Goal: Task Accomplishment & Management: Complete application form

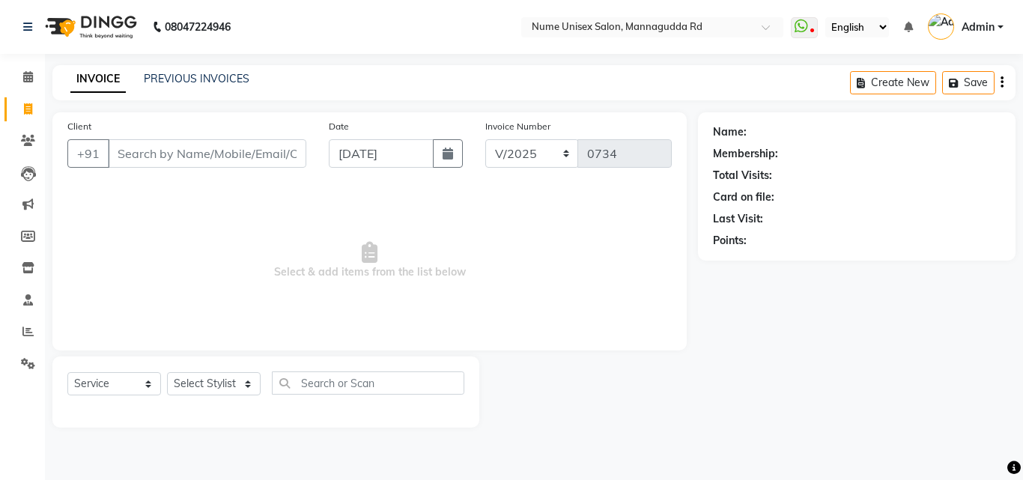
select select "service"
click at [798, 31] on icon at bounding box center [801, 26] width 13 height 15
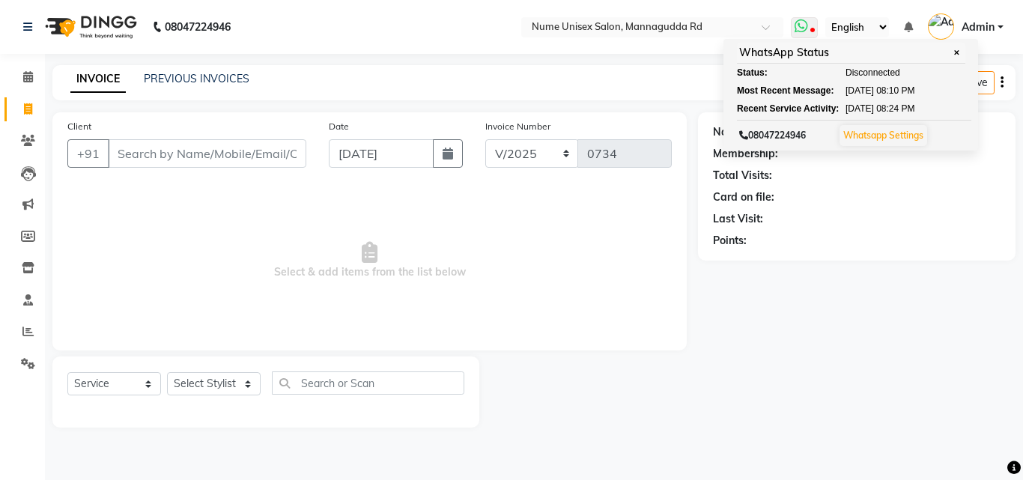
click at [808, 28] on icon at bounding box center [801, 26] width 13 height 15
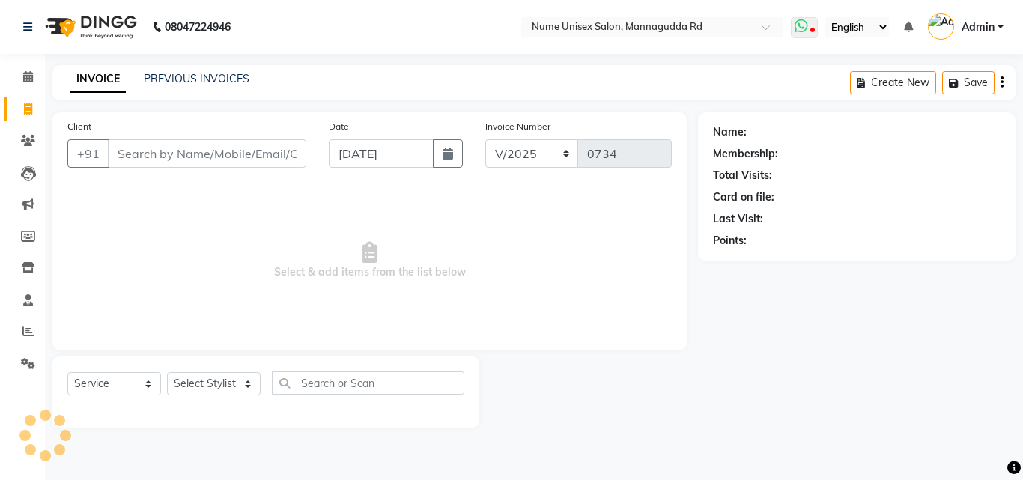
click at [808, 28] on icon at bounding box center [801, 26] width 13 height 15
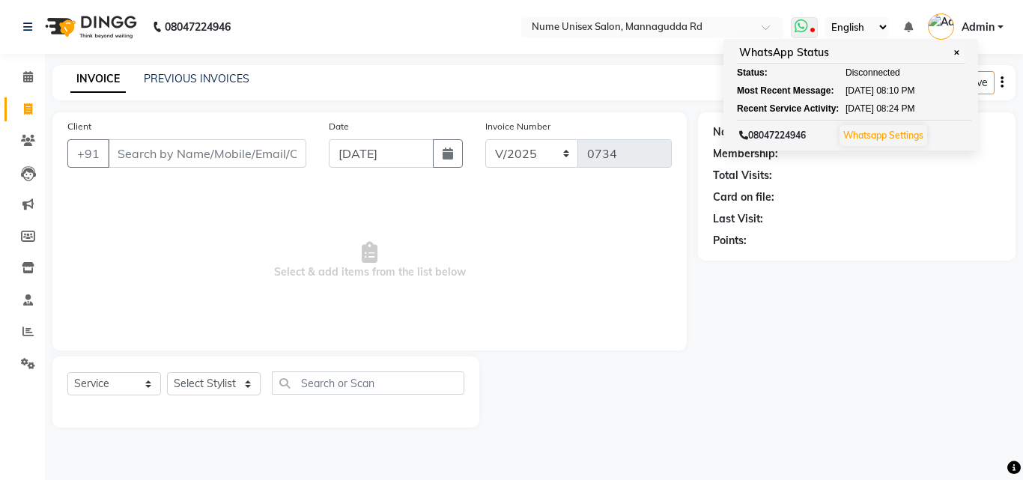
click at [882, 139] on link "Whatsapp Settings" at bounding box center [883, 135] width 80 height 11
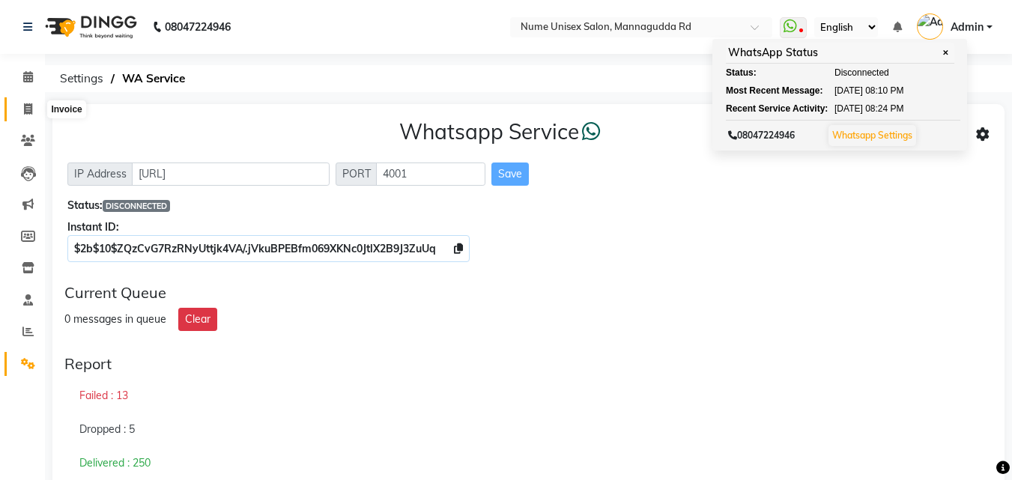
click at [24, 109] on icon at bounding box center [28, 108] width 8 height 11
select select "service"
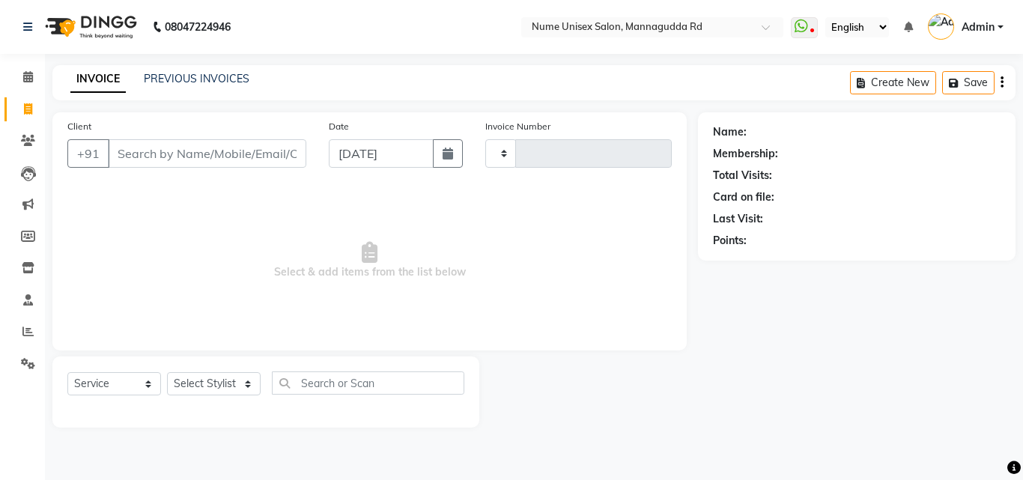
type input "0734"
select select "7047"
click at [455, 166] on button "button" at bounding box center [448, 153] width 30 height 28
select select "9"
select select "2025"
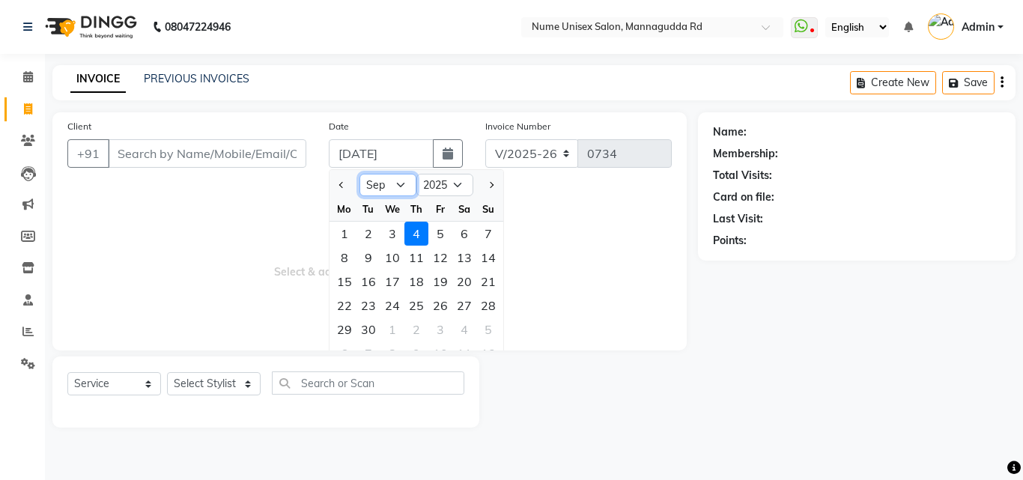
click at [401, 187] on select "Jan Feb Mar Apr May Jun [DATE] Aug Sep Oct Nov Dec" at bounding box center [387, 185] width 57 height 22
select select "8"
click at [359, 174] on select "Jan Feb Mar Apr May Jun [DATE] Aug Sep Oct Nov Dec" at bounding box center [387, 185] width 57 height 22
click at [347, 304] on div "18" at bounding box center [345, 306] width 24 height 24
type input "[DATE]"
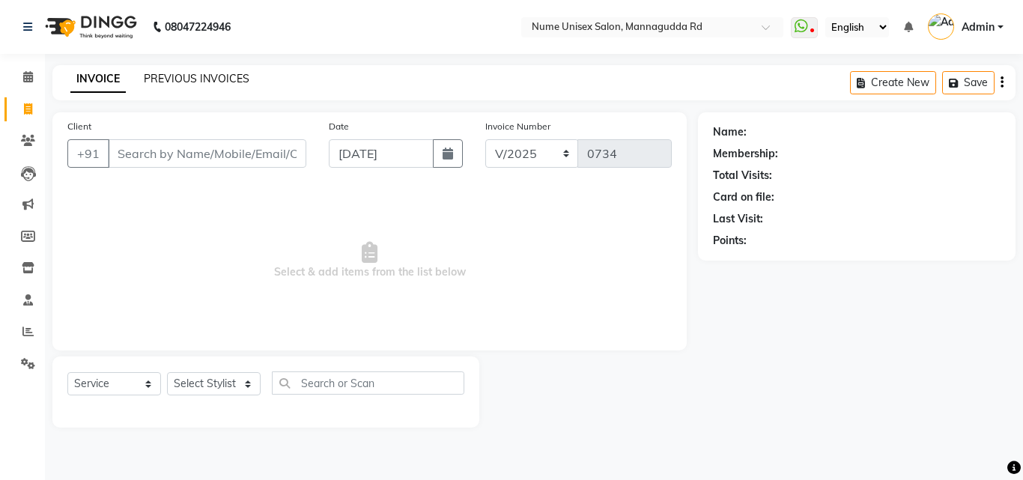
click at [239, 83] on link "PREVIOUS INVOICES" at bounding box center [197, 78] width 106 height 13
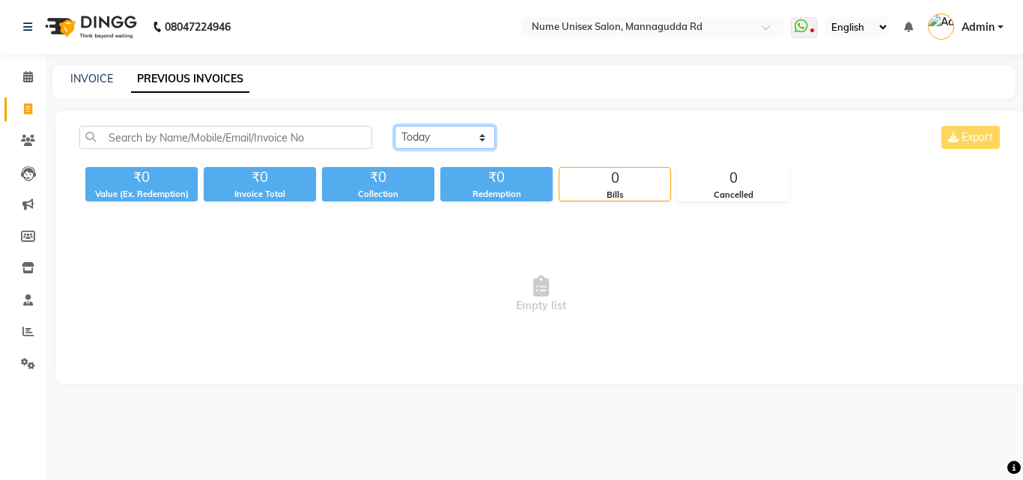
click at [468, 136] on select "[DATE] [DATE] Custom Range" at bounding box center [445, 137] width 100 height 23
select select "range"
click at [395, 126] on select "[DATE] [DATE] Custom Range" at bounding box center [445, 137] width 100 height 23
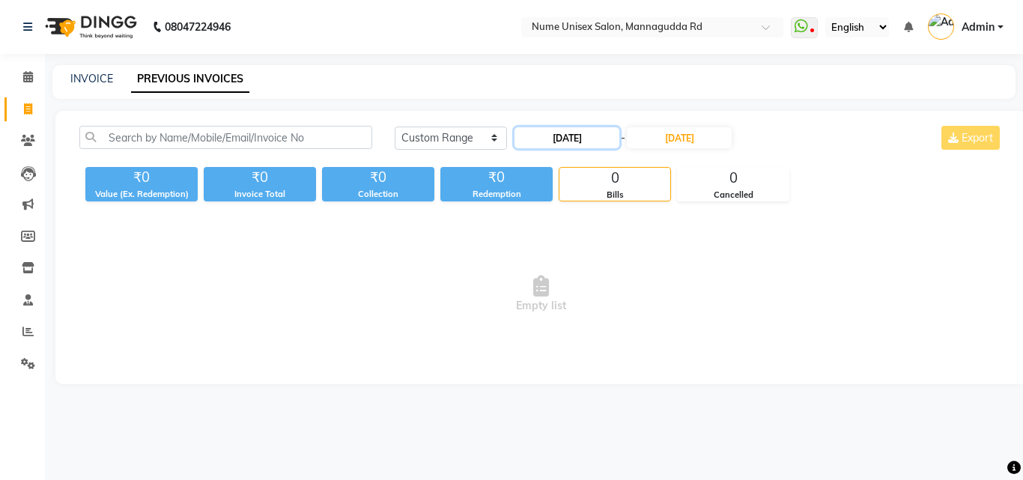
click at [593, 139] on input "[DATE]" at bounding box center [566, 137] width 105 height 21
select select "9"
select select "2025"
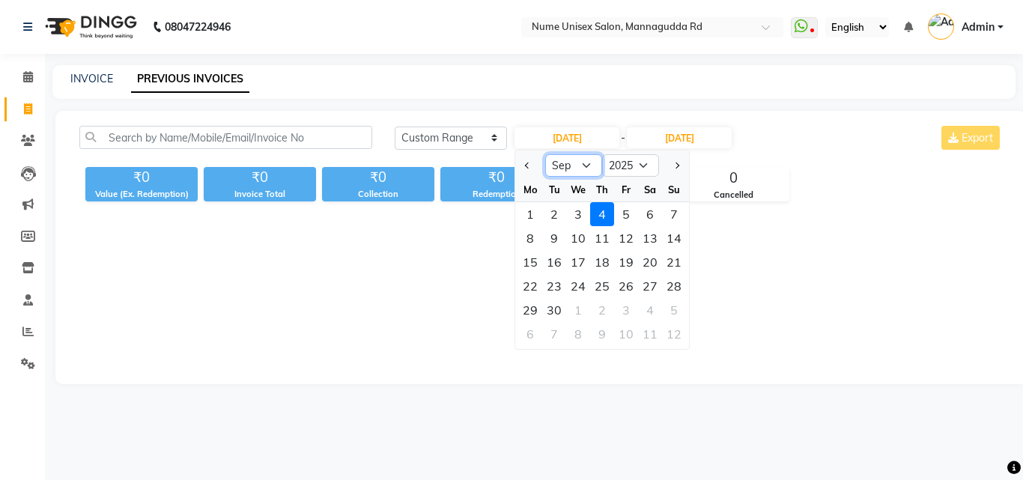
click at [565, 162] on select "Jan Feb Mar Apr May Jun [DATE] Aug Sep Oct Nov Dec" at bounding box center [573, 165] width 57 height 22
select select "8"
click at [545, 154] on select "Jan Feb Mar Apr May Jun [DATE] Aug Sep Oct Nov Dec" at bounding box center [573, 165] width 57 height 22
click at [529, 291] on div "18" at bounding box center [530, 286] width 24 height 24
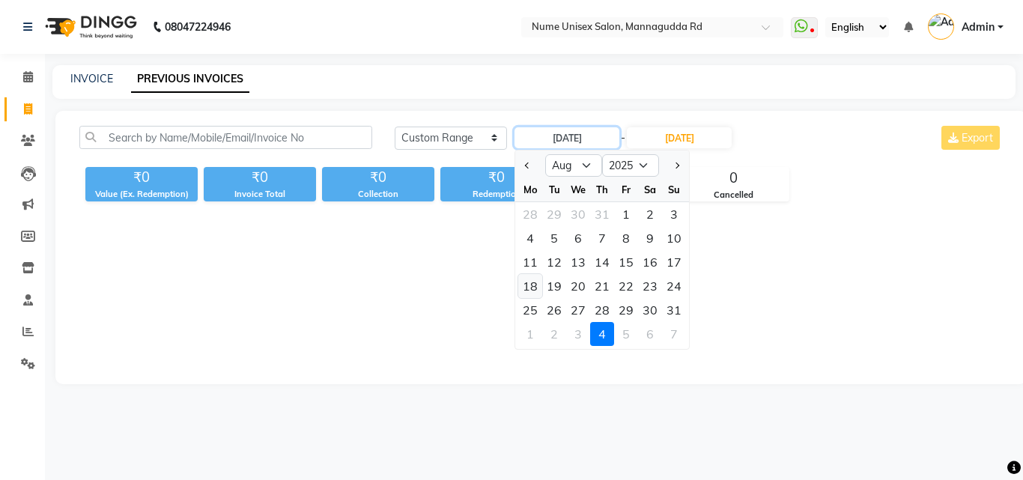
type input "[DATE]"
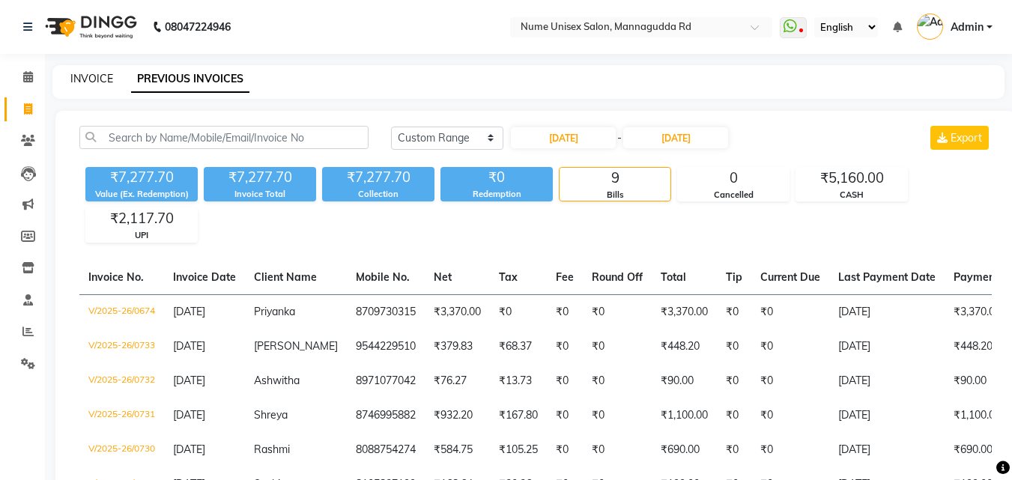
click at [103, 79] on link "INVOICE" at bounding box center [91, 78] width 43 height 13
select select "7047"
select select "service"
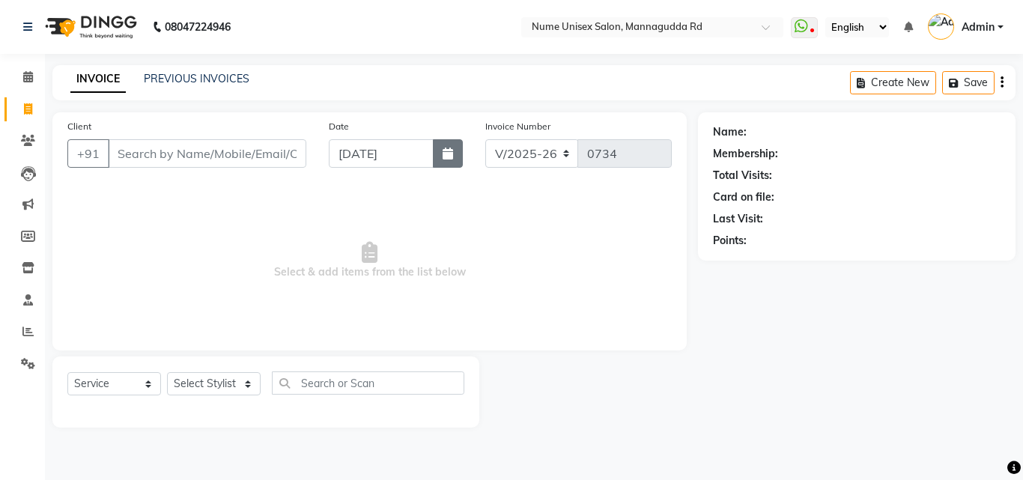
click at [446, 156] on icon "button" at bounding box center [448, 154] width 10 height 12
select select "9"
select select "2025"
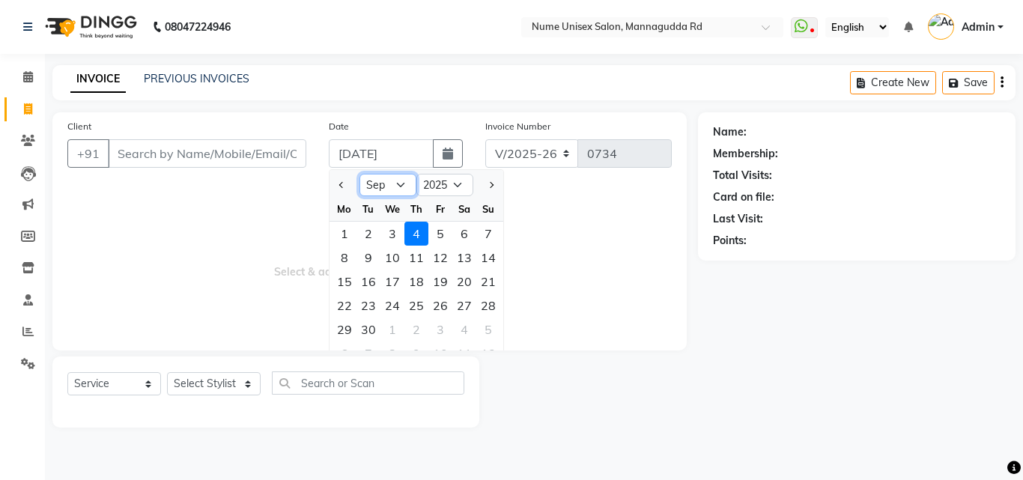
click at [411, 180] on select "Jan Feb Mar Apr May Jun [DATE] Aug Sep Oct Nov Dec" at bounding box center [387, 185] width 57 height 22
select select "8"
click at [359, 174] on select "Jan Feb Mar Apr May Jun [DATE] Aug Sep Oct Nov Dec" at bounding box center [387, 185] width 57 height 22
click at [372, 315] on div "19" at bounding box center [368, 306] width 24 height 24
type input "[DATE]"
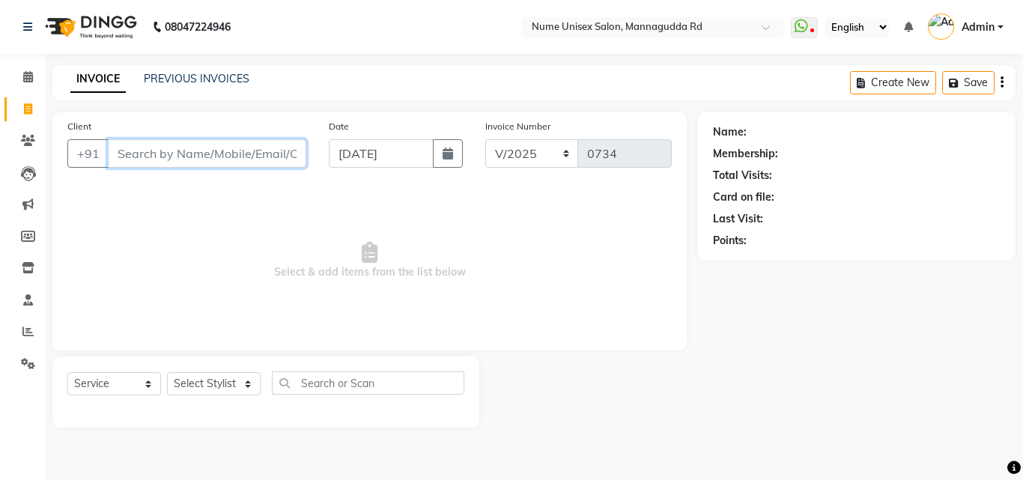
click at [267, 147] on input "Client" at bounding box center [207, 153] width 198 height 28
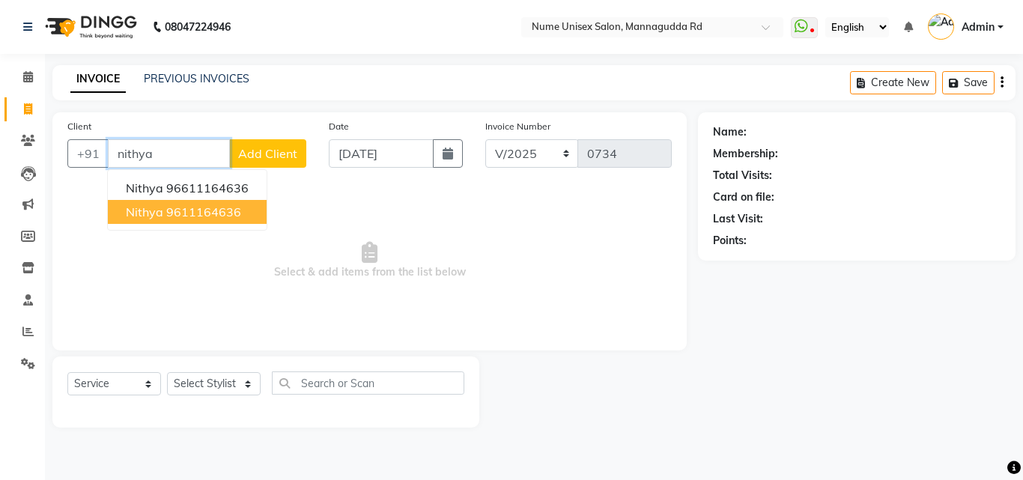
click at [233, 217] on ngb-highlight "9611164636" at bounding box center [203, 211] width 75 height 15
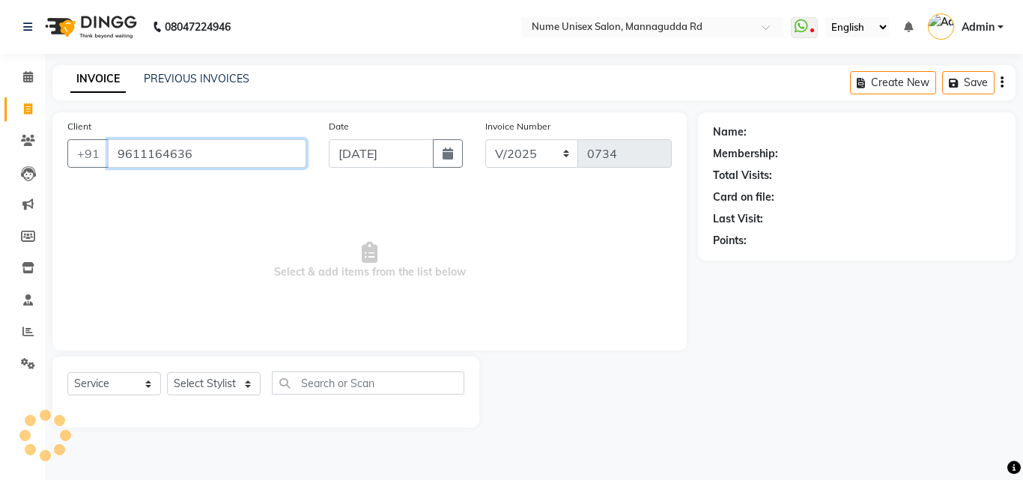
type input "9611164636"
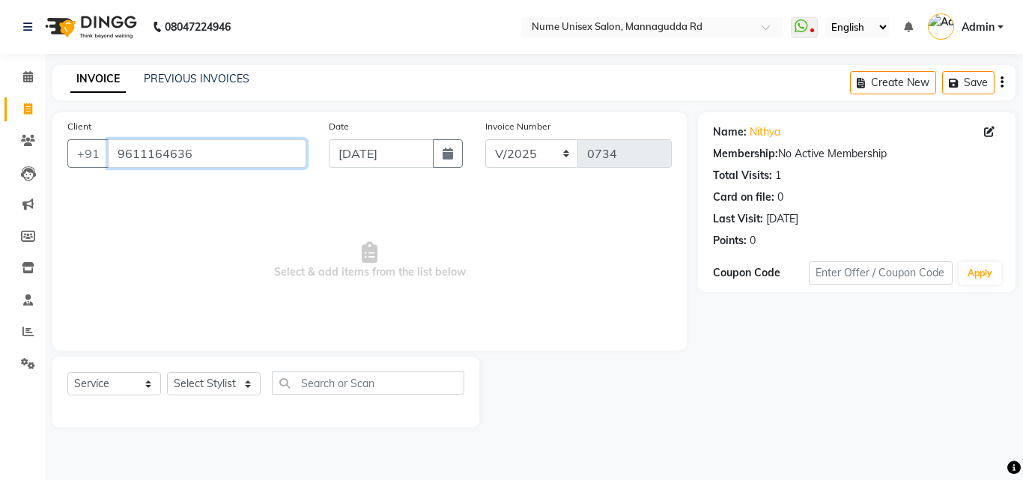
drag, startPoint x: 204, startPoint y: 159, endPoint x: 14, endPoint y: 217, distance: 199.0
click at [14, 217] on app-home "08047224946 Select Location × Nume Unisex Salon, Mannagudda Rd WhatsApp Status …" at bounding box center [511, 225] width 1023 height 450
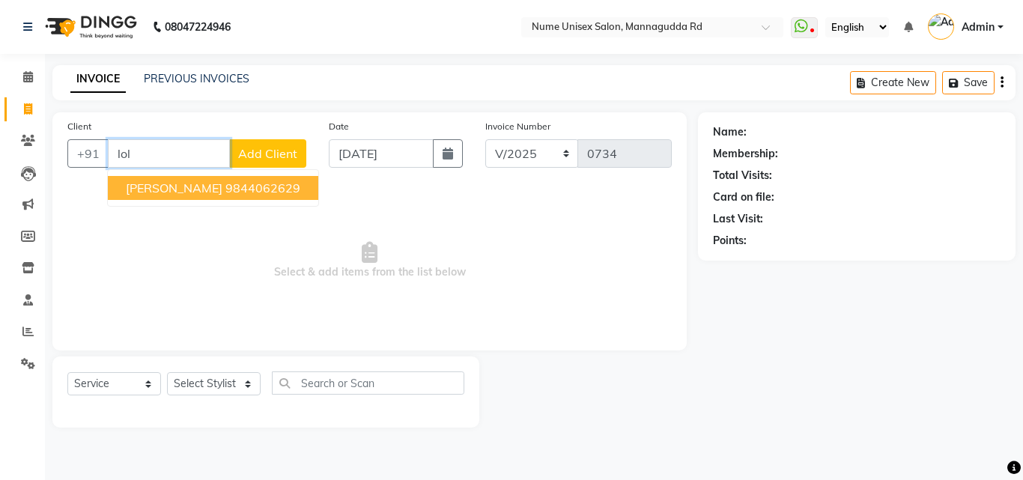
click at [167, 181] on span "[PERSON_NAME]" at bounding box center [174, 187] width 97 height 15
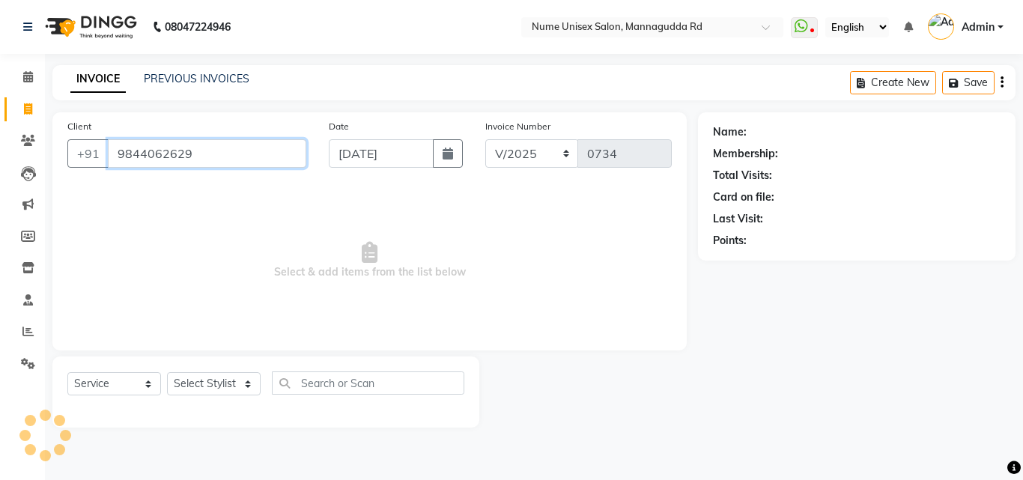
type input "9844062629"
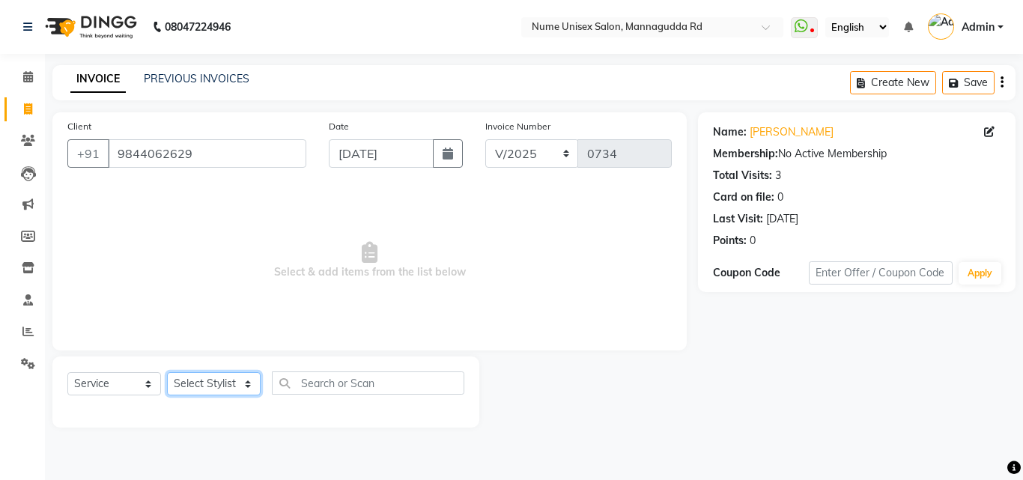
click at [213, 383] on select "Select Stylist Admin [PERSON_NAME] [PERSON_NAME] S [PERSON_NAME] Mohd [PERSON_N…" at bounding box center [214, 383] width 94 height 23
select select "59260"
click at [167, 372] on select "Select Stylist Admin [PERSON_NAME] [PERSON_NAME] S [PERSON_NAME] Mohd [PERSON_N…" at bounding box center [214, 383] width 94 height 23
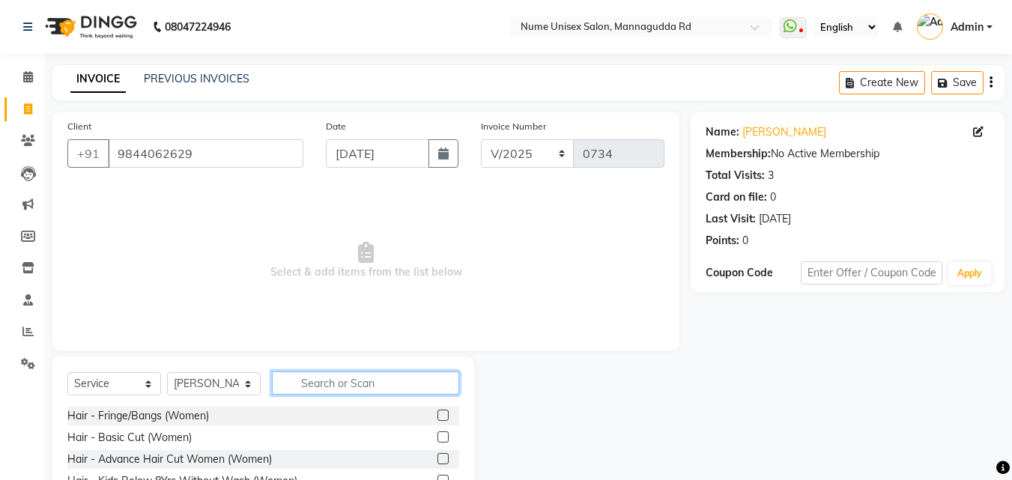
click at [376, 385] on input "text" at bounding box center [365, 382] width 187 height 23
type input "clean"
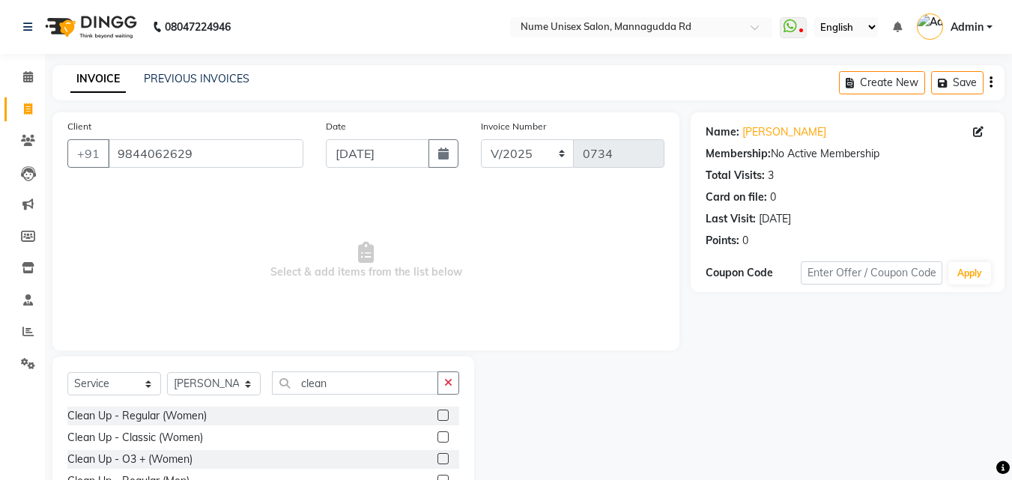
click at [442, 417] on label at bounding box center [442, 415] width 11 height 11
click at [442, 417] on input "checkbox" at bounding box center [442, 416] width 10 height 10
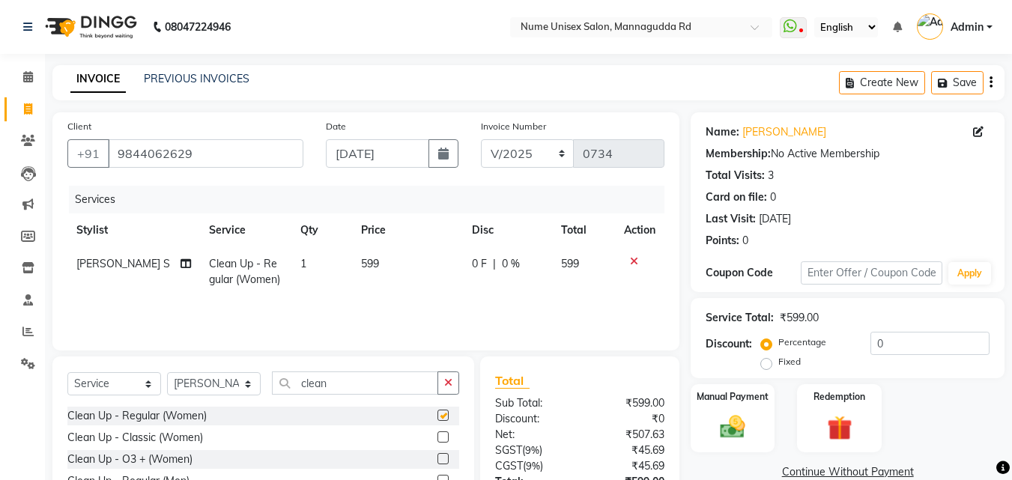
checkbox input "false"
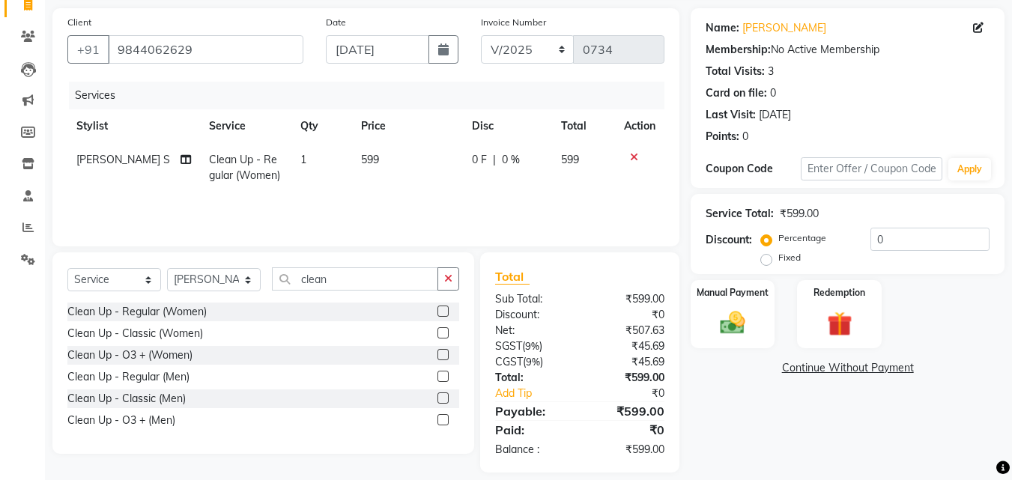
scroll to position [119, 0]
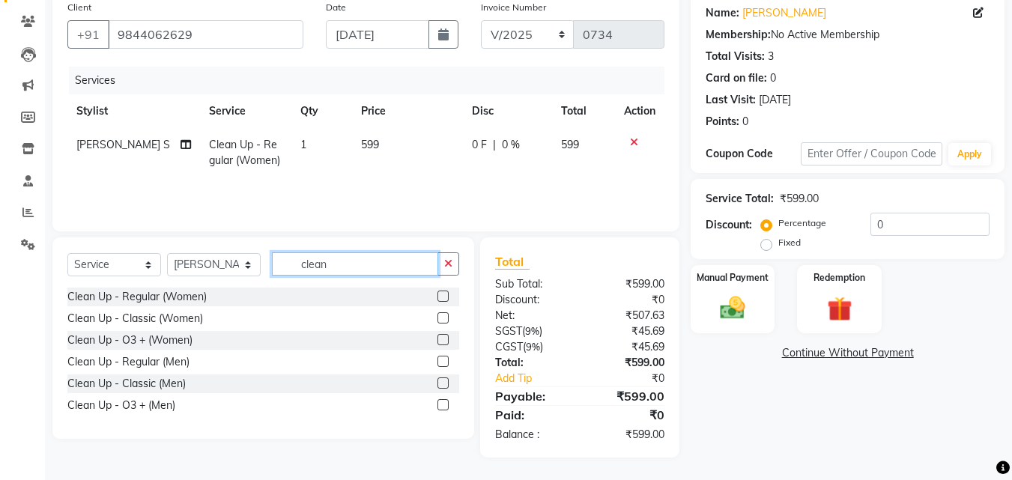
drag, startPoint x: 372, startPoint y: 255, endPoint x: 242, endPoint y: 287, distance: 134.1
click at [235, 288] on div "Select Service Product Membership Package Voucher Prepaid Gift Card Select Styl…" at bounding box center [263, 337] width 422 height 201
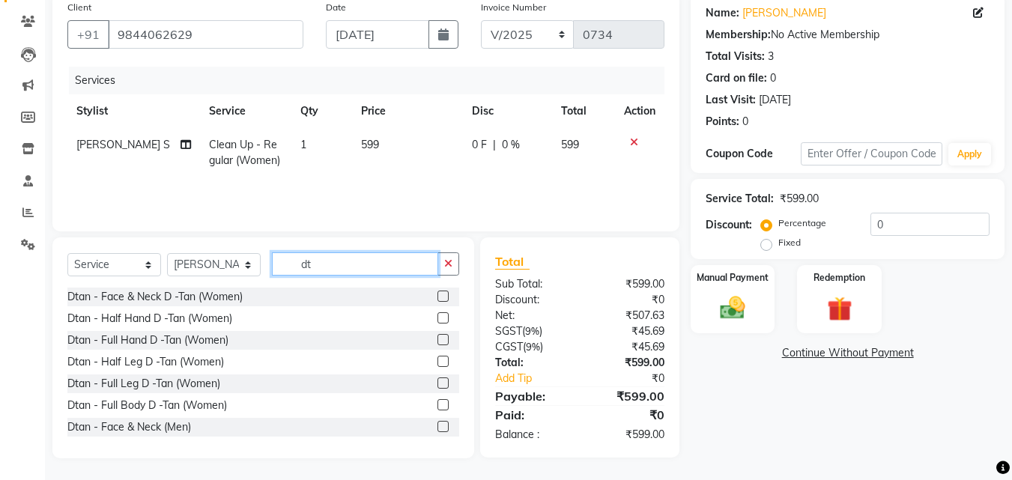
type input "dt"
click at [437, 299] on label at bounding box center [442, 296] width 11 height 11
click at [437, 299] on input "checkbox" at bounding box center [442, 297] width 10 height 10
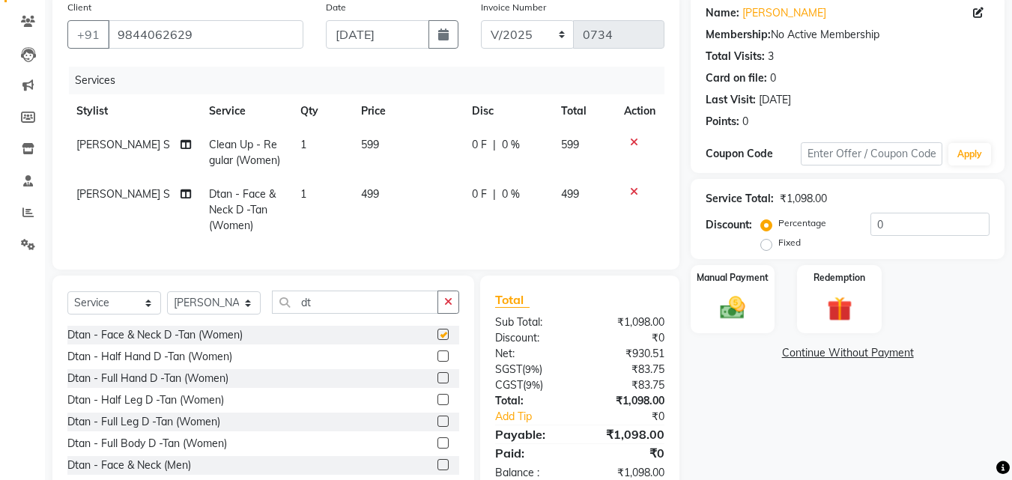
checkbox input "false"
click at [875, 225] on input "0" at bounding box center [929, 224] width 119 height 23
drag, startPoint x: 339, startPoint y: 301, endPoint x: 267, endPoint y: 332, distance: 77.5
click at [267, 332] on div "Select Service Product Membership Package Voucher Prepaid Gift Card Select Styl…" at bounding box center [263, 386] width 422 height 221
drag, startPoint x: 360, startPoint y: 318, endPoint x: 252, endPoint y: 335, distance: 109.2
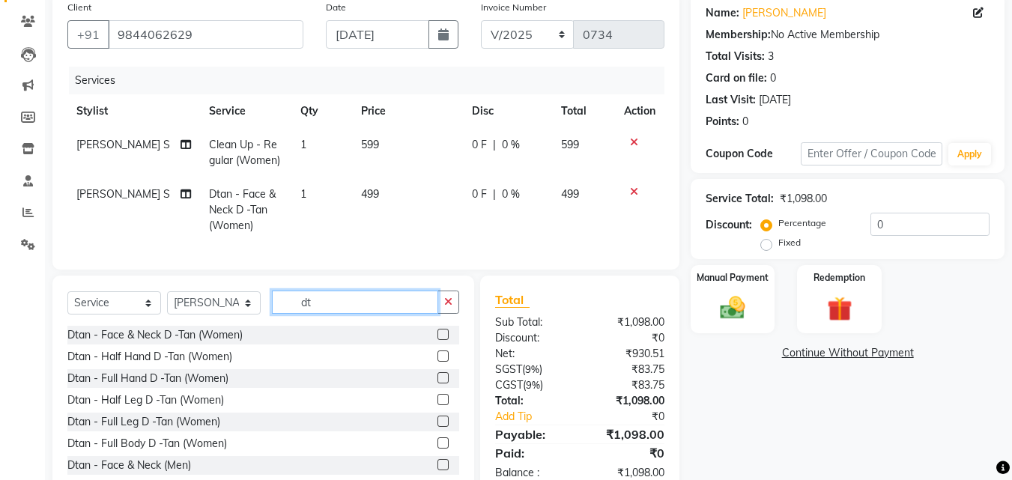
click at [252, 326] on div "Select Service Product Membership Package Voucher Prepaid Gift Card Select Styl…" at bounding box center [263, 308] width 392 height 35
type input "thr"
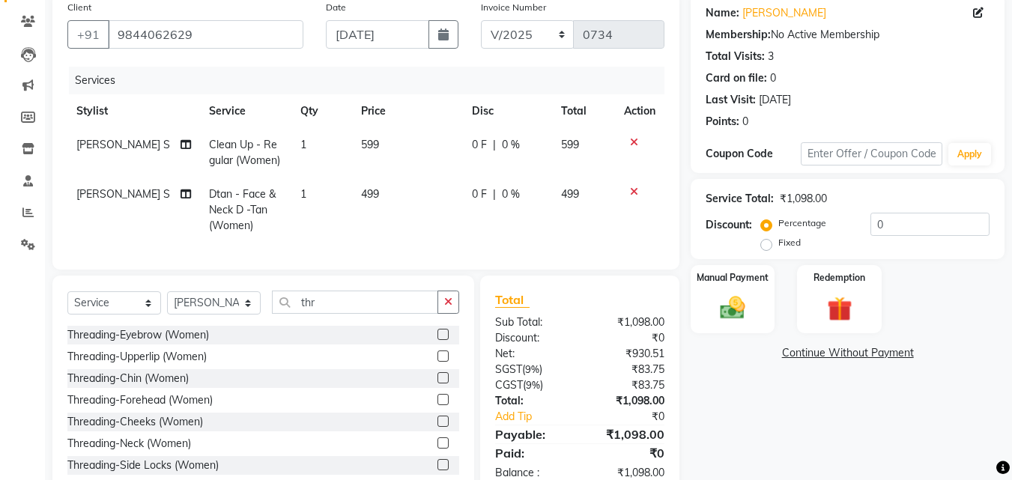
click at [437, 340] on label at bounding box center [442, 334] width 11 height 11
click at [437, 340] on input "checkbox" at bounding box center [442, 335] width 10 height 10
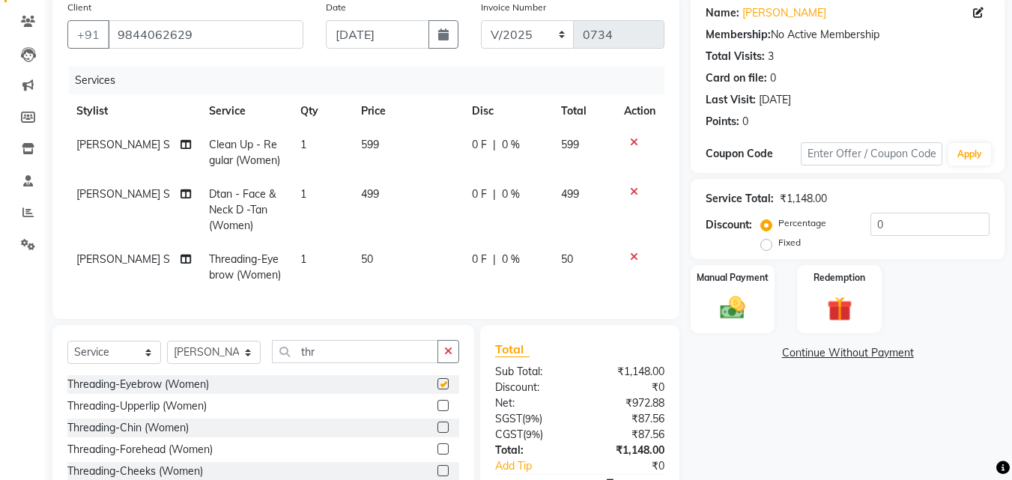
checkbox input "false"
click at [874, 226] on input "0" at bounding box center [929, 224] width 119 height 23
type input "10"
click at [497, 255] on span "10 %" at bounding box center [509, 260] width 24 height 16
select select "59260"
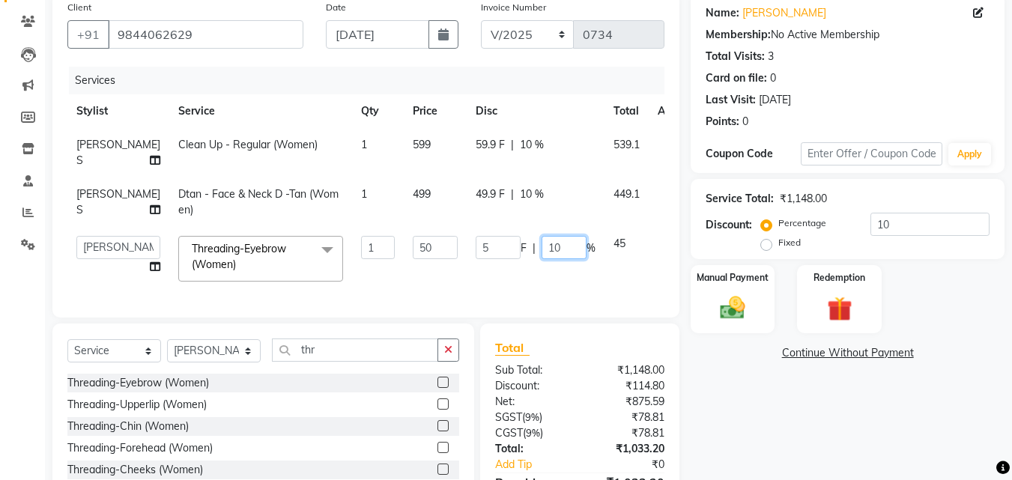
click at [541, 251] on input "10" at bounding box center [563, 247] width 45 height 23
type input "0"
click at [744, 383] on div "Name: [PERSON_NAME] Membership: No Active Membership Total Visits: 3 Card on fi…" at bounding box center [852, 268] width 325 height 551
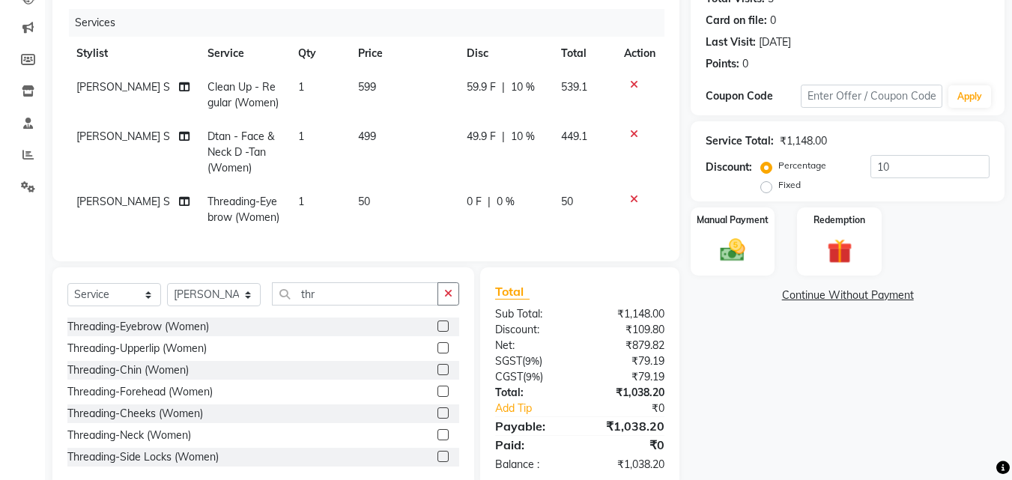
scroll to position [219, 0]
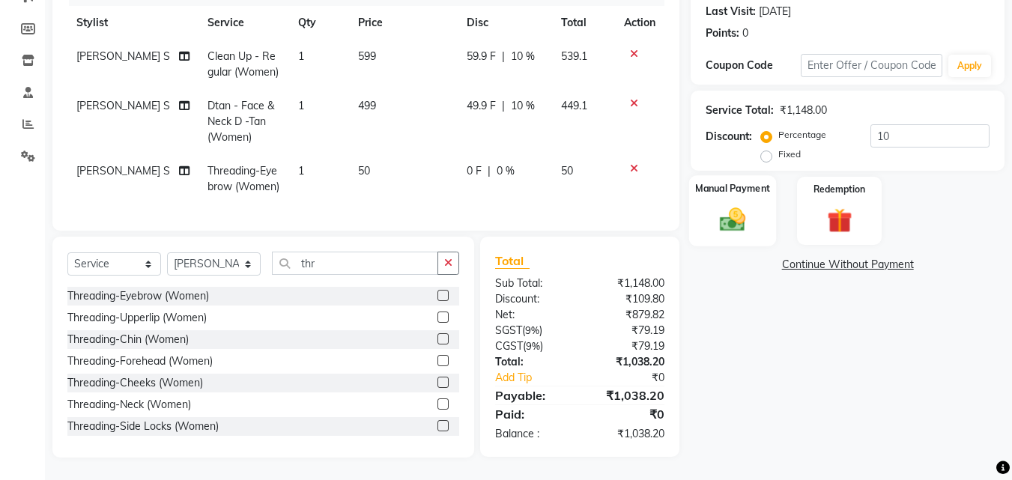
click at [739, 215] on img at bounding box center [732, 219] width 42 height 30
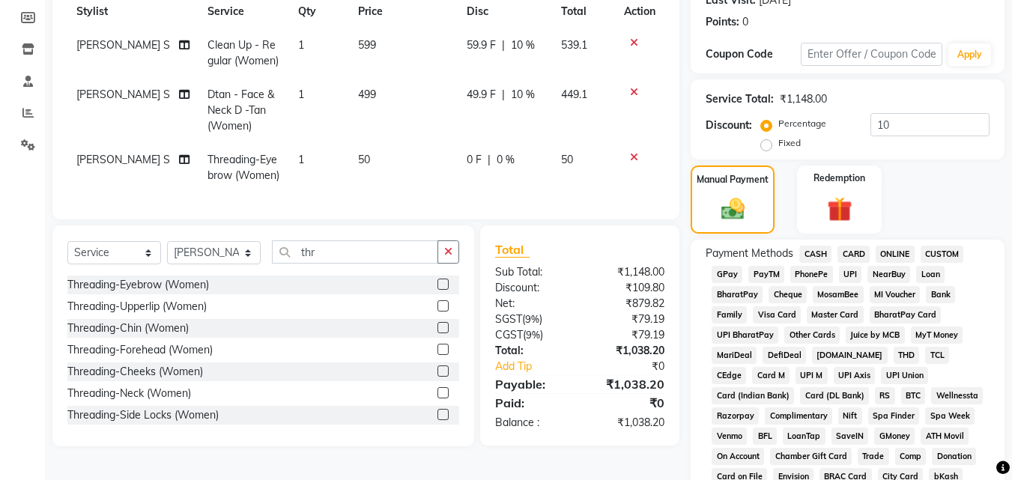
click at [854, 270] on span "UPI" at bounding box center [850, 274] width 23 height 17
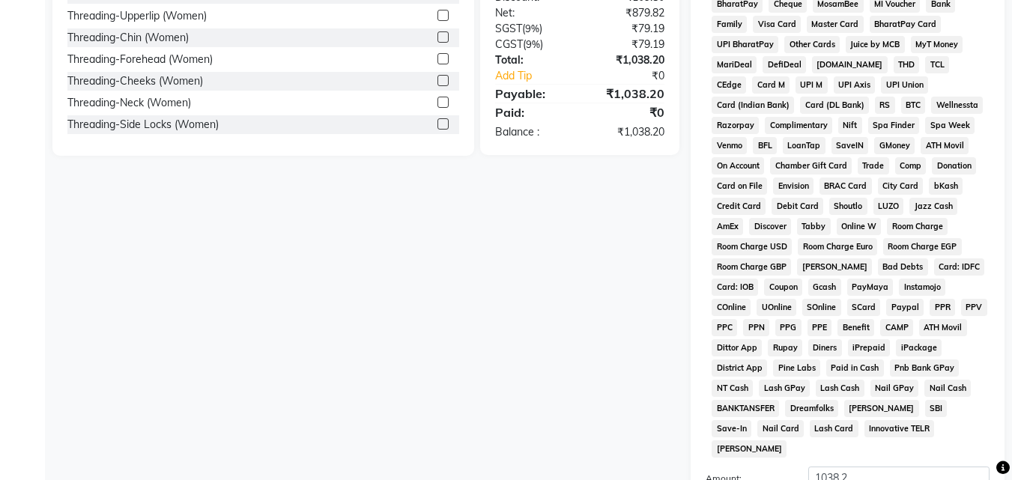
scroll to position [665, 0]
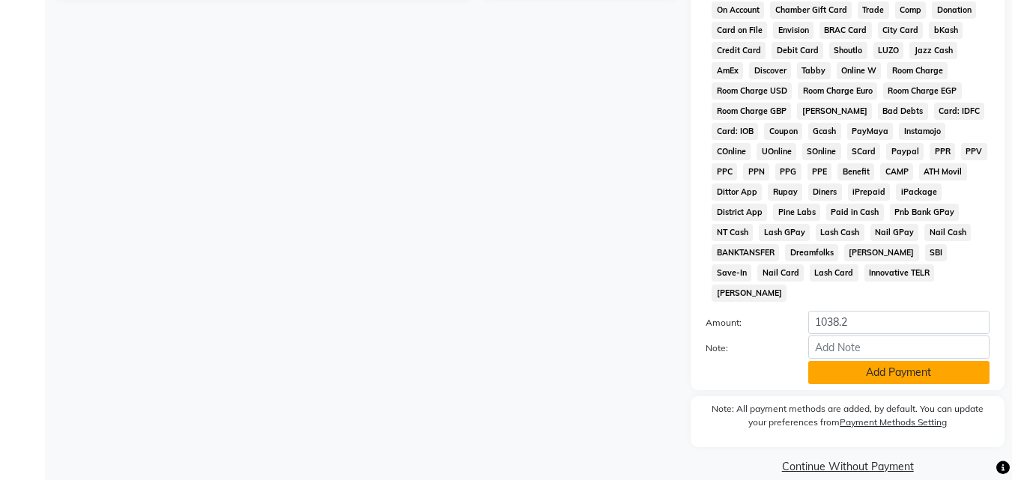
click at [881, 361] on button "Add Payment" at bounding box center [898, 372] width 181 height 23
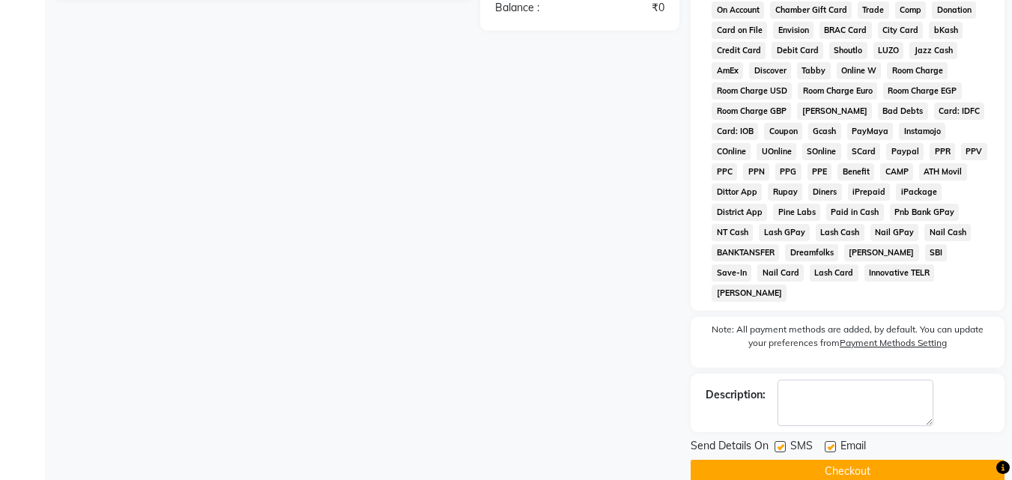
click at [776, 441] on label at bounding box center [779, 446] width 11 height 11
click at [776, 443] on input "checkbox" at bounding box center [779, 448] width 10 height 10
checkbox input "false"
drag, startPoint x: 843, startPoint y: 428, endPoint x: 834, endPoint y: 430, distance: 9.9
click at [836, 438] on div "Email" at bounding box center [851, 447] width 53 height 19
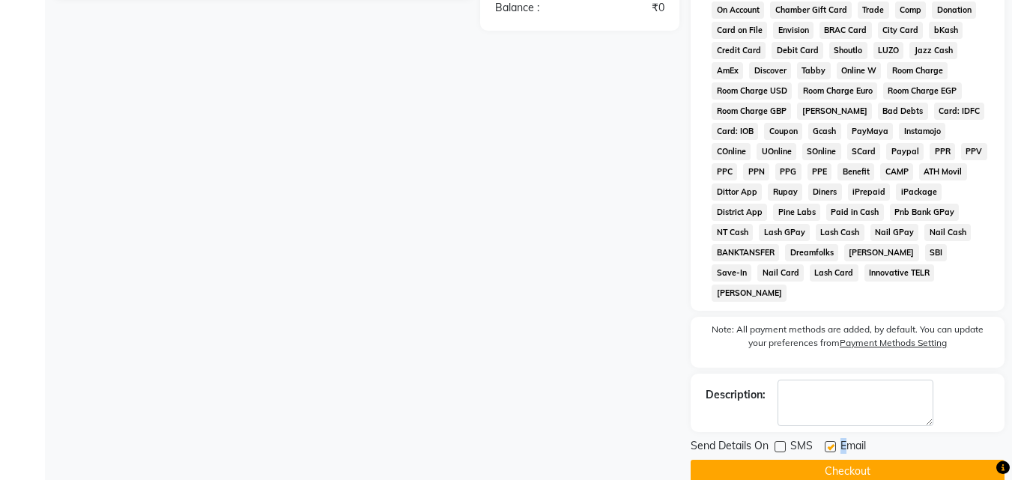
click at [833, 441] on label at bounding box center [830, 446] width 11 height 11
click at [833, 443] on input "checkbox" at bounding box center [830, 448] width 10 height 10
checkbox input "false"
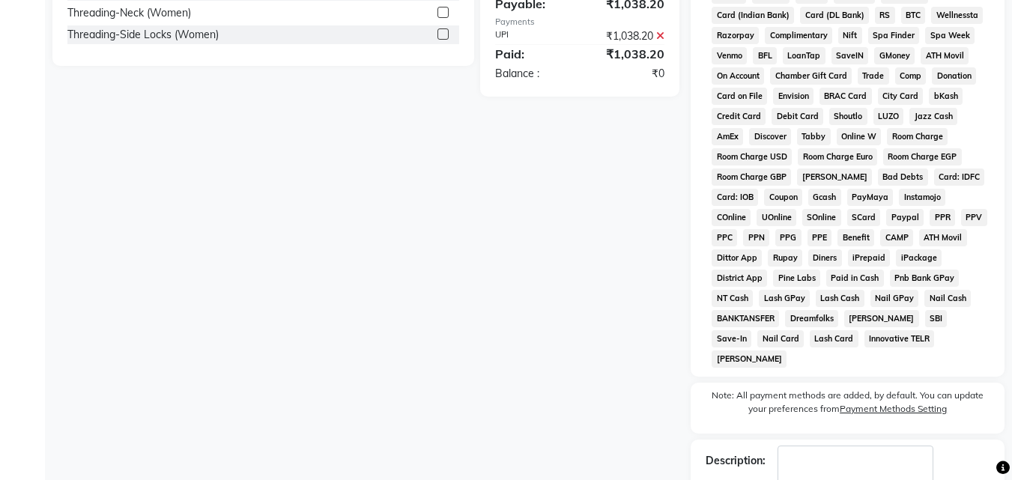
scroll to position [670, 0]
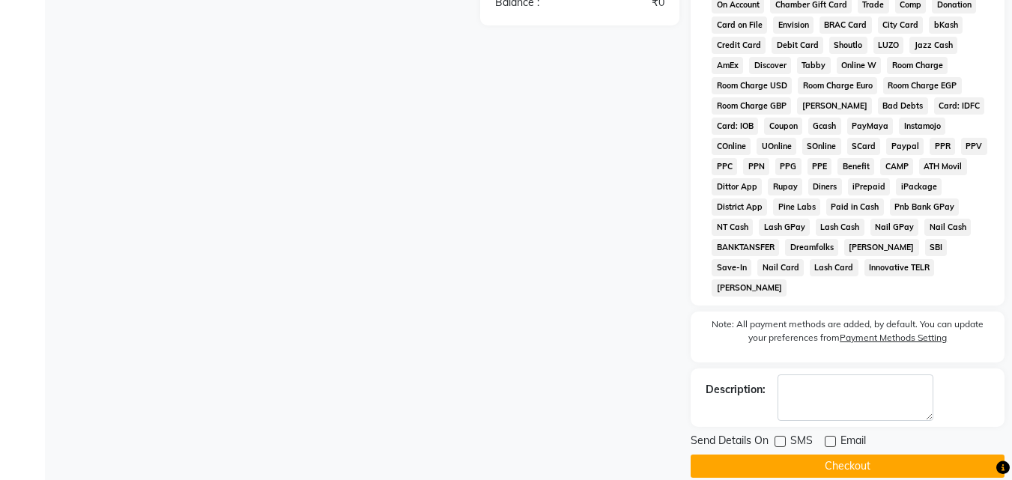
click at [825, 455] on button "Checkout" at bounding box center [847, 466] width 314 height 23
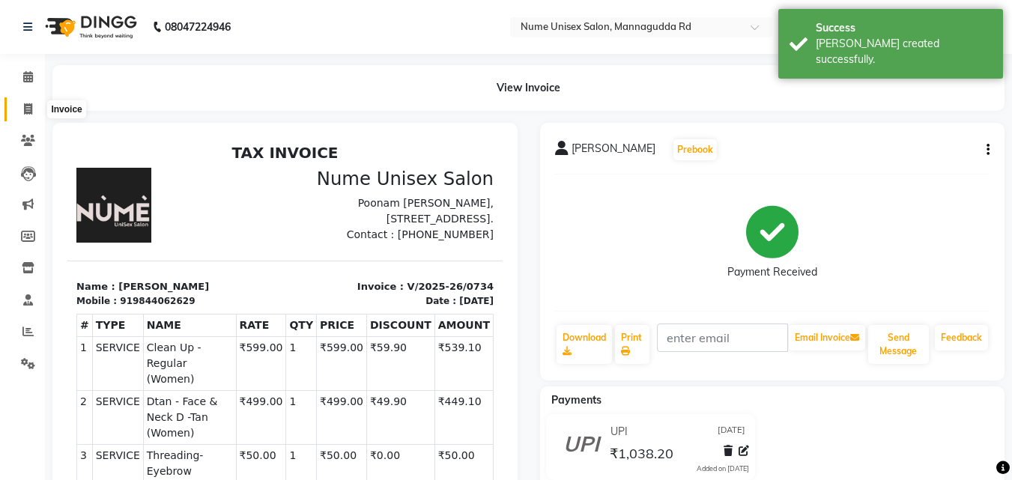
click at [31, 109] on icon at bounding box center [28, 108] width 8 height 11
select select "service"
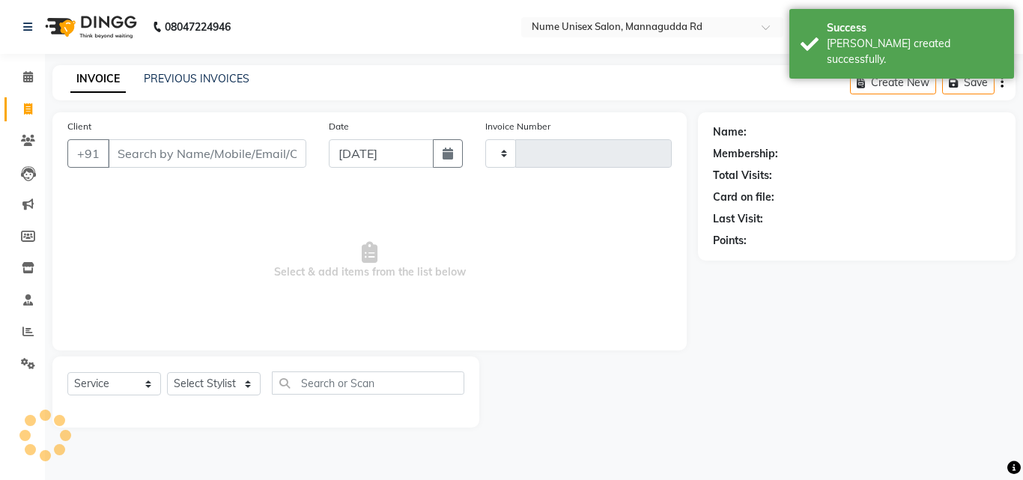
type input "0735"
select select "7047"
click at [456, 158] on button "button" at bounding box center [448, 153] width 30 height 28
select select "9"
select select "2025"
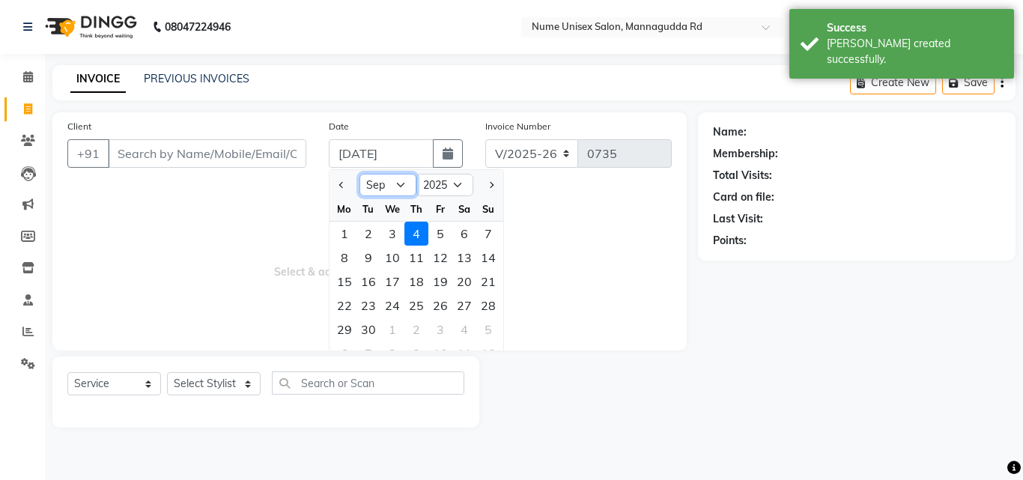
click at [386, 186] on select "Jan Feb Mar Apr May Jun [DATE] Aug Sep Oct Nov Dec" at bounding box center [387, 185] width 57 height 22
select select "8"
click at [359, 174] on select "Jan Feb Mar Apr May Jun [DATE] Aug Sep Oct Nov Dec" at bounding box center [387, 185] width 57 height 22
click at [367, 306] on div "19" at bounding box center [368, 306] width 24 height 24
type input "[DATE]"
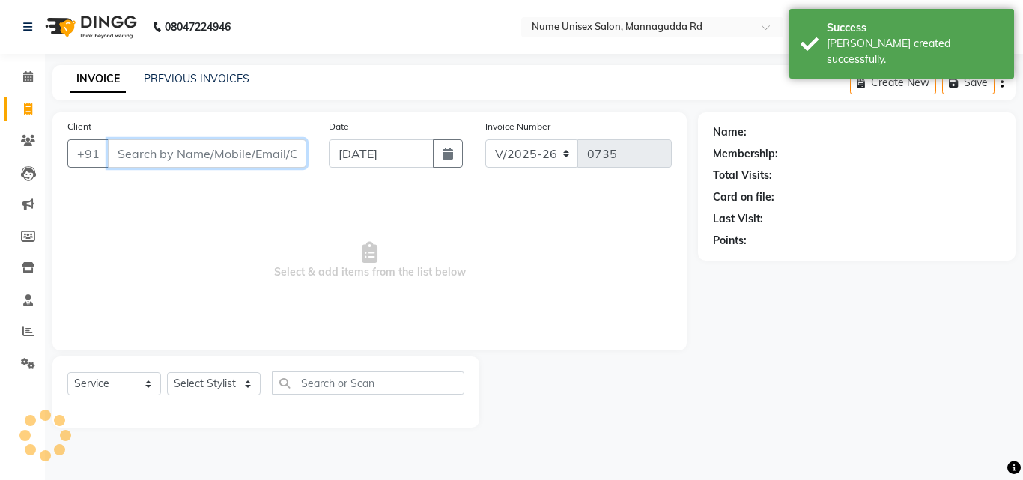
click at [155, 146] on input "Client" at bounding box center [207, 153] width 198 height 28
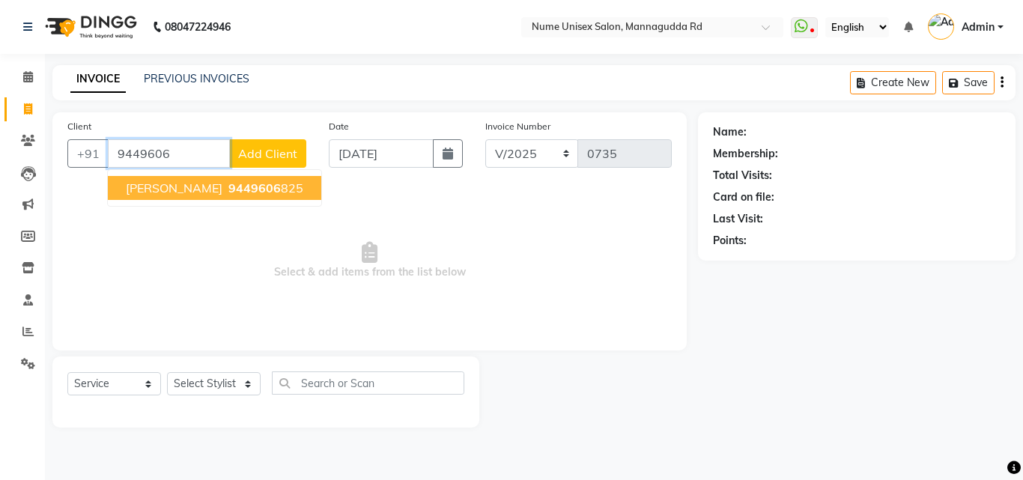
click at [228, 187] on span "9449606" at bounding box center [254, 187] width 52 height 15
type input "9449606825"
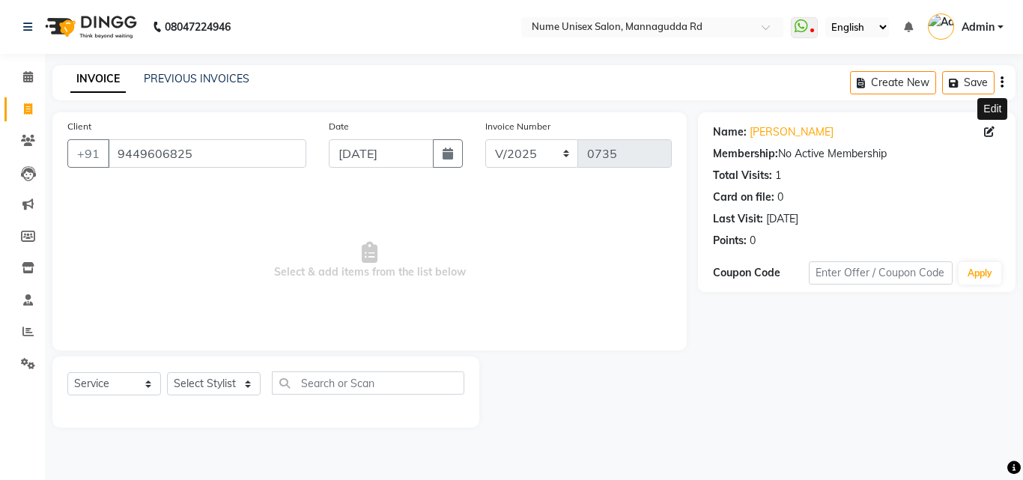
click at [993, 133] on icon at bounding box center [989, 132] width 10 height 10
select select "[DEMOGRAPHIC_DATA]"
select select "48902"
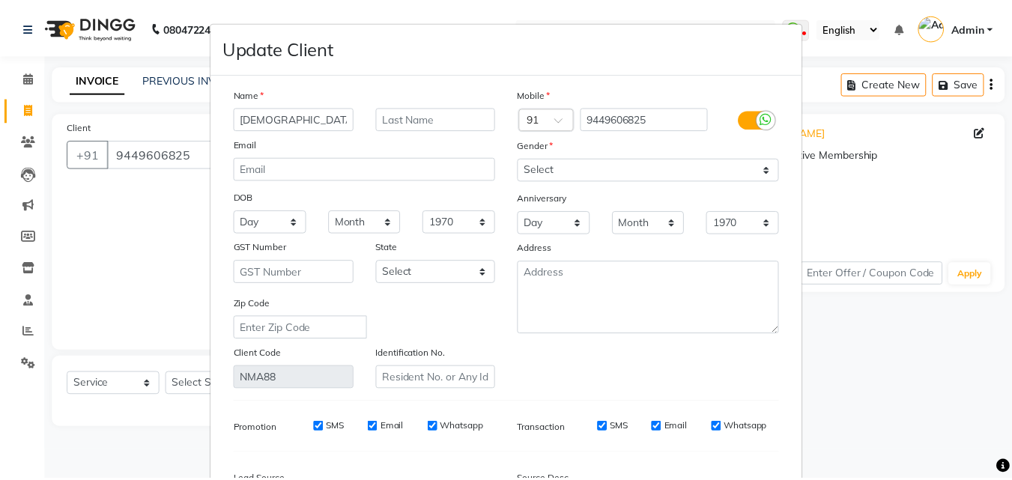
scroll to position [150, 0]
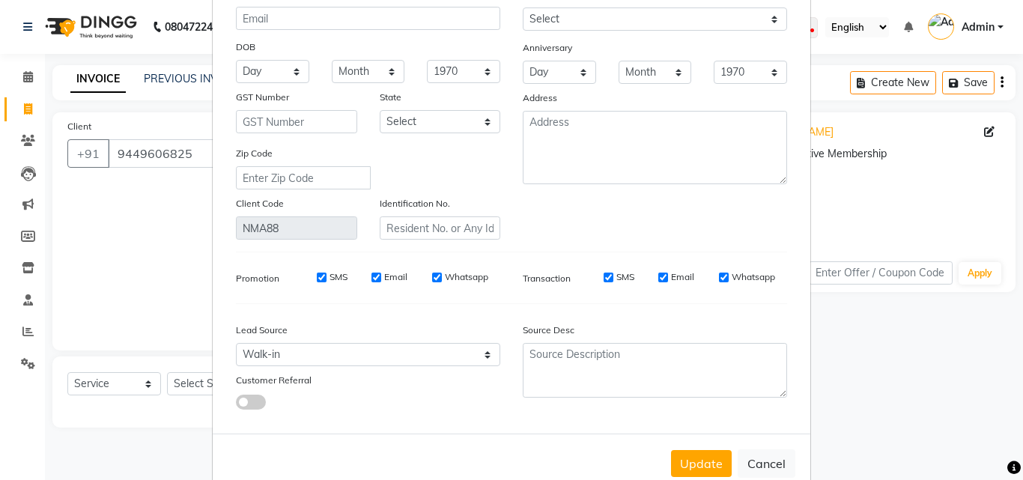
type input "[DEMOGRAPHIC_DATA]"
click at [681, 446] on div "Update Cancel" at bounding box center [512, 463] width 598 height 59
click at [687, 452] on button "Update" at bounding box center [701, 463] width 61 height 27
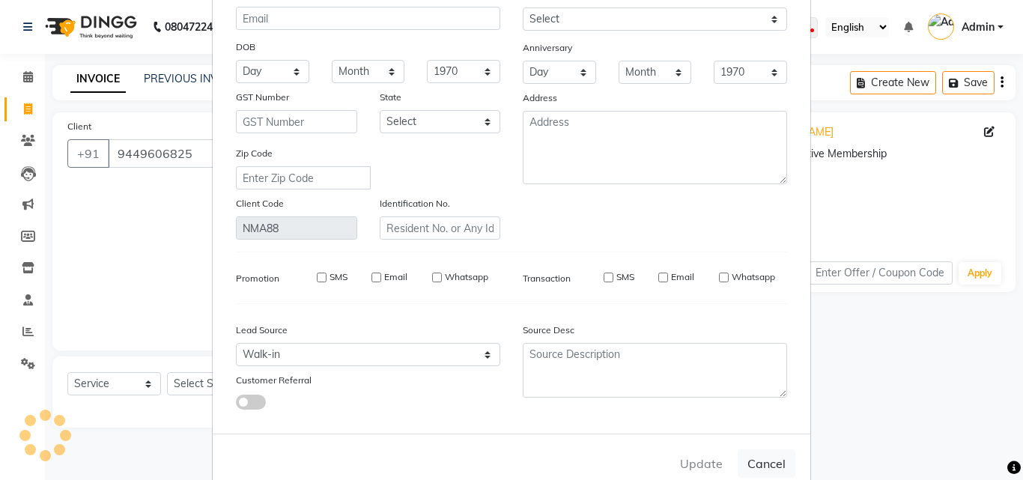
select select
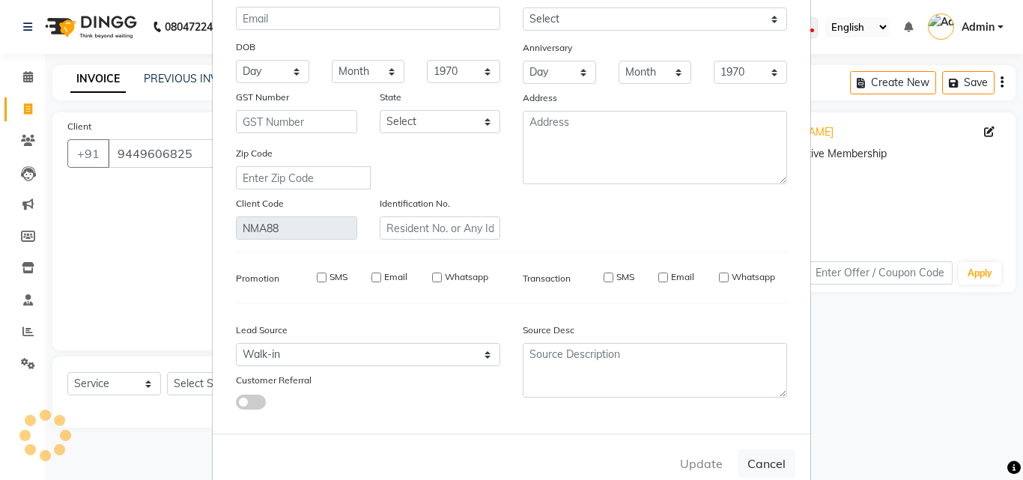
select select
checkbox input "false"
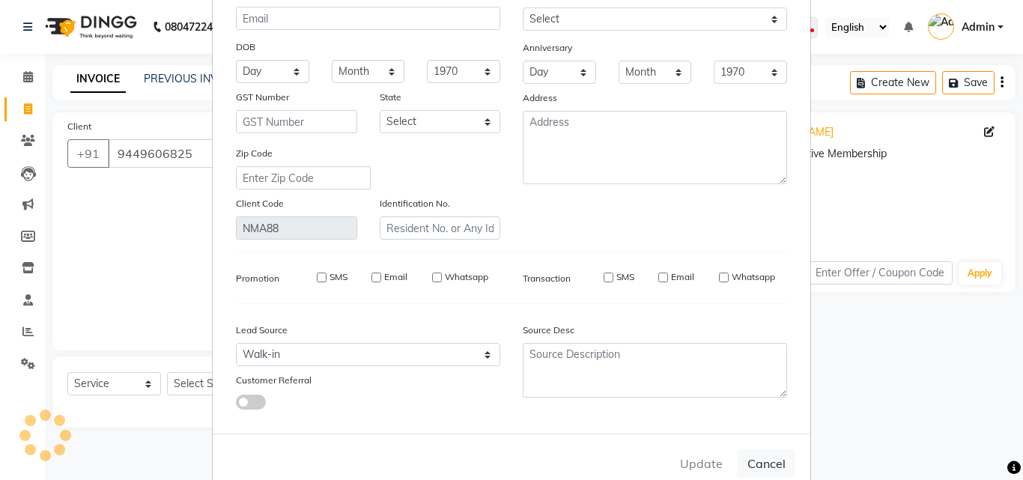
checkbox input "false"
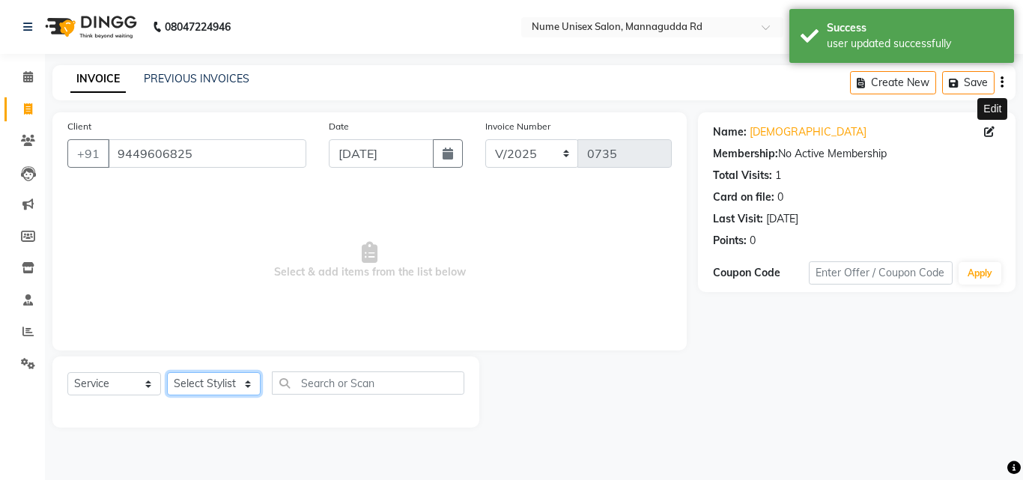
click at [246, 383] on select "Select Stylist Admin [PERSON_NAME] [PERSON_NAME] S [PERSON_NAME] Mohd [PERSON_N…" at bounding box center [214, 383] width 94 height 23
select select "61524"
click at [167, 372] on select "Select Stylist Admin [PERSON_NAME] [PERSON_NAME] S [PERSON_NAME] Mohd [PERSON_N…" at bounding box center [214, 383] width 94 height 23
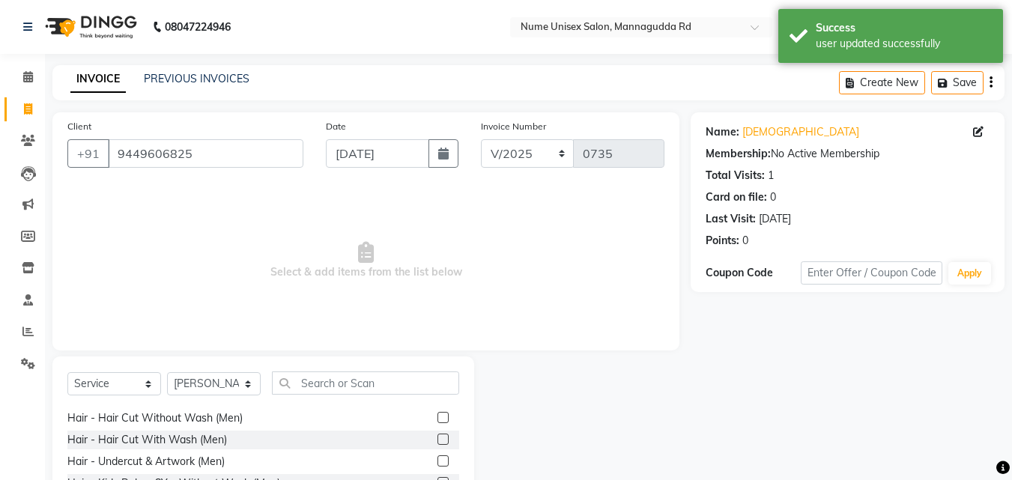
click at [437, 417] on label at bounding box center [442, 417] width 11 height 11
click at [437, 417] on input "checkbox" at bounding box center [442, 418] width 10 height 10
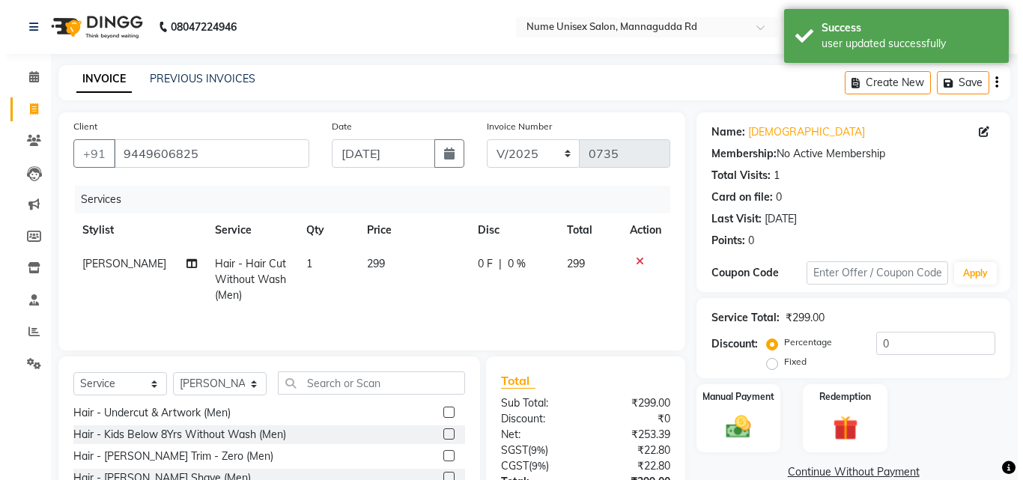
scroll to position [225, 0]
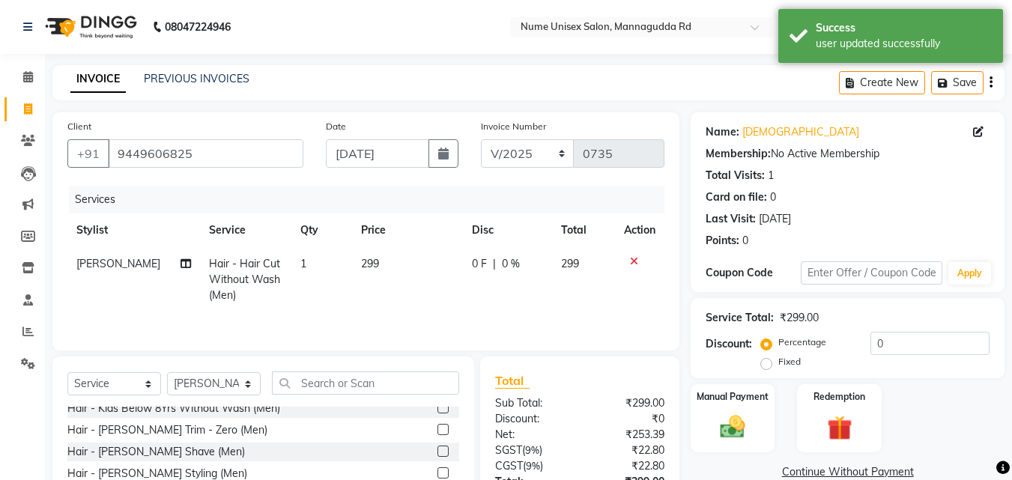
checkbox input "false"
click at [437, 473] on label at bounding box center [442, 472] width 11 height 11
click at [437, 473] on input "checkbox" at bounding box center [442, 474] width 10 height 10
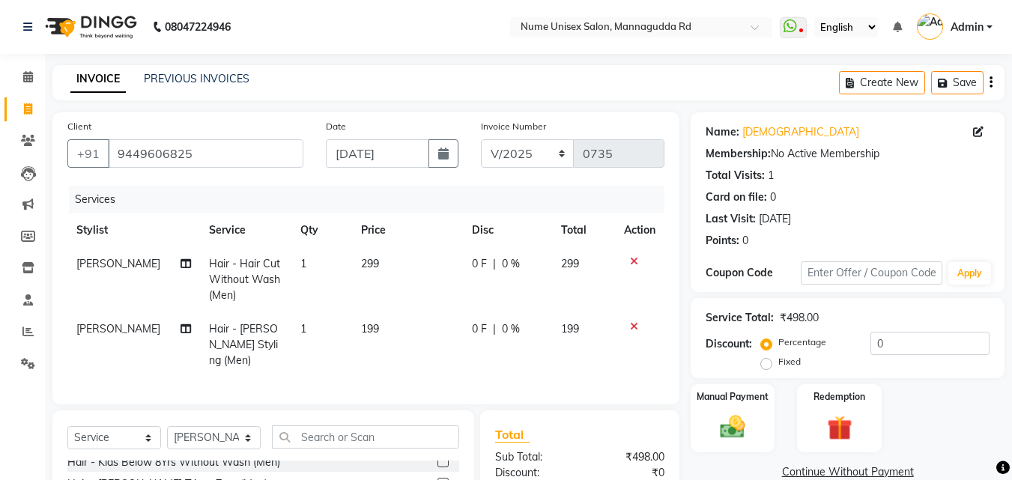
checkbox input "false"
click at [871, 343] on input "0" at bounding box center [929, 343] width 119 height 23
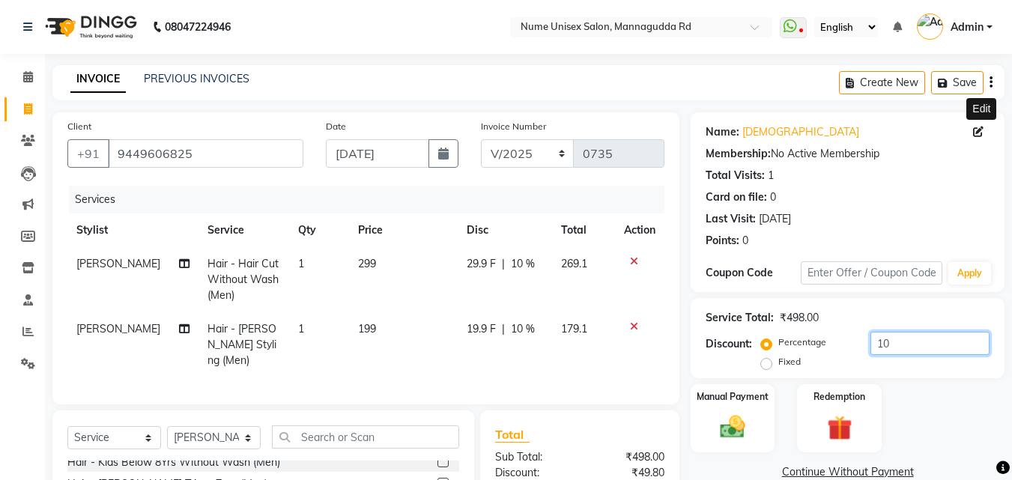
type input "10"
click at [975, 132] on icon at bounding box center [978, 132] width 10 height 10
select select "[DEMOGRAPHIC_DATA]"
select select "48902"
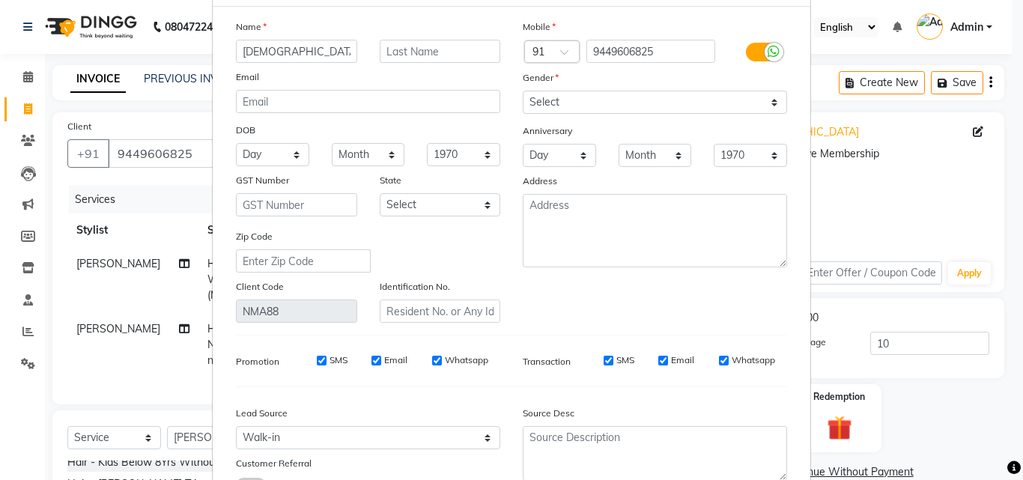
scroll to position [0, 0]
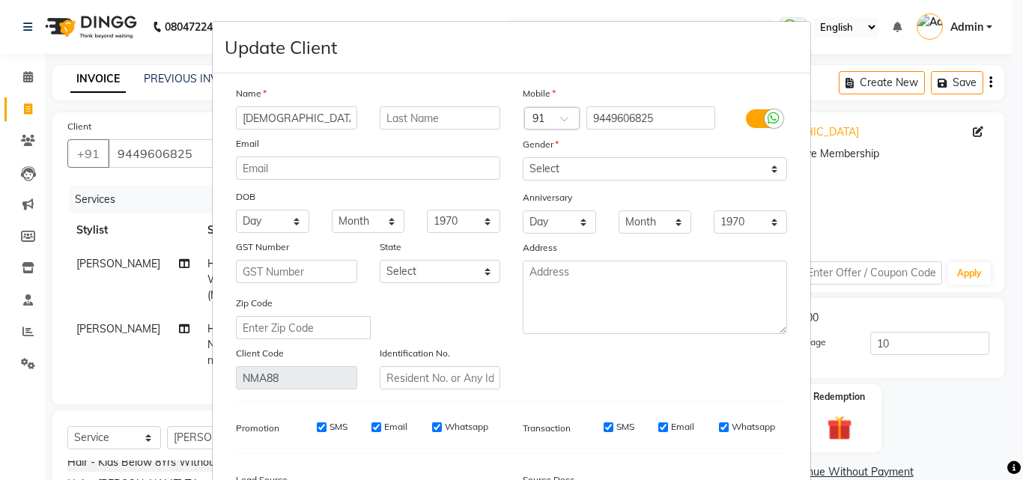
click at [763, 106] on div at bounding box center [762, 118] width 72 height 24
click at [756, 118] on label at bounding box center [763, 118] width 34 height 19
click at [0, 0] on input "checkbox" at bounding box center [0, 0] width 0 height 0
click at [624, 430] on input "SMS" at bounding box center [629, 427] width 10 height 10
checkbox input "false"
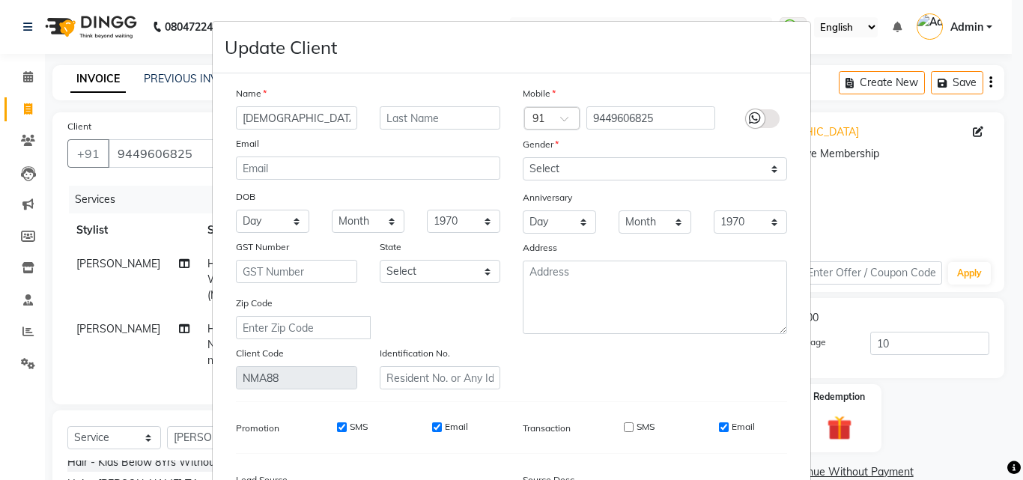
click at [719, 430] on input "Email" at bounding box center [724, 427] width 10 height 10
checkbox input "false"
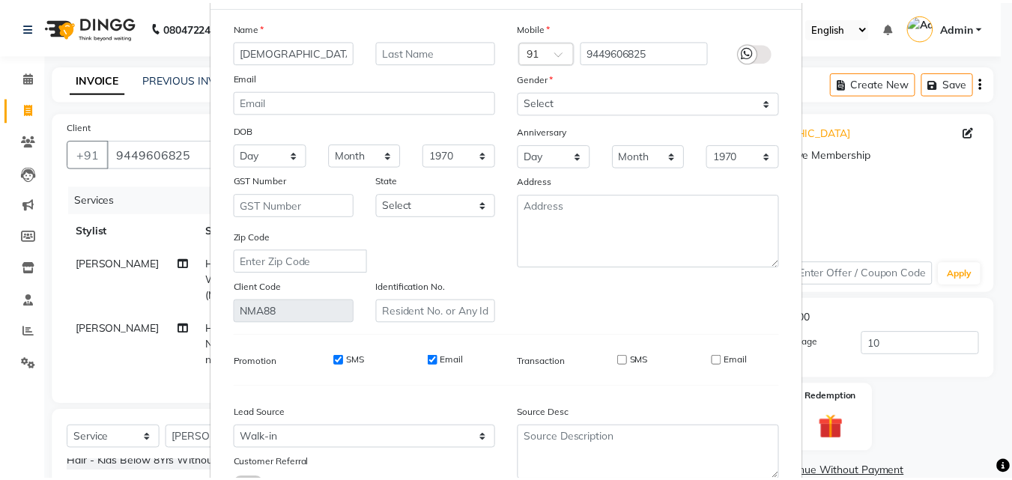
scroll to position [184, 0]
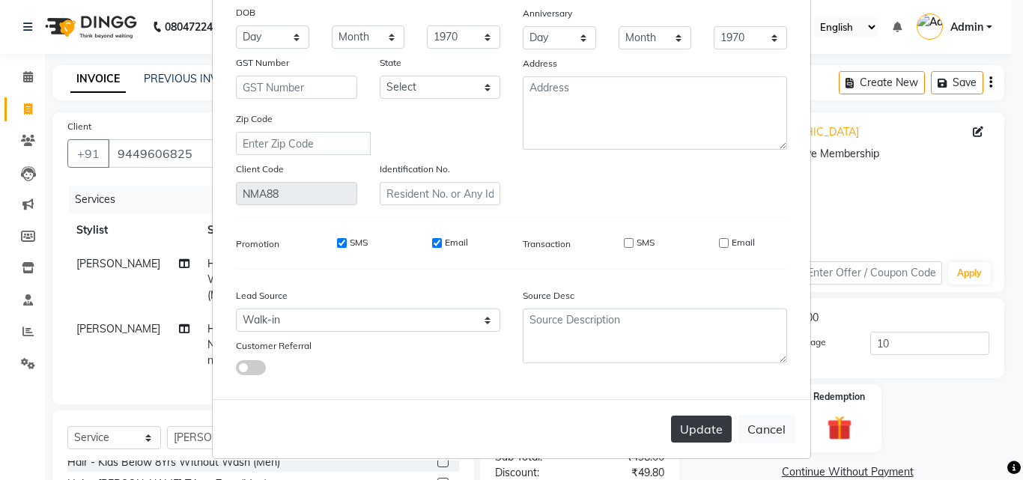
click at [714, 431] on button "Update" at bounding box center [701, 429] width 61 height 27
select select
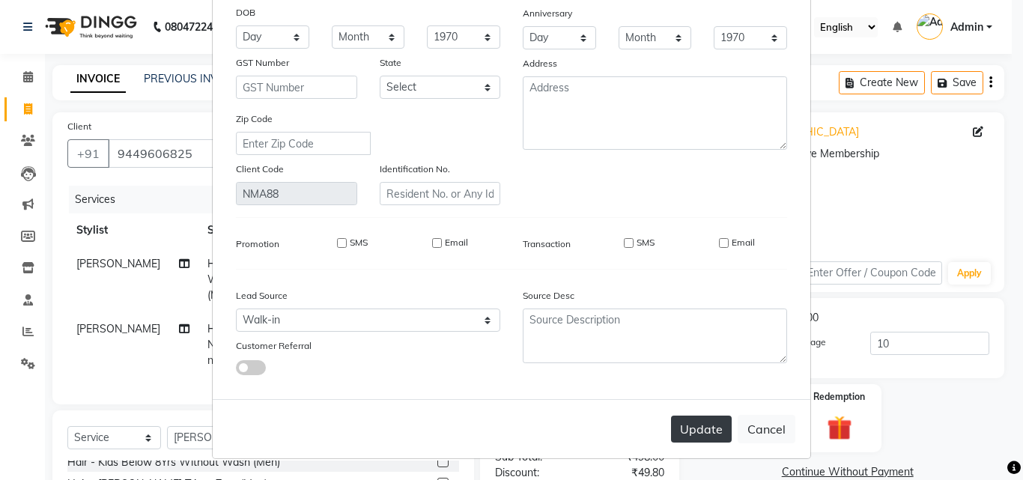
select select
checkbox input "false"
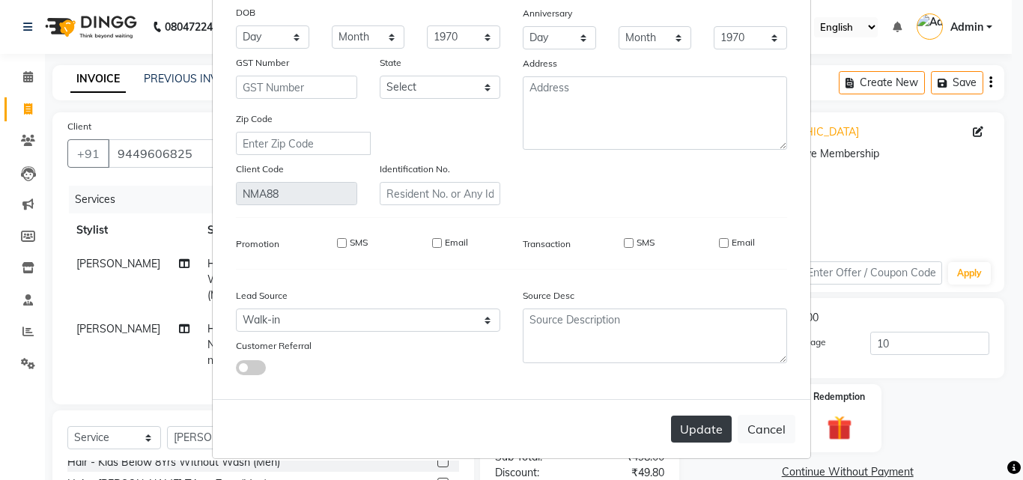
checkbox input "false"
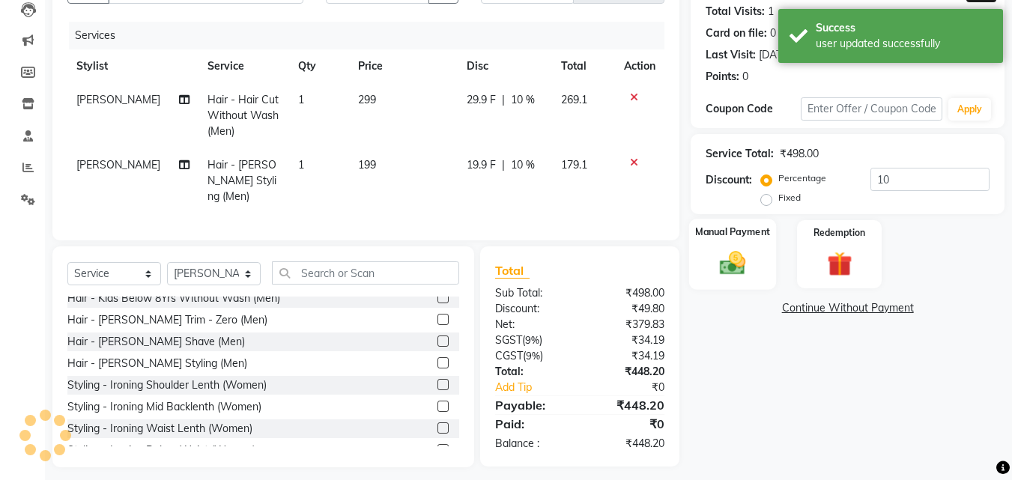
scroll to position [169, 0]
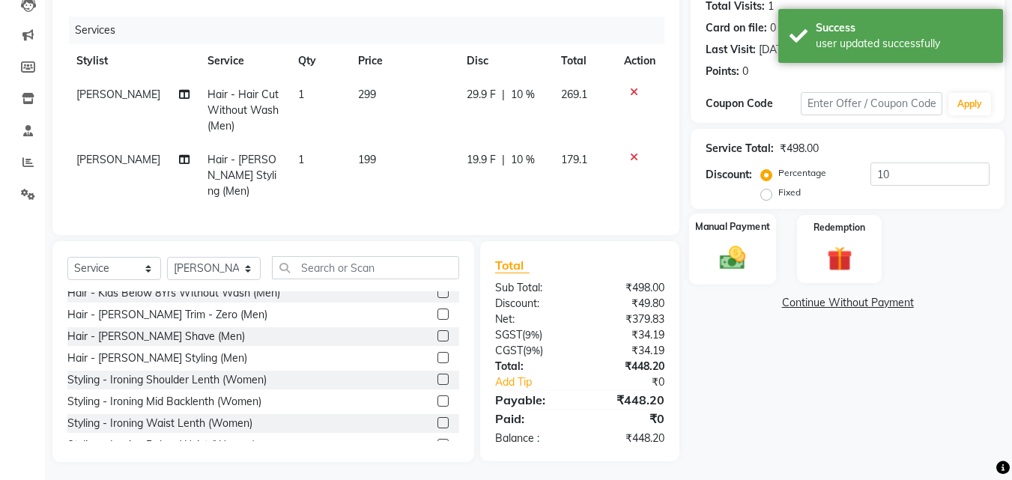
click at [747, 264] on img at bounding box center [732, 258] width 42 height 30
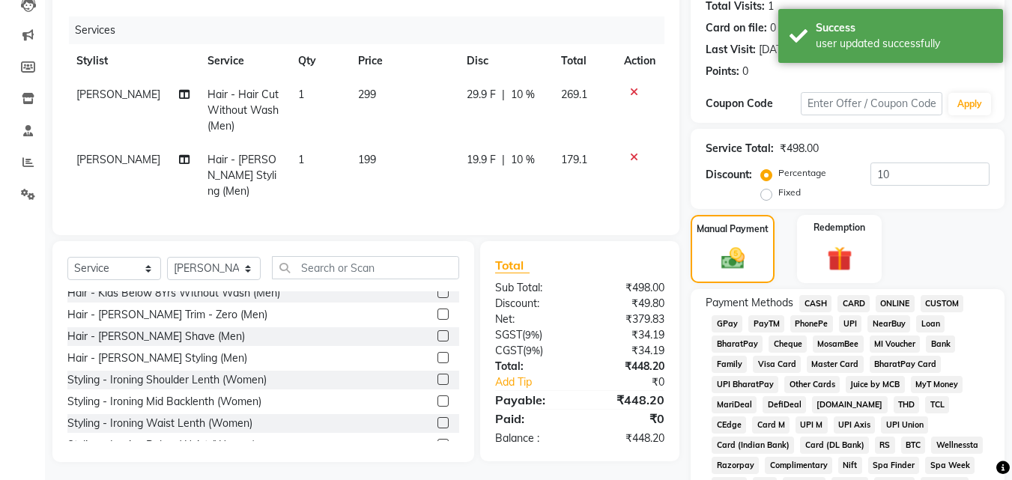
click at [847, 322] on span "UPI" at bounding box center [850, 323] width 23 height 17
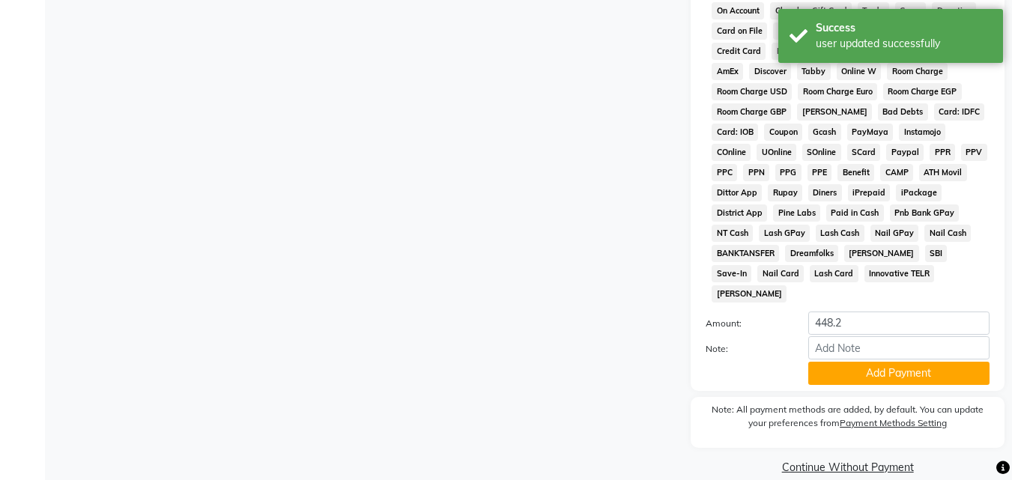
scroll to position [665, 0]
click at [846, 361] on button "Add Payment" at bounding box center [898, 372] width 181 height 23
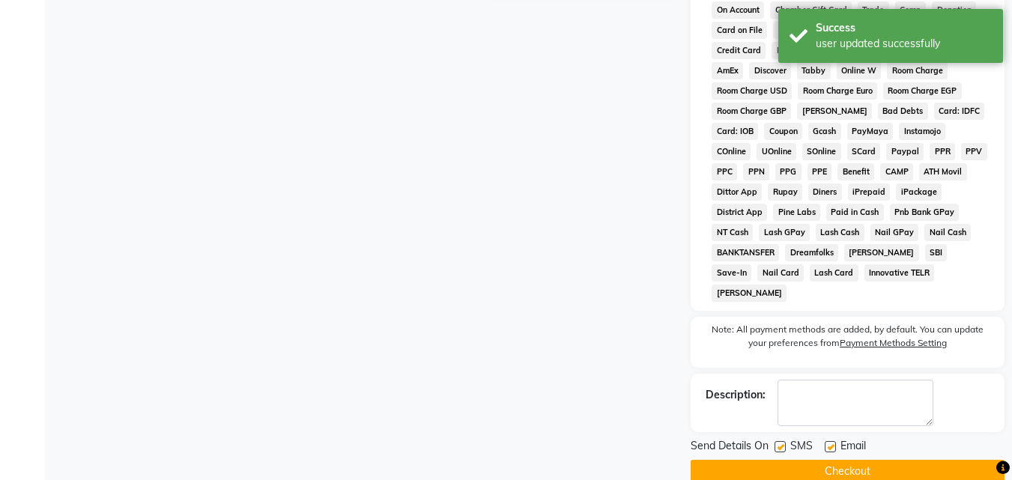
click at [786, 438] on div "SMS" at bounding box center [799, 447] width 50 height 19
click at [777, 441] on label at bounding box center [779, 446] width 11 height 11
click at [777, 443] on input "checkbox" at bounding box center [779, 448] width 10 height 10
checkbox input "false"
click at [830, 441] on label at bounding box center [830, 446] width 11 height 11
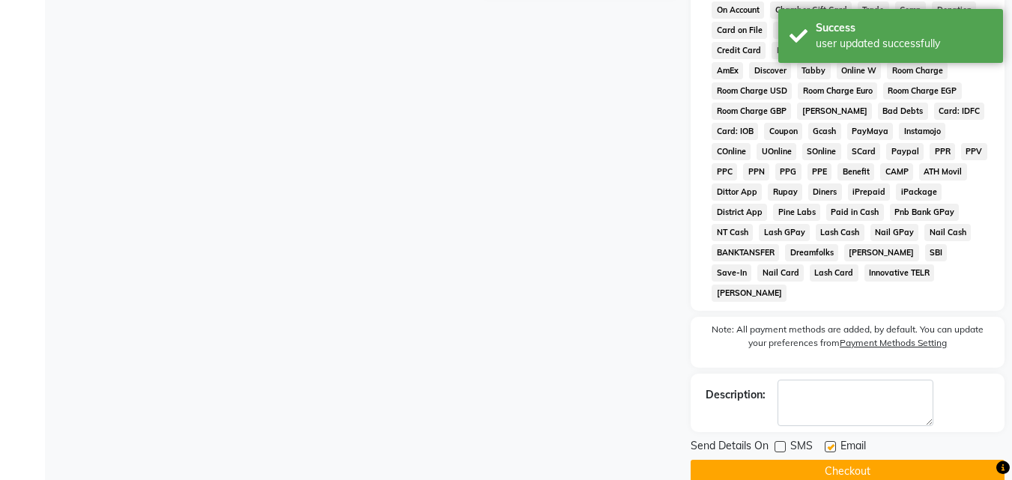
click at [830, 443] on input "checkbox" at bounding box center [830, 448] width 10 height 10
checkbox input "false"
click at [837, 460] on button "Checkout" at bounding box center [847, 471] width 314 height 23
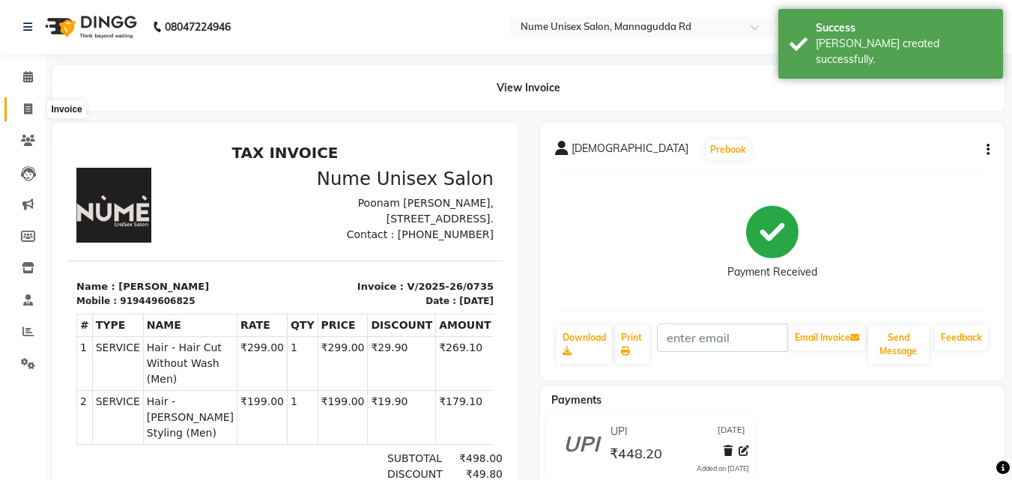
click at [32, 106] on icon at bounding box center [28, 108] width 8 height 11
select select "7047"
select select "service"
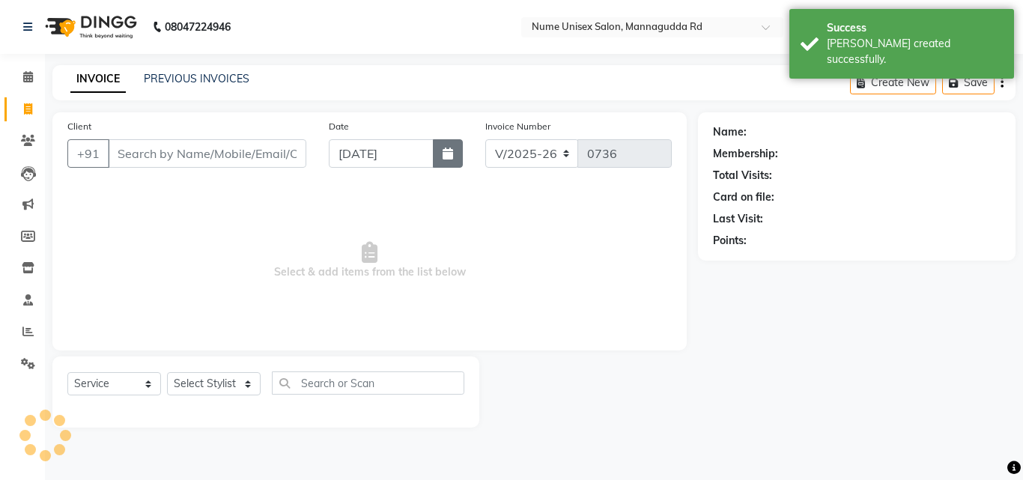
click at [443, 151] on icon "button" at bounding box center [448, 154] width 10 height 12
select select "9"
select select "2025"
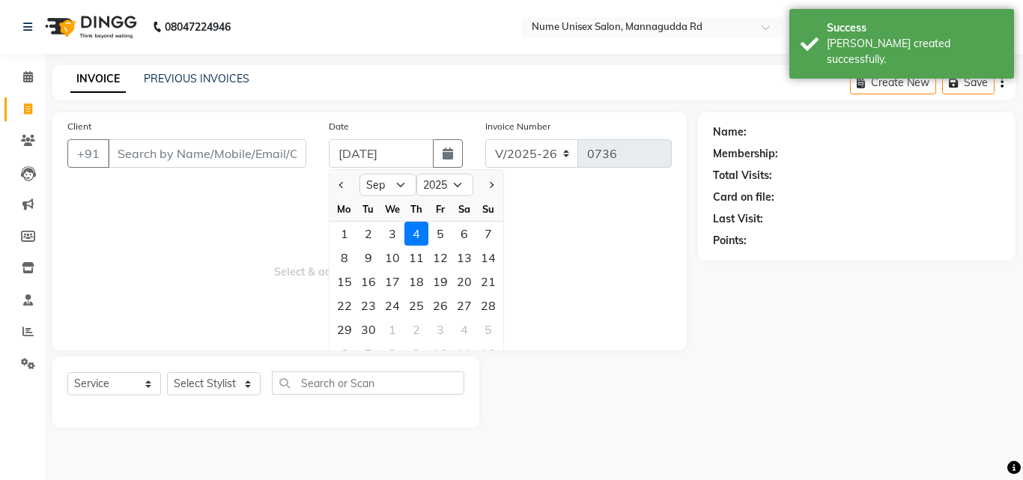
click at [391, 170] on div "Jan Feb Mar Apr May Jun [DATE] Aug Sep Oct Nov [DATE] 2016 2017 2018 2019 2020 …" at bounding box center [417, 183] width 174 height 27
click at [392, 180] on select "Jan Feb Mar Apr May Jun [DATE] Aug Sep Oct Nov Dec" at bounding box center [387, 185] width 57 height 22
select select "8"
click at [359, 174] on select "Jan Feb Mar Apr May Jun [DATE] Aug Sep Oct Nov Dec" at bounding box center [387, 185] width 57 height 22
click at [365, 303] on div "19" at bounding box center [368, 306] width 24 height 24
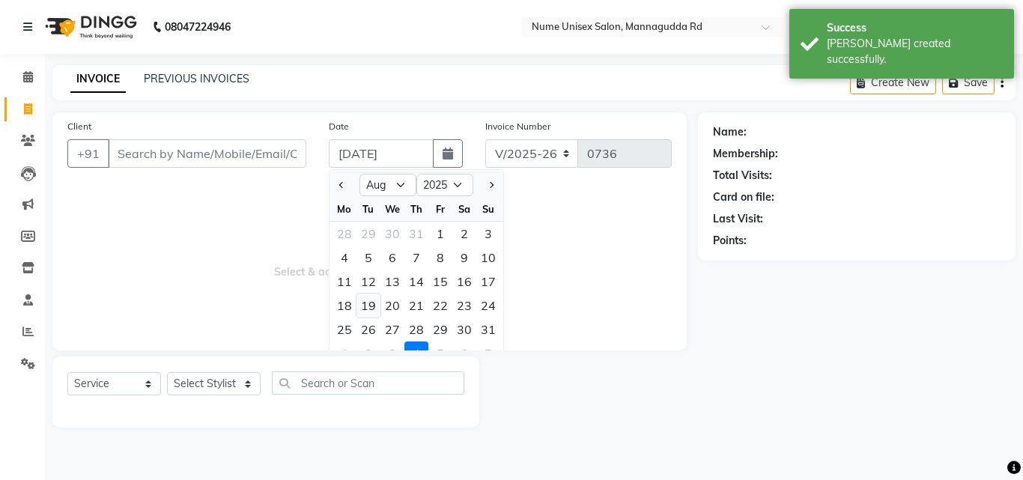
type input "[DATE]"
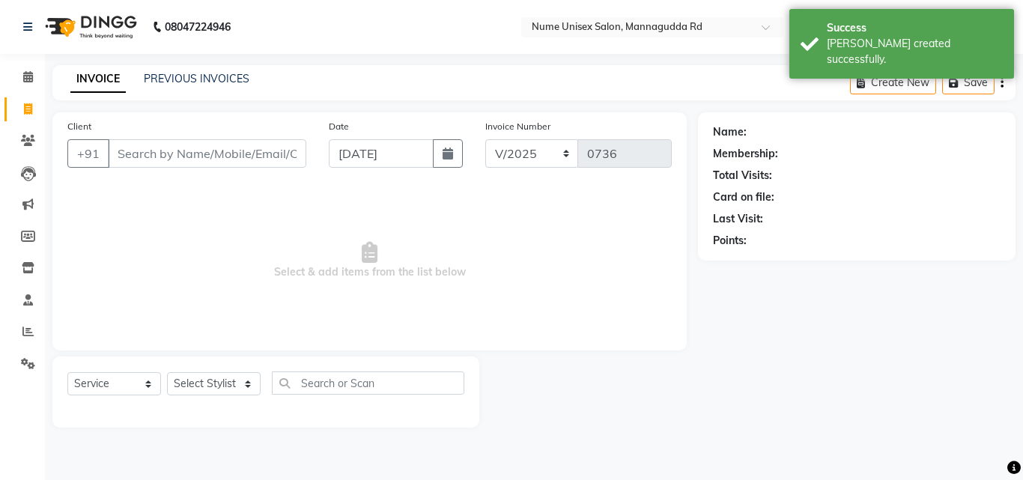
click at [234, 171] on div "Client +91" at bounding box center [186, 148] width 261 height 61
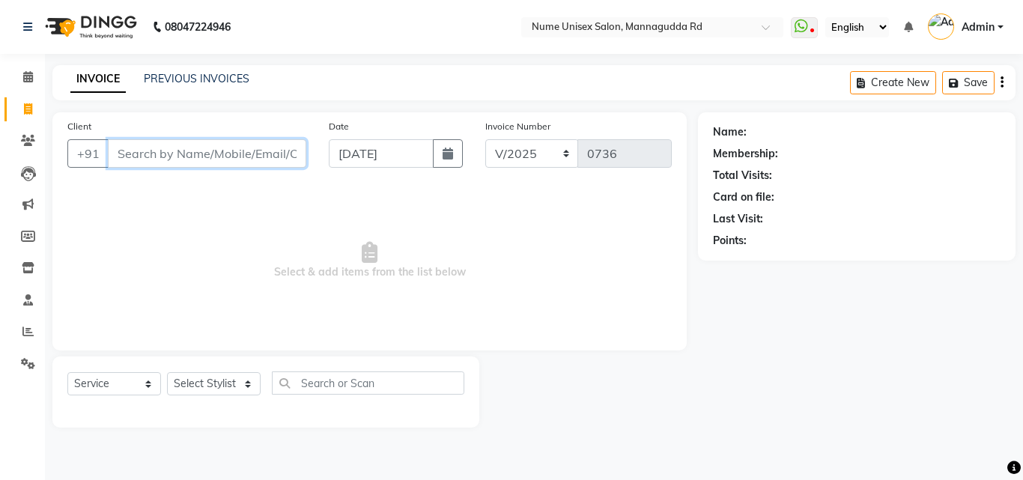
click at [236, 157] on input "Client" at bounding box center [207, 153] width 198 height 28
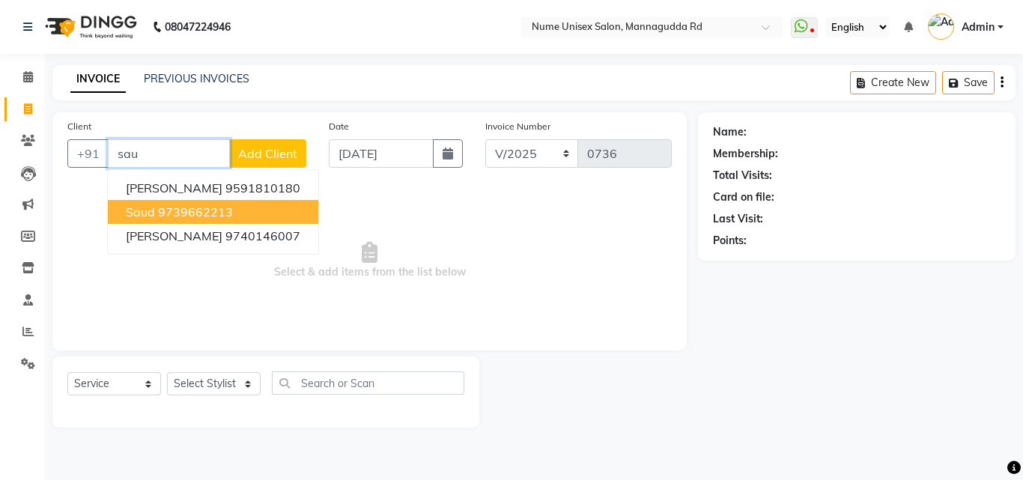
click at [234, 204] on button "Saud 9739662213" at bounding box center [213, 212] width 210 height 24
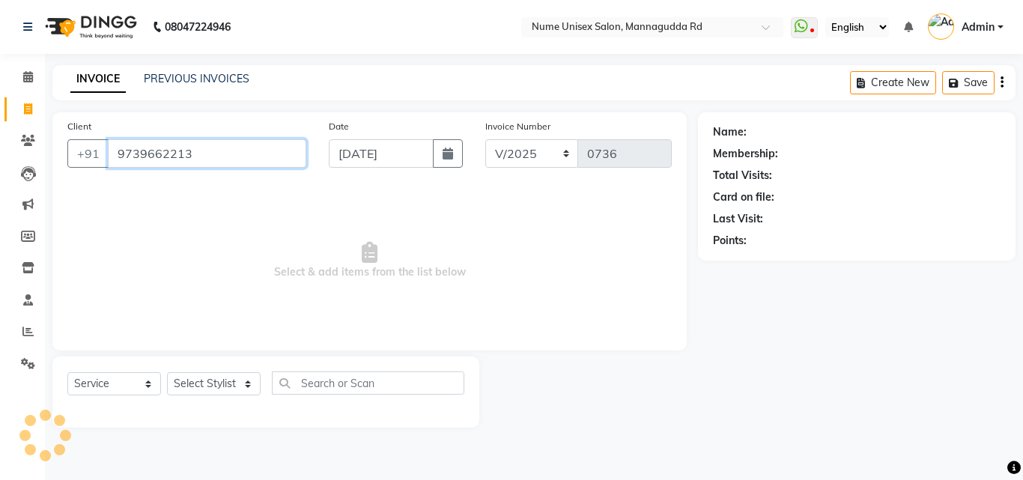
type input "9739662213"
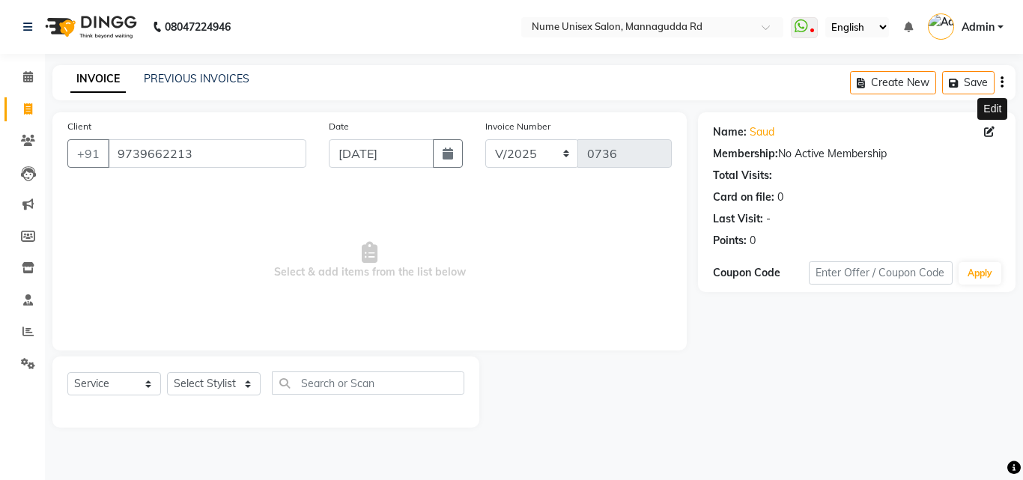
click at [989, 131] on icon at bounding box center [989, 132] width 10 height 10
select select "[DEMOGRAPHIC_DATA]"
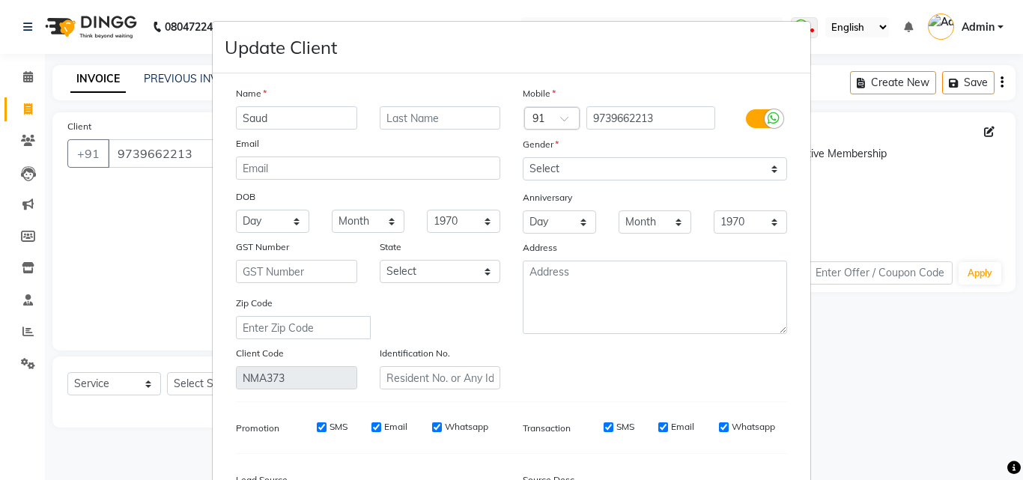
click at [746, 116] on label at bounding box center [763, 118] width 34 height 19
click at [0, 0] on input "checkbox" at bounding box center [0, 0] width 0 height 0
click at [624, 423] on input "SMS" at bounding box center [629, 427] width 10 height 10
checkbox input "false"
click at [721, 422] on input "Email" at bounding box center [724, 427] width 10 height 10
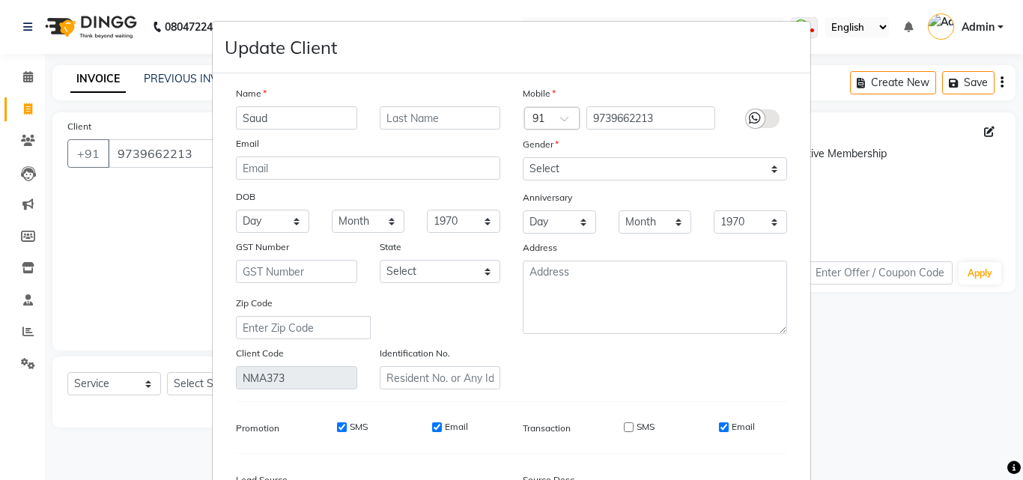
checkbox input "false"
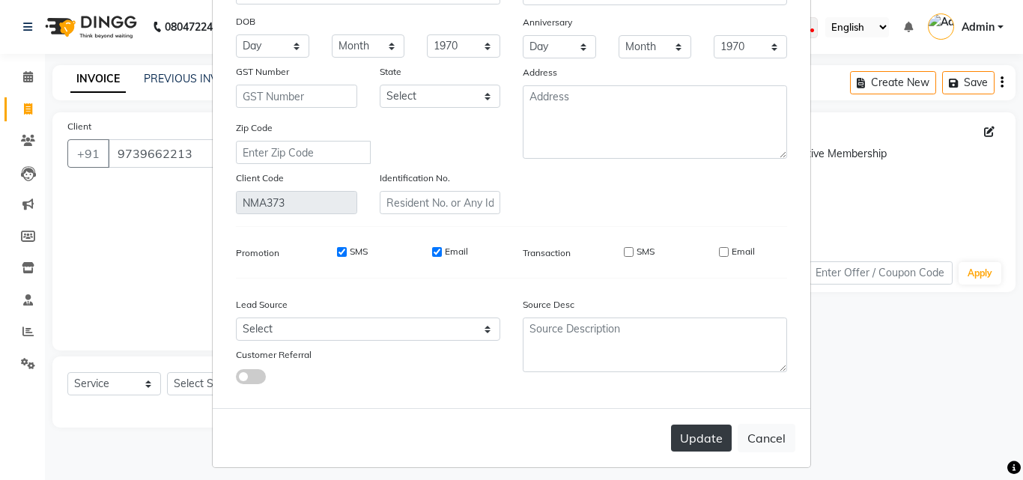
scroll to position [184, 0]
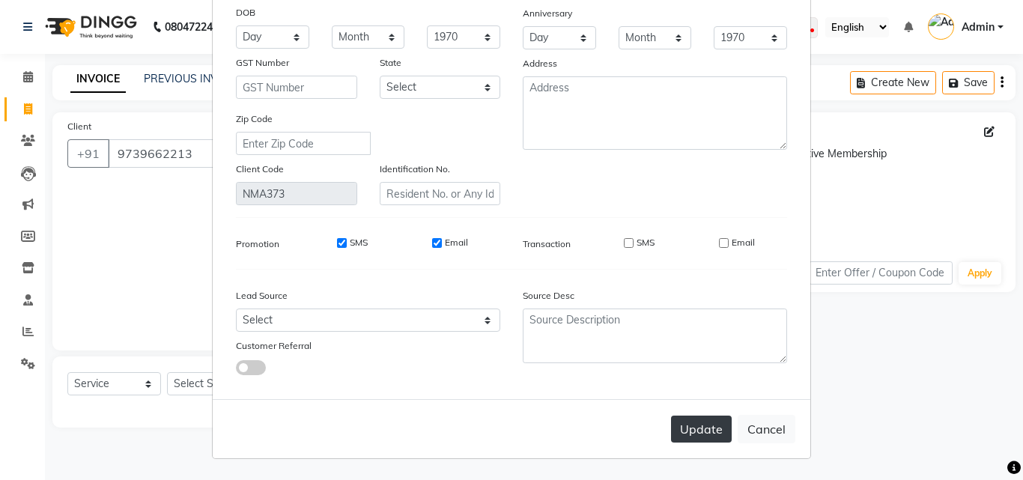
click at [711, 434] on button "Update" at bounding box center [701, 429] width 61 height 27
select select
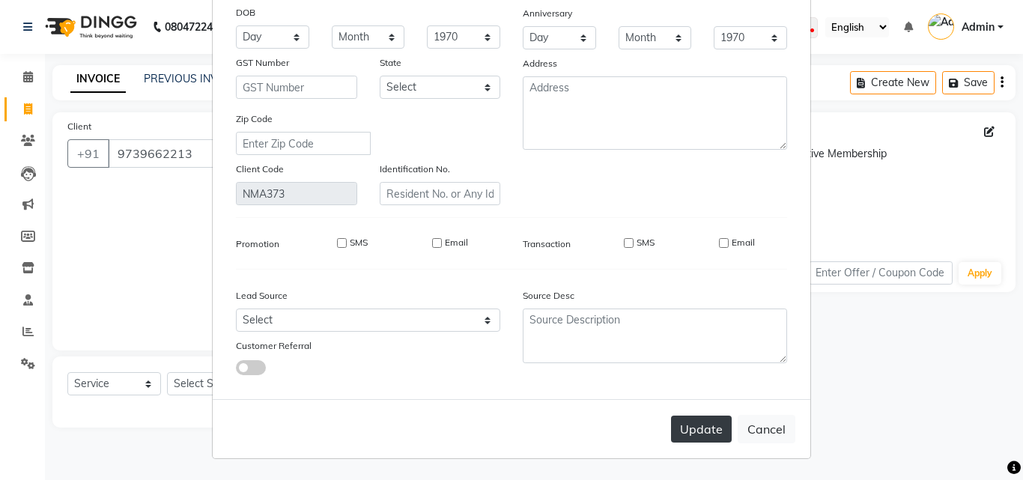
select select
checkbox input "false"
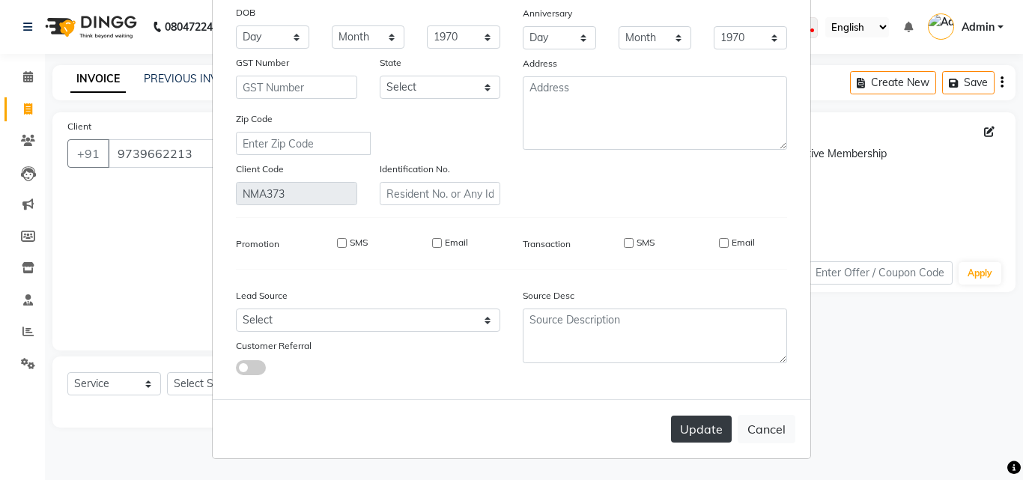
checkbox input "false"
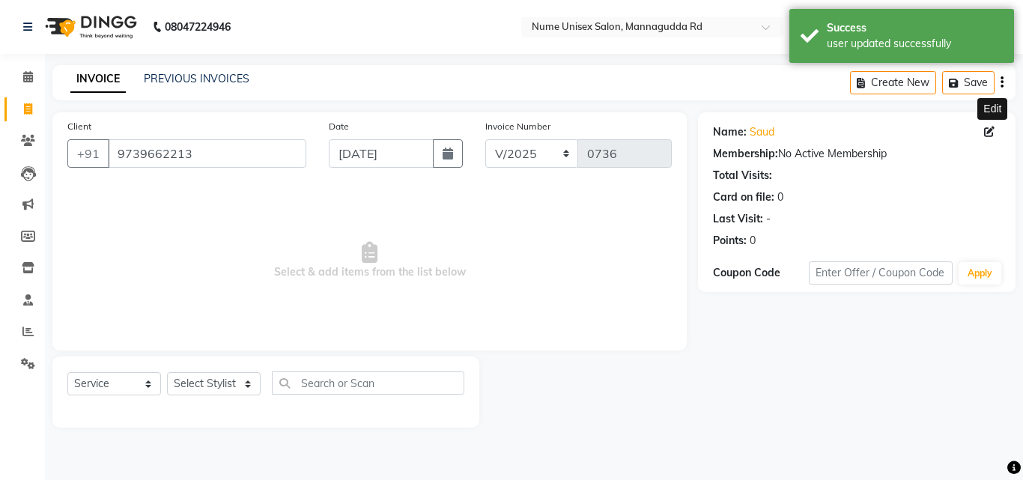
click at [991, 130] on icon at bounding box center [989, 132] width 10 height 10
select select "[DEMOGRAPHIC_DATA]"
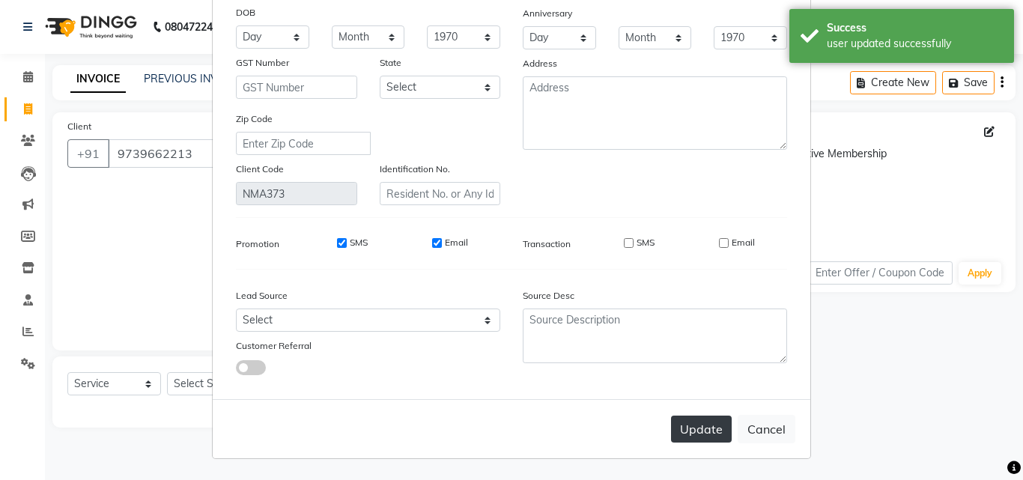
click at [699, 431] on button "Update" at bounding box center [701, 429] width 61 height 27
select select
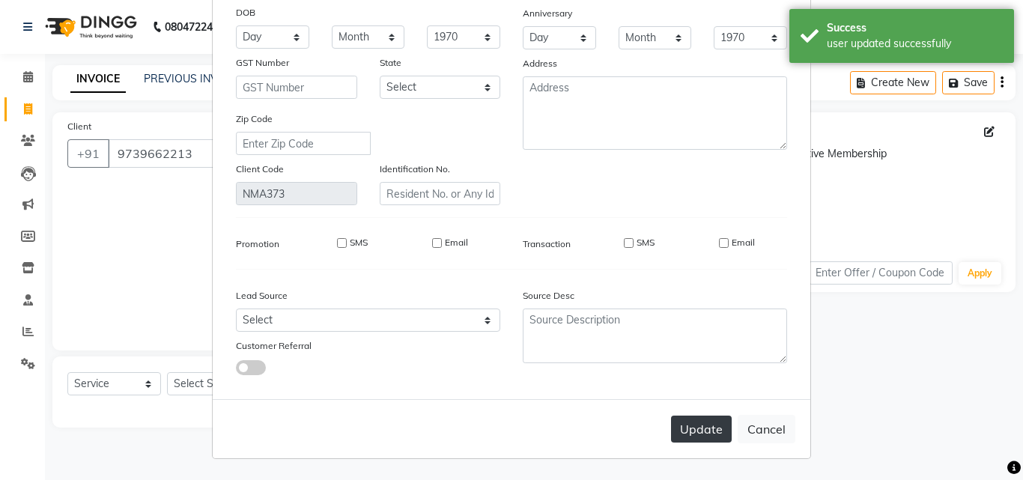
select select
checkbox input "false"
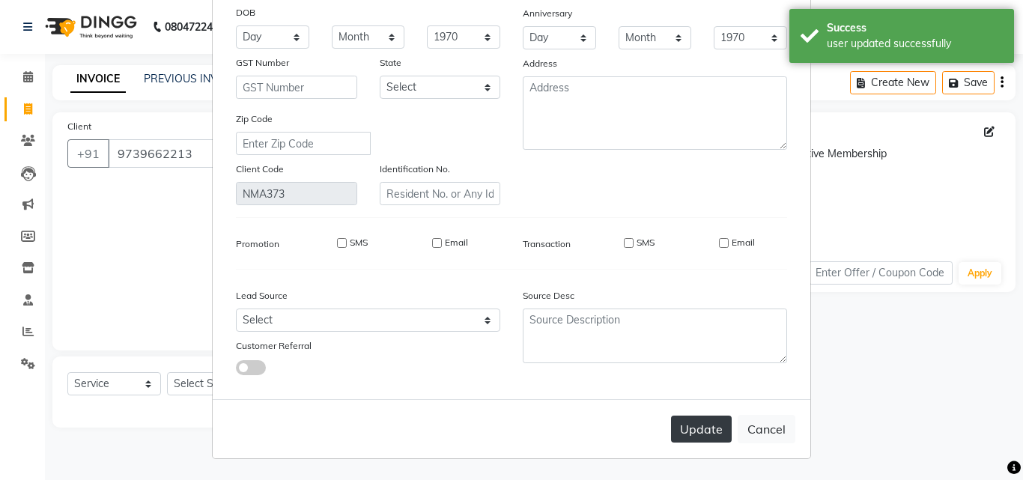
checkbox input "false"
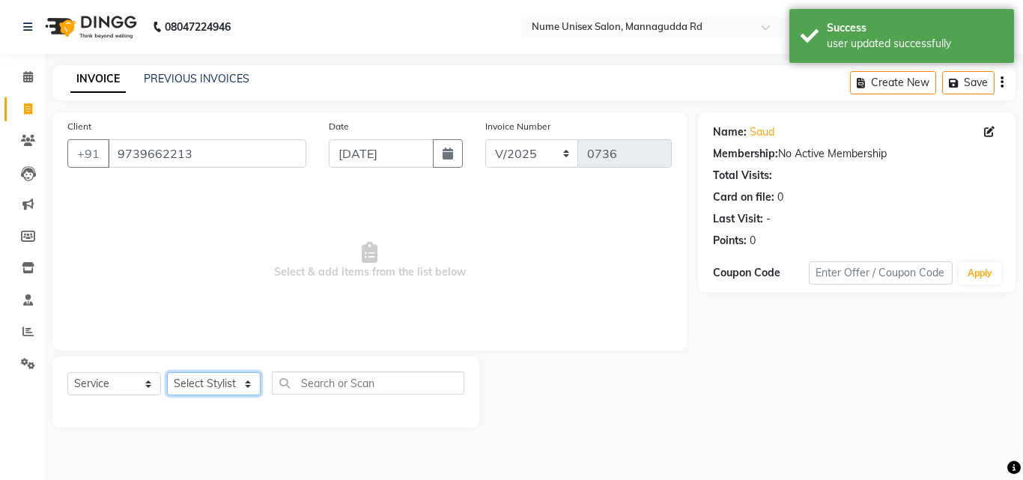
click at [252, 379] on select "Select Stylist Admin [PERSON_NAME] [PERSON_NAME] S [PERSON_NAME] Mohd [PERSON_N…" at bounding box center [214, 383] width 94 height 23
select select "61524"
click at [167, 372] on select "Select Stylist Admin [PERSON_NAME] [PERSON_NAME] S [PERSON_NAME] Mohd [PERSON_N…" at bounding box center [214, 383] width 94 height 23
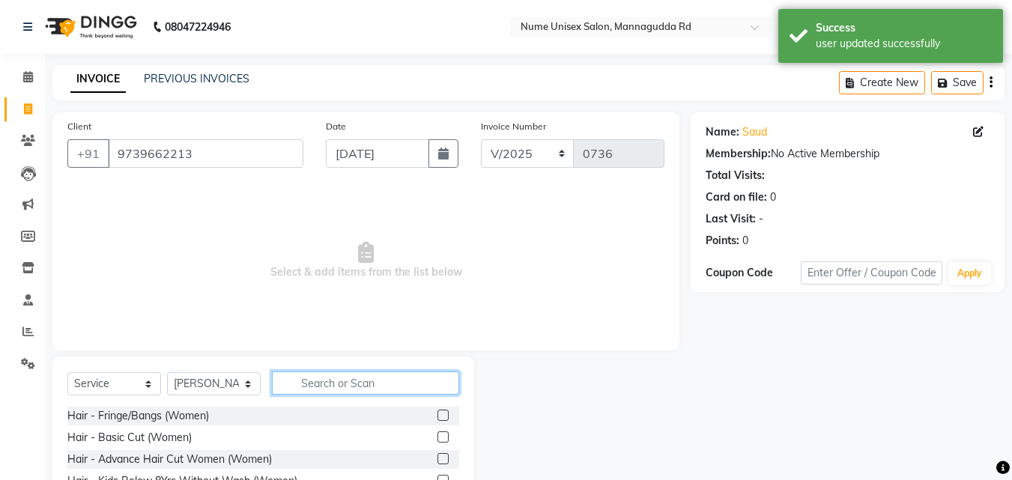
click at [344, 377] on input "text" at bounding box center [365, 382] width 187 height 23
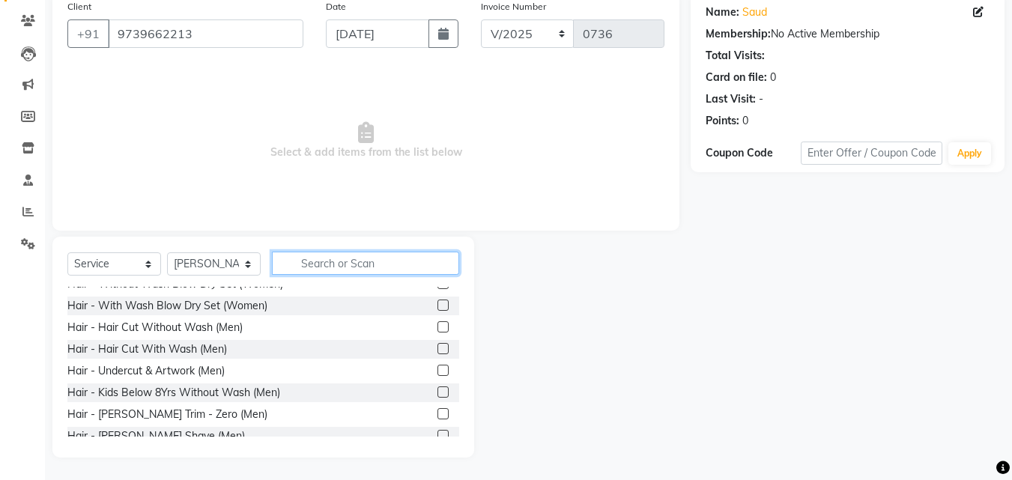
scroll to position [150, 0]
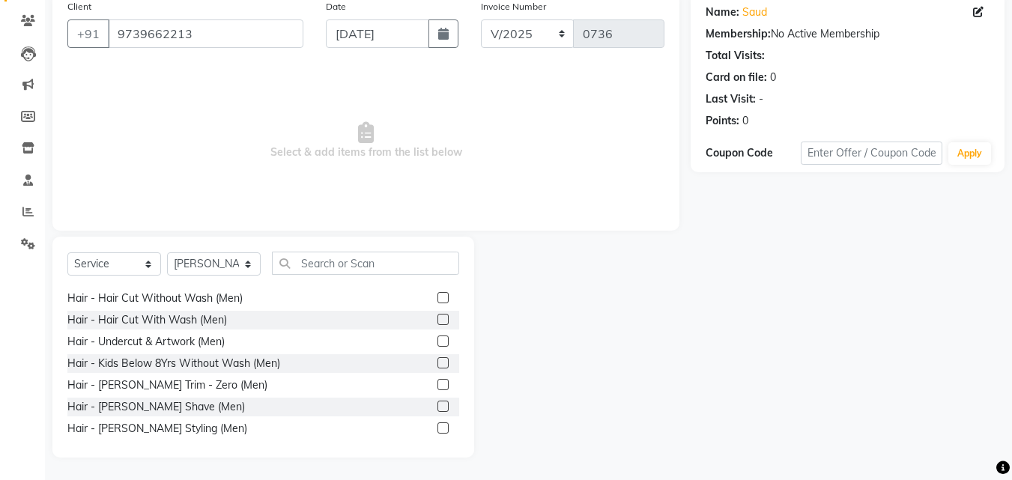
click at [437, 300] on label at bounding box center [442, 297] width 11 height 11
click at [437, 300] on input "checkbox" at bounding box center [442, 299] width 10 height 10
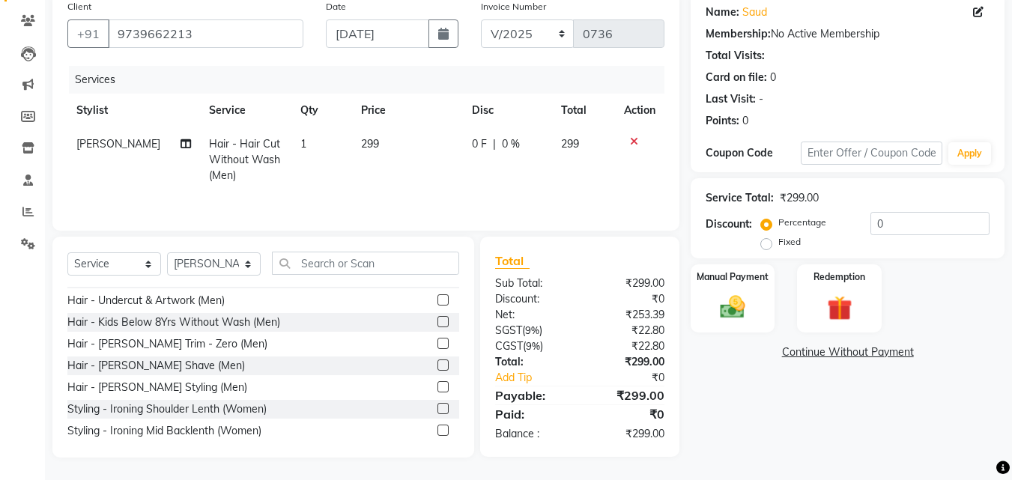
checkbox input "false"
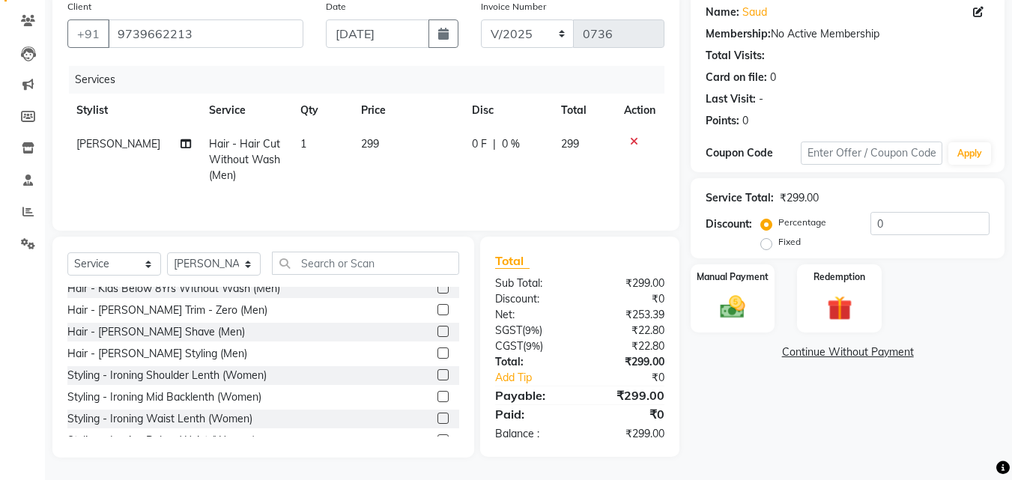
click at [437, 356] on label at bounding box center [442, 352] width 11 height 11
click at [437, 356] on input "checkbox" at bounding box center [442, 354] width 10 height 10
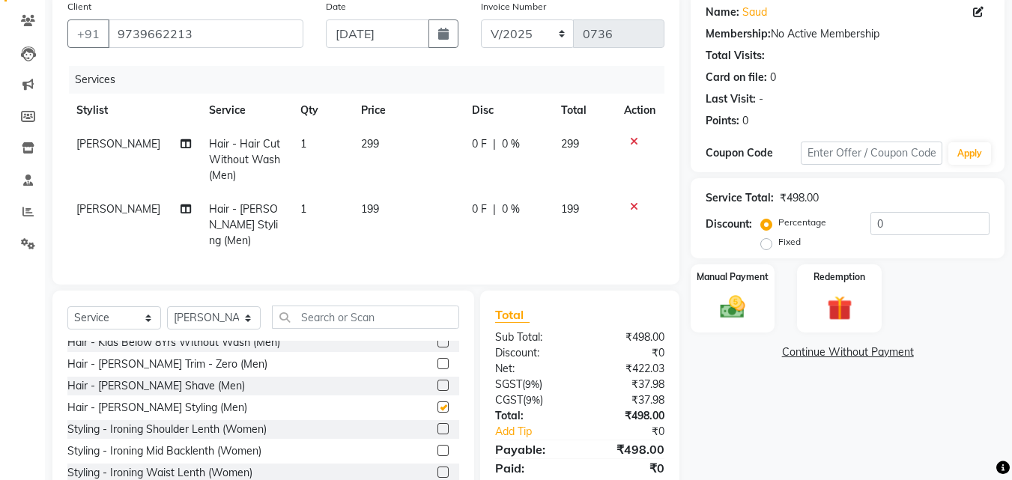
checkbox input "false"
click at [871, 214] on input "0" at bounding box center [929, 223] width 119 height 23
type input "10"
click at [705, 291] on div "Manual Payment" at bounding box center [733, 298] width 88 height 71
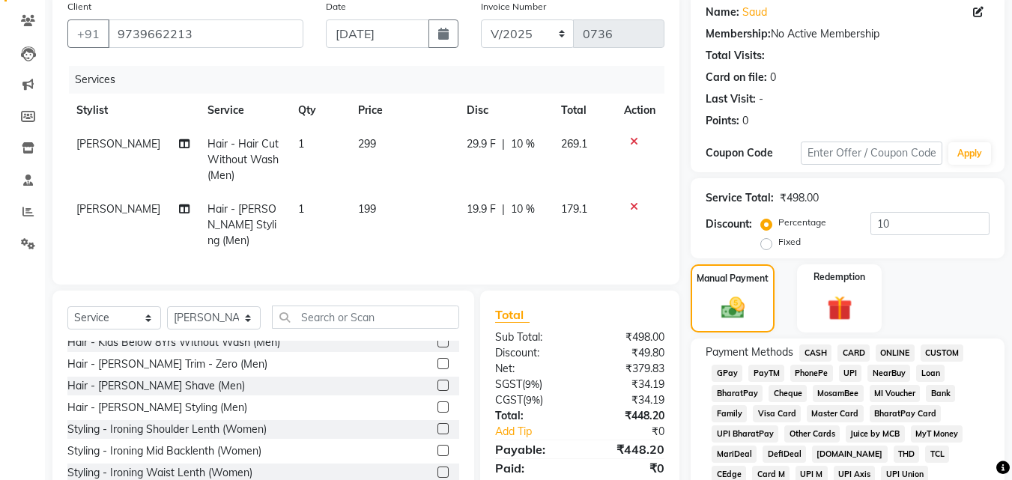
click at [852, 368] on span "UPI" at bounding box center [850, 373] width 23 height 17
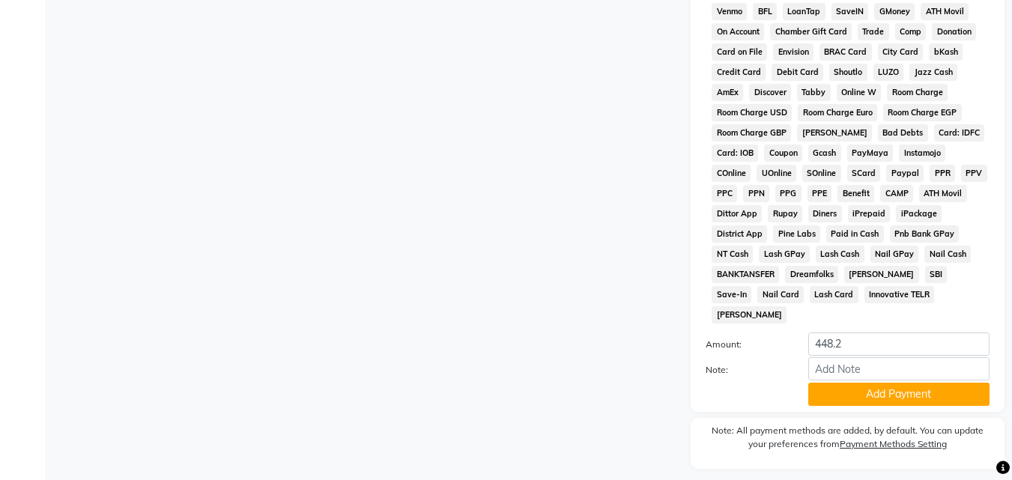
scroll to position [644, 0]
click at [845, 382] on button "Add Payment" at bounding box center [898, 393] width 181 height 23
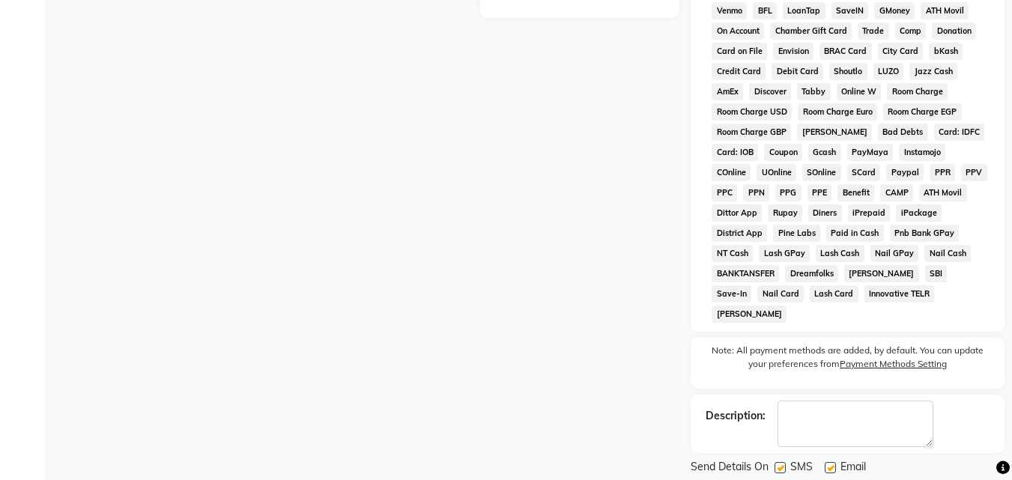
click at [778, 462] on label at bounding box center [779, 467] width 11 height 11
click at [778, 464] on input "checkbox" at bounding box center [779, 469] width 10 height 10
checkbox input "false"
click at [834, 462] on label at bounding box center [830, 467] width 11 height 11
click at [834, 464] on input "checkbox" at bounding box center [830, 469] width 10 height 10
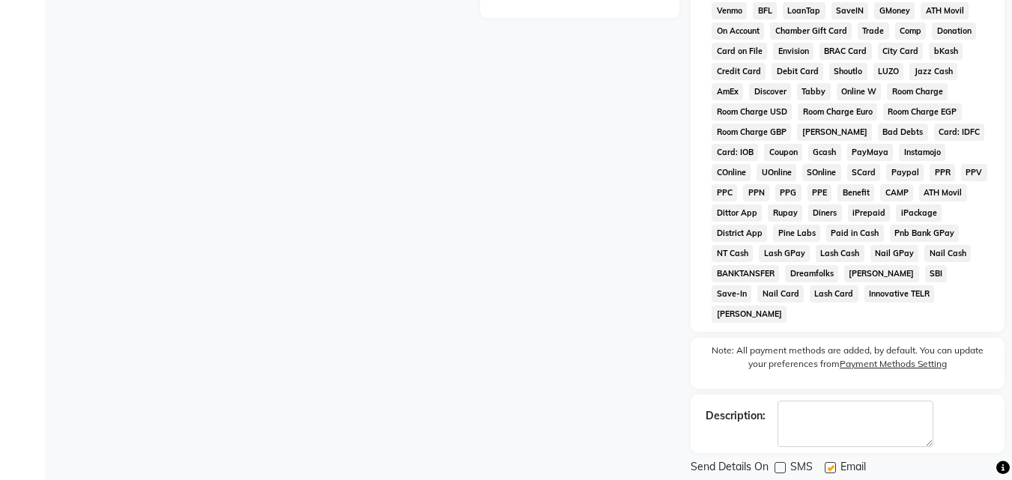
checkbox input "false"
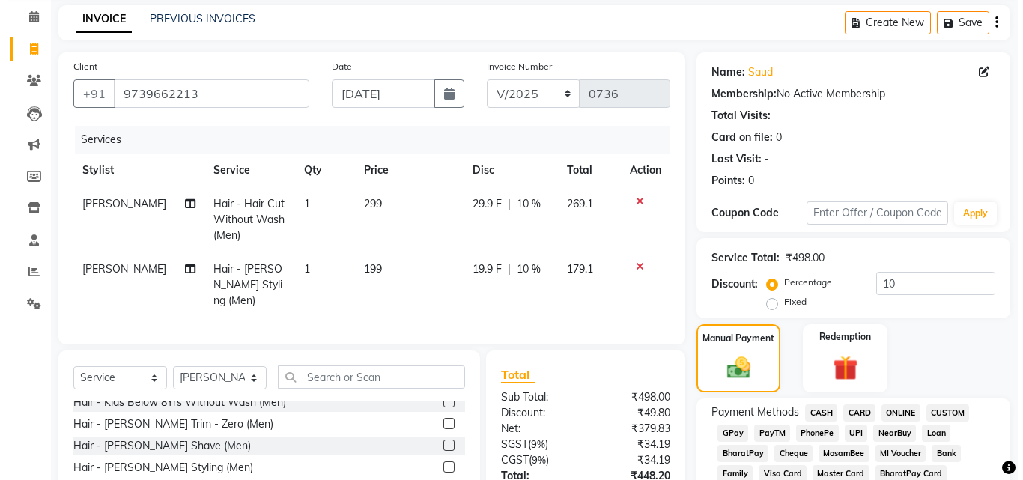
scroll to position [0, 0]
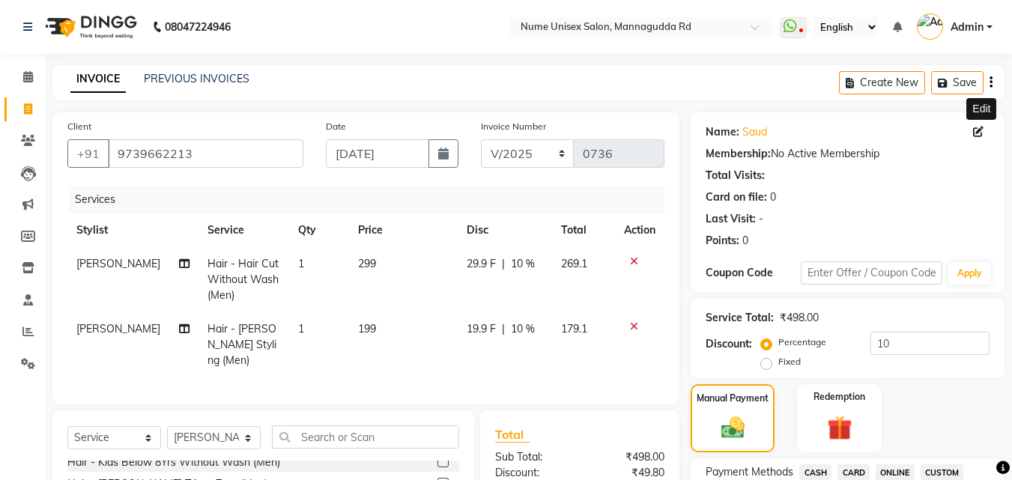
click at [977, 130] on icon at bounding box center [978, 132] width 10 height 10
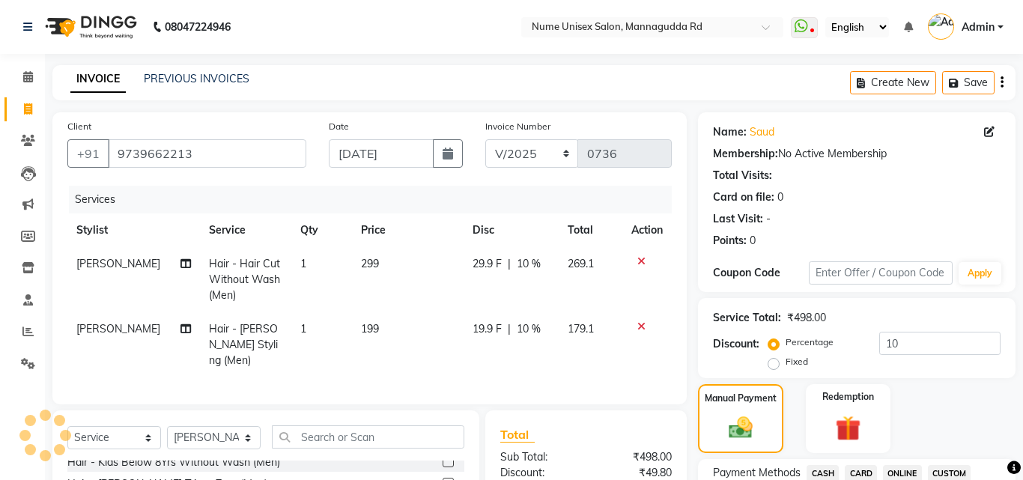
select select "[DEMOGRAPHIC_DATA]"
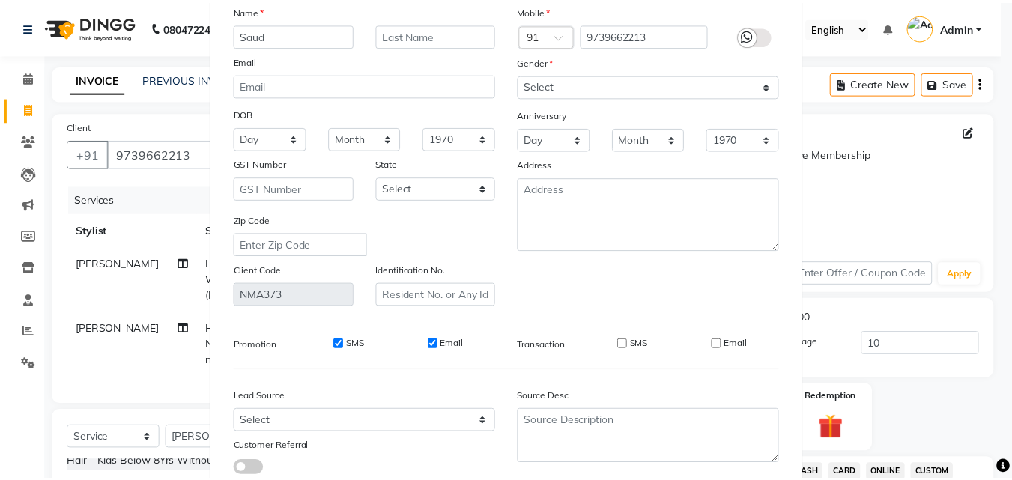
scroll to position [184, 0]
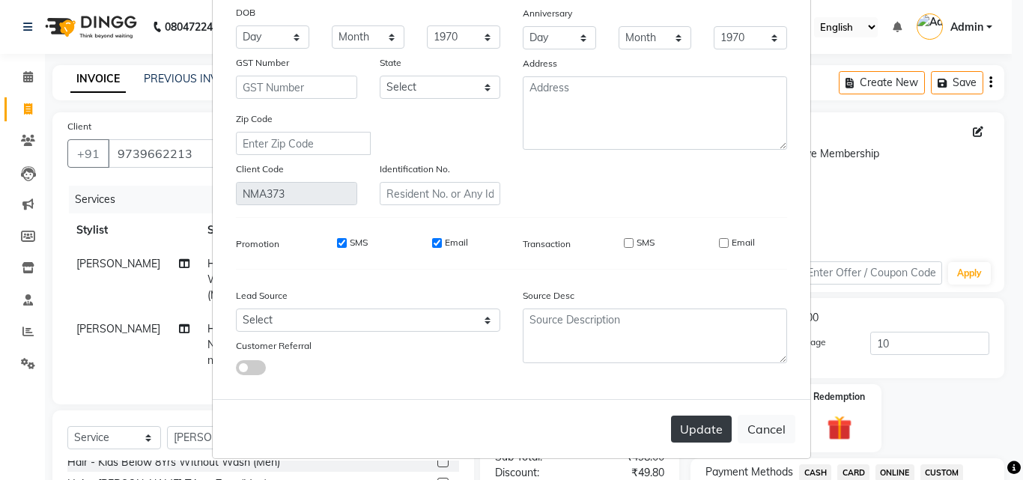
click at [715, 423] on button "Update" at bounding box center [701, 429] width 61 height 27
select select
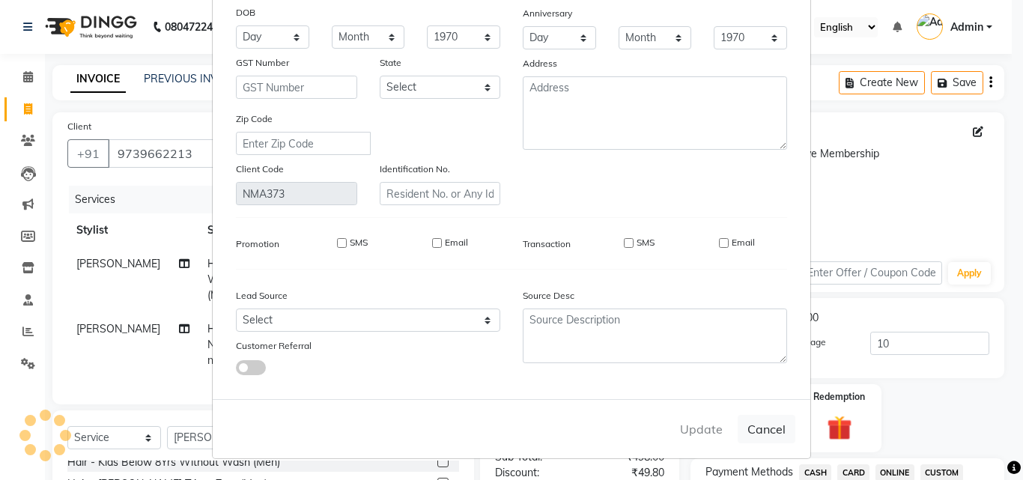
select select
checkbox input "false"
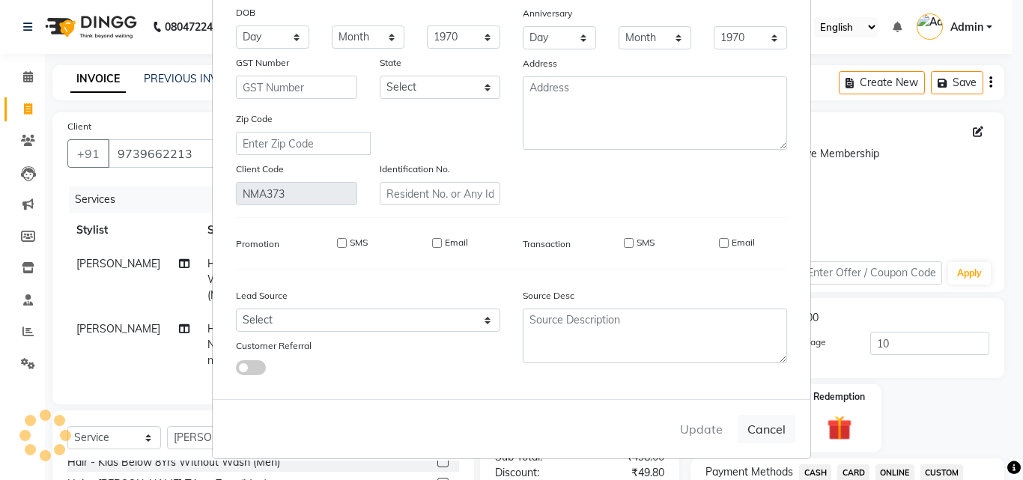
checkbox input "false"
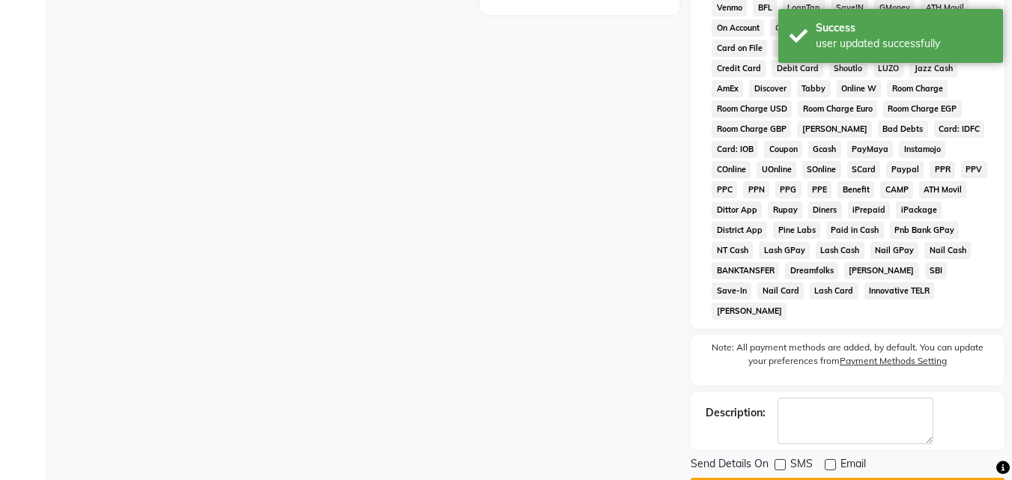
scroll to position [670, 0]
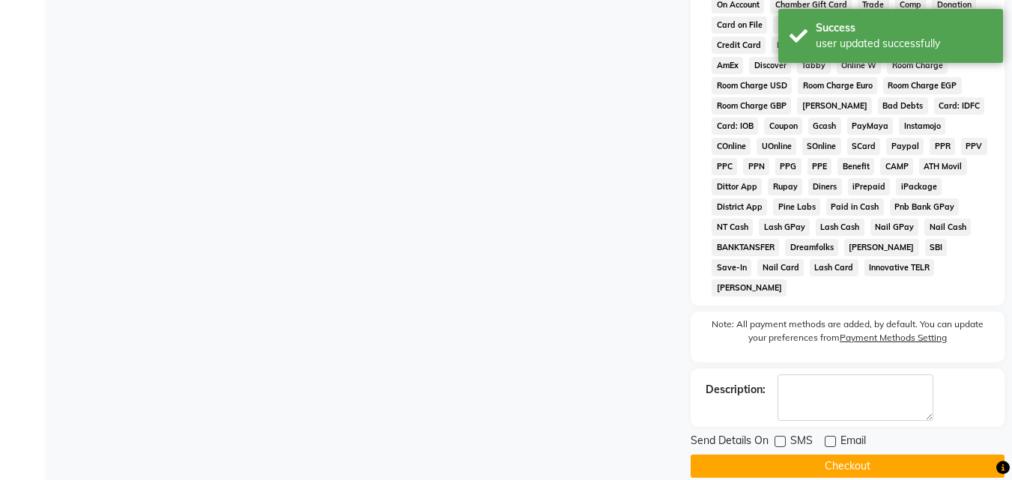
click at [863, 455] on button "Checkout" at bounding box center [847, 466] width 314 height 23
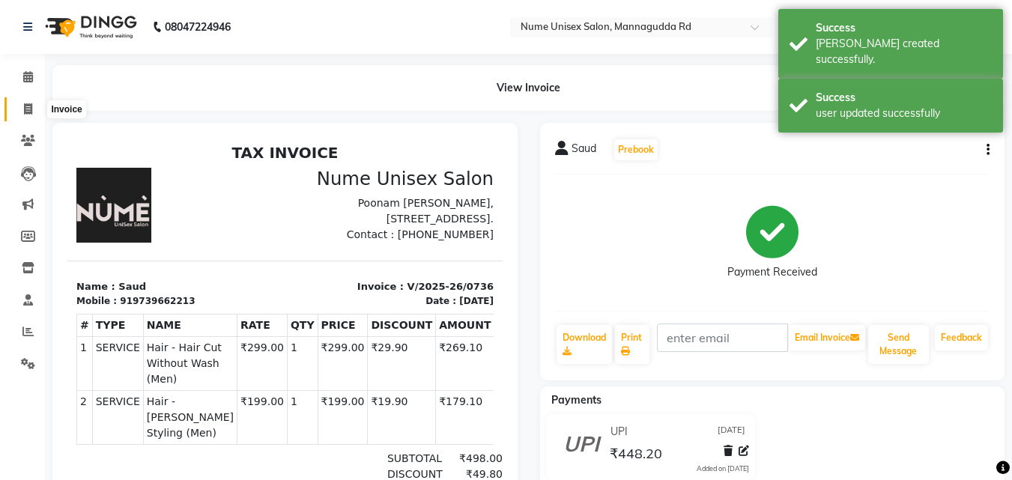
click at [38, 107] on span at bounding box center [28, 109] width 26 height 17
select select "service"
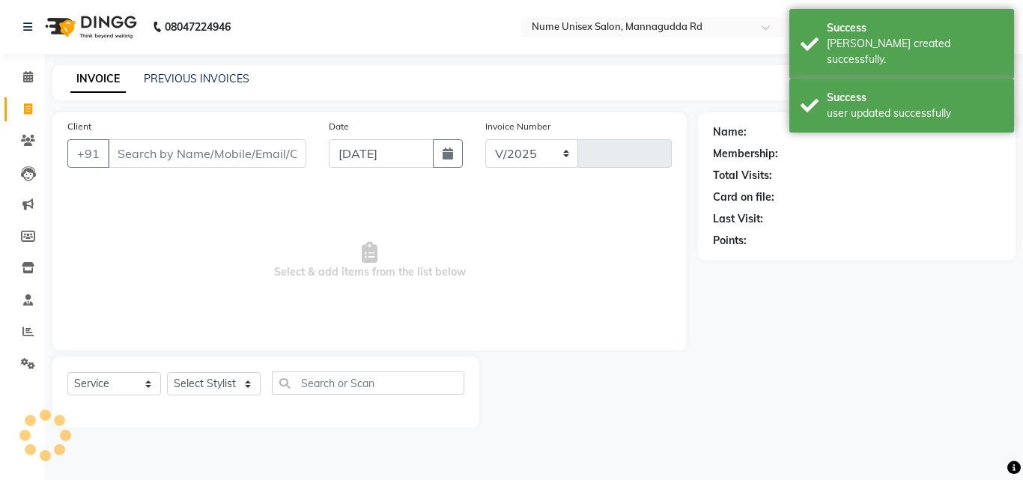
select select "7047"
type input "0737"
click at [455, 160] on button "button" at bounding box center [448, 153] width 30 height 28
select select "9"
select select "2025"
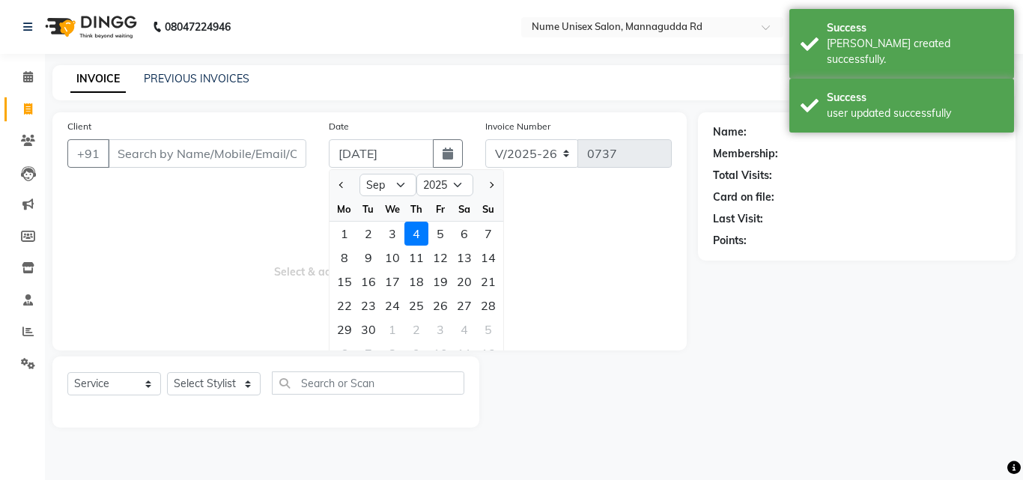
click at [395, 173] on ngb-datepicker-navigation "Jan Feb Mar Apr May Jun [DATE] Aug Sep Oct Nov [DATE] 2016 2017 2018 2019 2020 …" at bounding box center [417, 185] width 174 height 24
click at [395, 185] on select "Jan Feb Mar Apr May Jun [DATE] Aug Sep Oct Nov Dec" at bounding box center [387, 185] width 57 height 22
select select "8"
click at [359, 174] on select "Jan Feb Mar Apr May Jun [DATE] Aug Sep Oct Nov Dec" at bounding box center [387, 185] width 57 height 22
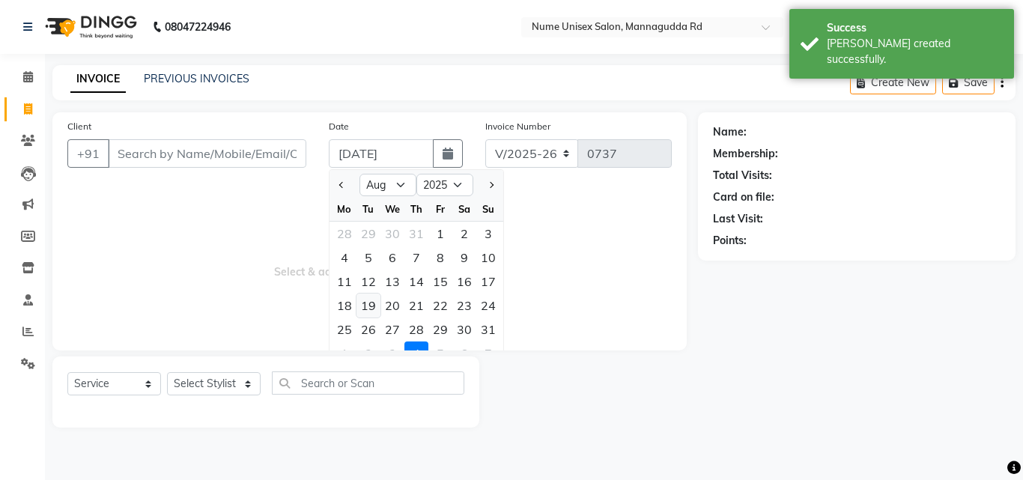
click at [375, 312] on div "19" at bounding box center [368, 306] width 24 height 24
type input "[DATE]"
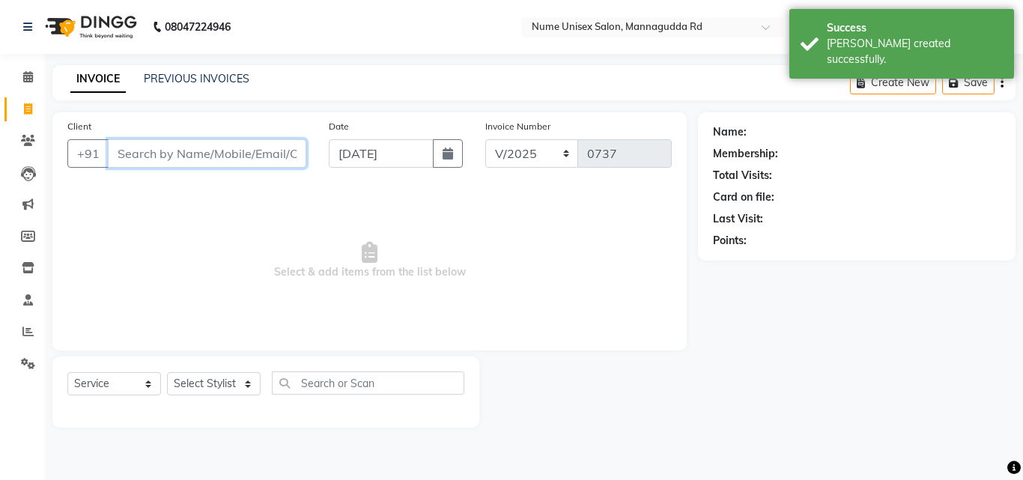
click at [213, 147] on input "Client" at bounding box center [207, 153] width 198 height 28
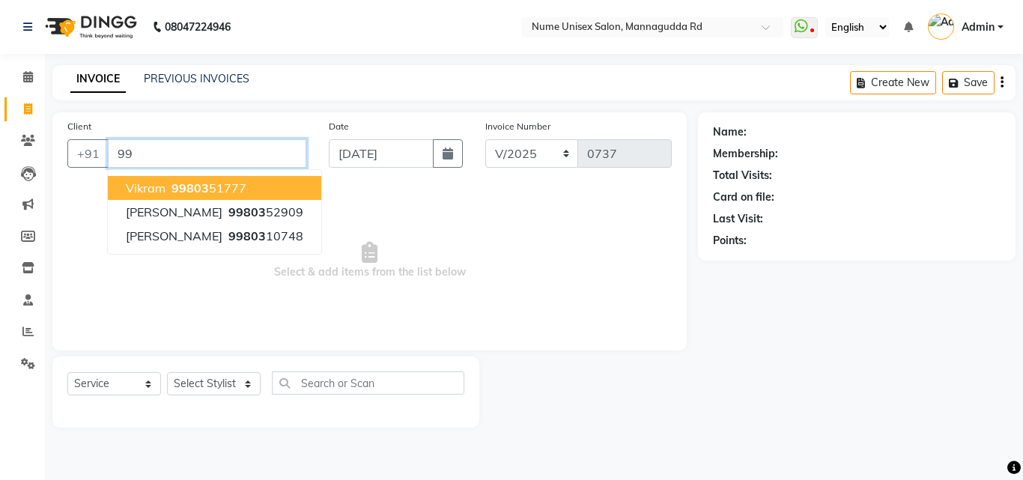
type input "9"
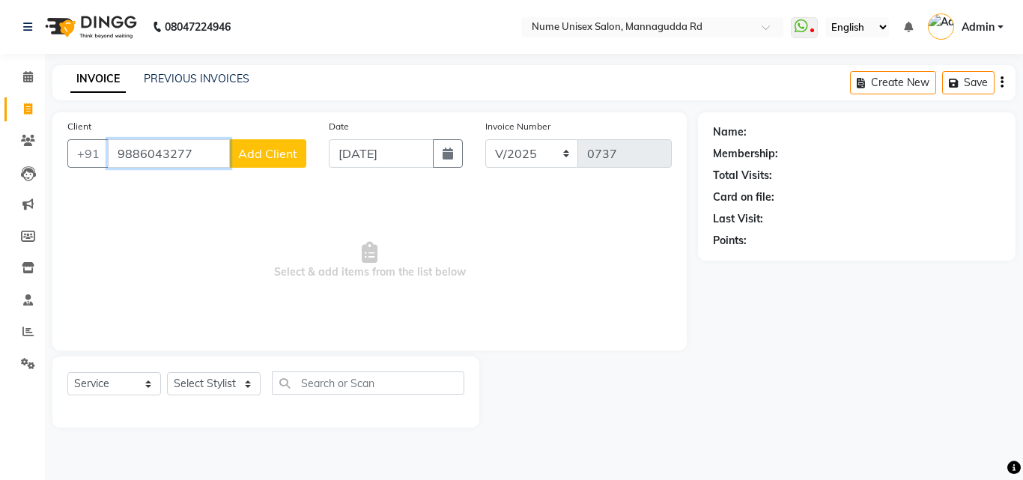
type input "9886043277"
click at [264, 162] on button "Add Client" at bounding box center [267, 153] width 77 height 28
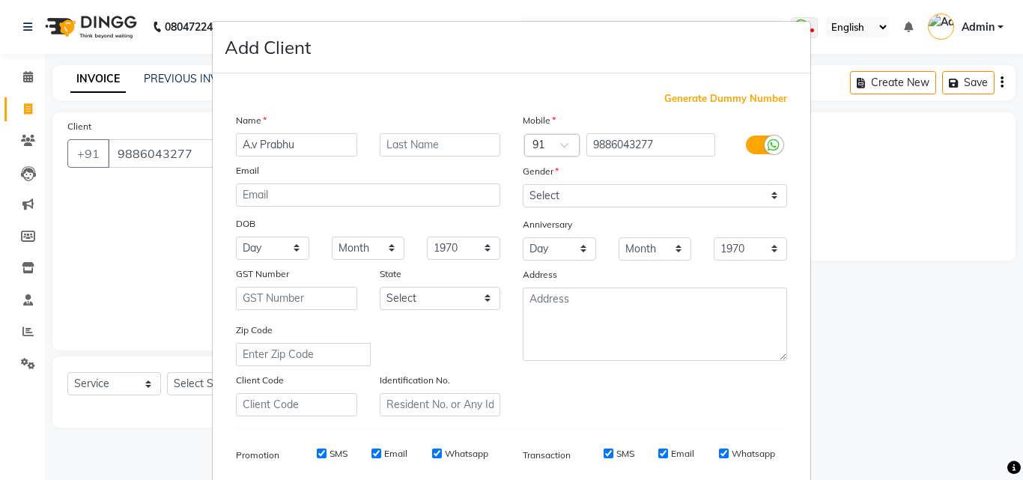
click at [252, 143] on input "A.v Prabhu" at bounding box center [296, 144] width 121 height 23
type input "A.V Prabhu"
click at [532, 189] on select "Select [DEMOGRAPHIC_DATA] [DEMOGRAPHIC_DATA] Other Prefer Not To Say" at bounding box center [655, 195] width 264 height 23
select select "[DEMOGRAPHIC_DATA]"
click at [523, 184] on select "Select [DEMOGRAPHIC_DATA] [DEMOGRAPHIC_DATA] Other Prefer Not To Say" at bounding box center [655, 195] width 264 height 23
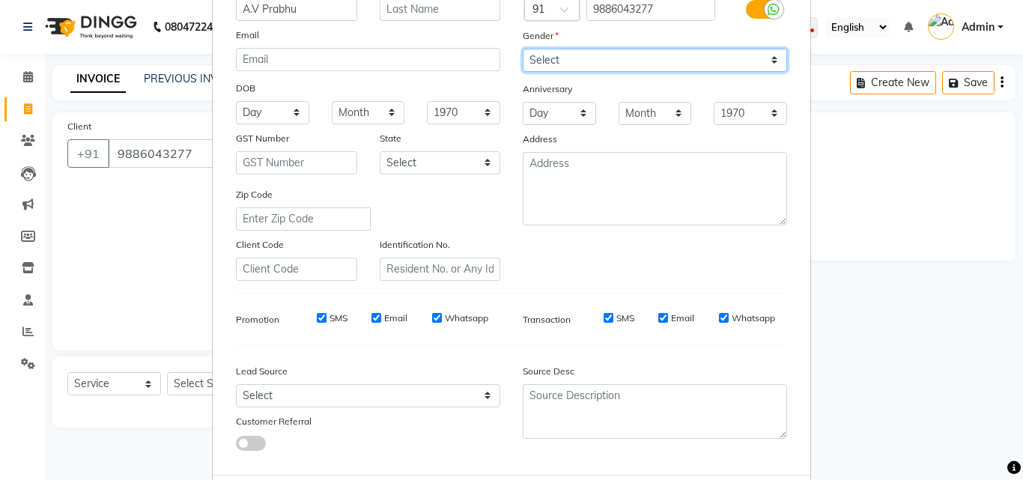
scroll to position [211, 0]
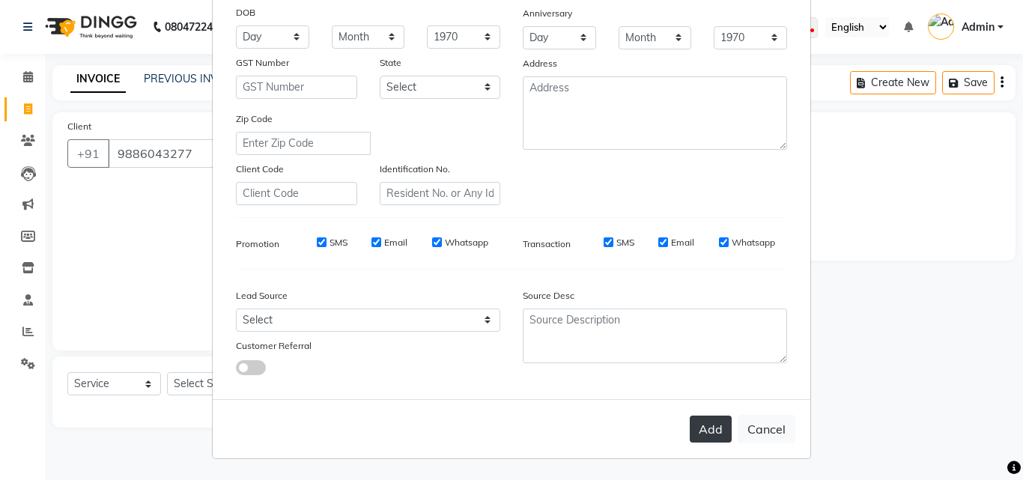
click at [713, 422] on button "Add" at bounding box center [711, 429] width 42 height 27
select select
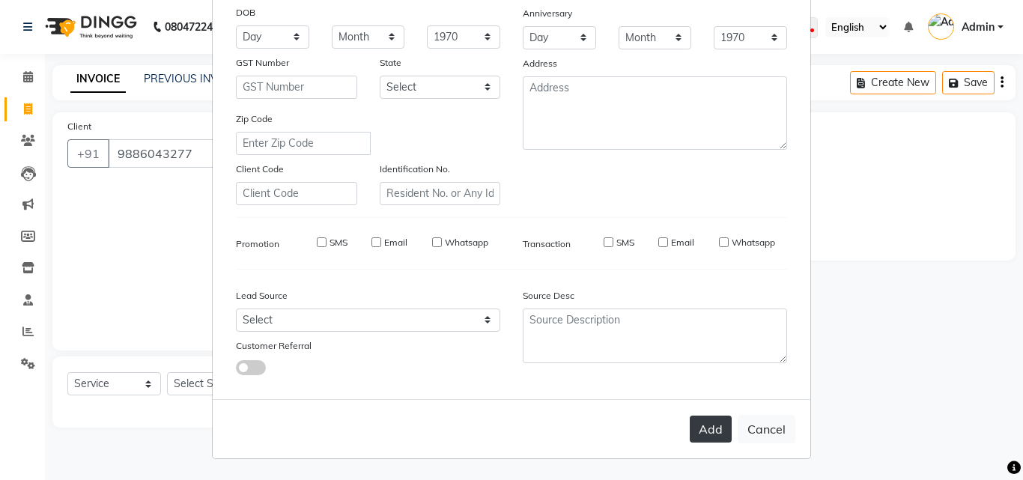
select select
checkbox input "false"
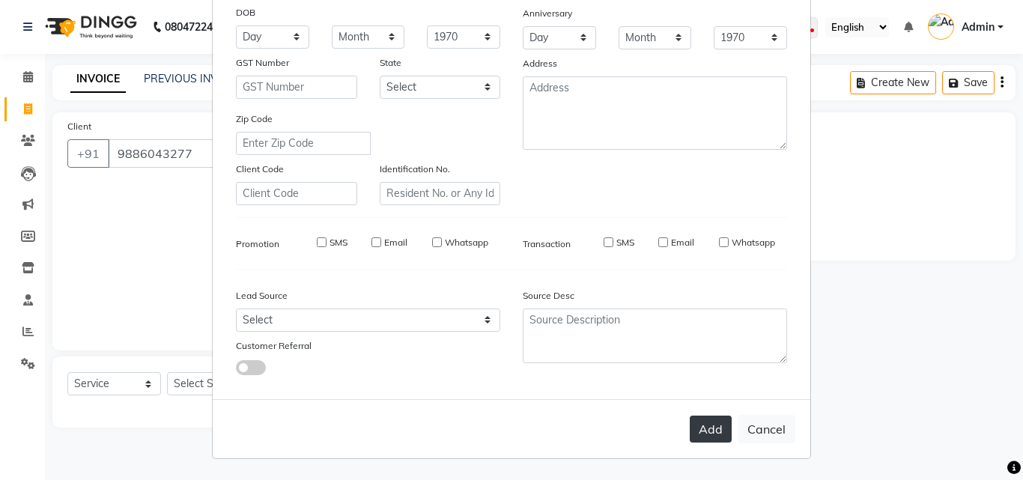
checkbox input "false"
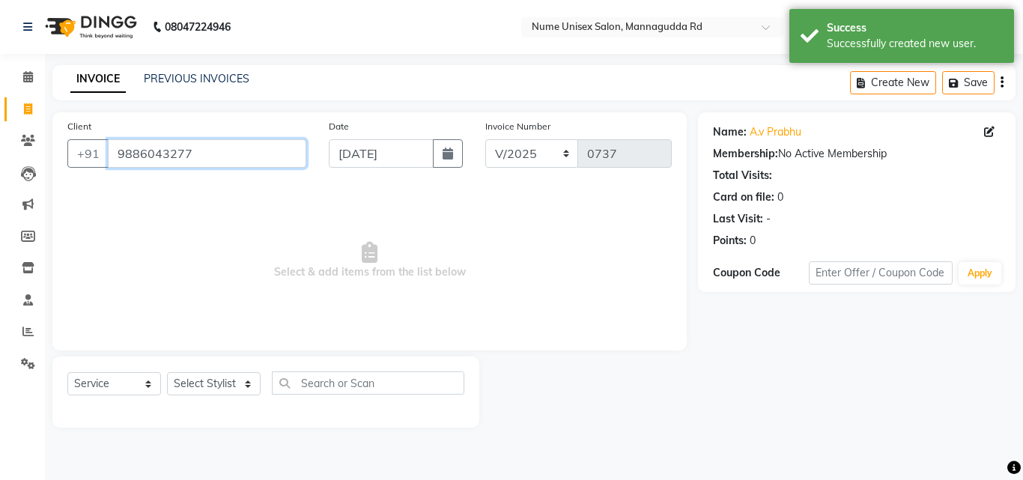
drag, startPoint x: 215, startPoint y: 147, endPoint x: 0, endPoint y: 220, distance: 227.1
click at [0, 220] on app-home "08047224946 Select Location × Nume Unisex Salon, Mannagudda Rd WhatsApp Status …" at bounding box center [511, 225] width 1023 height 450
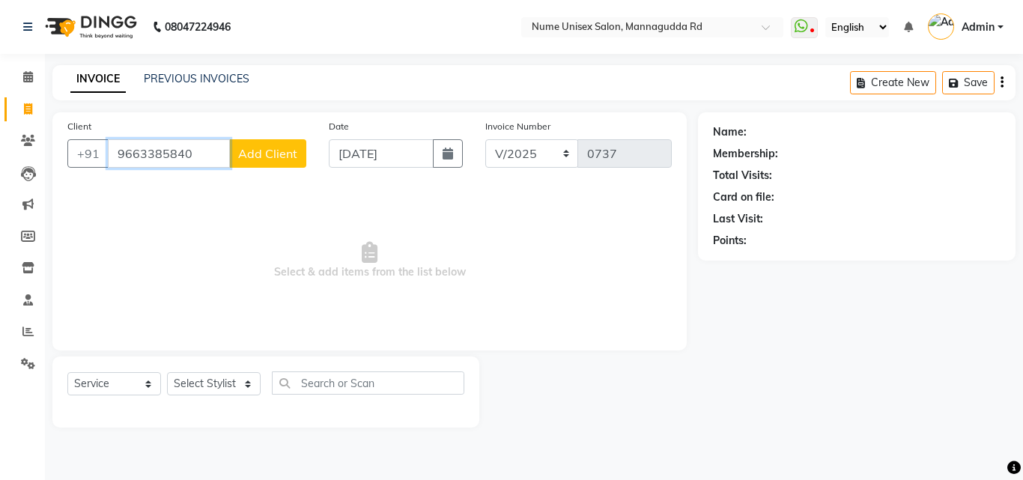
type input "9663385840"
click at [277, 159] on span "Add Client" at bounding box center [267, 153] width 59 height 15
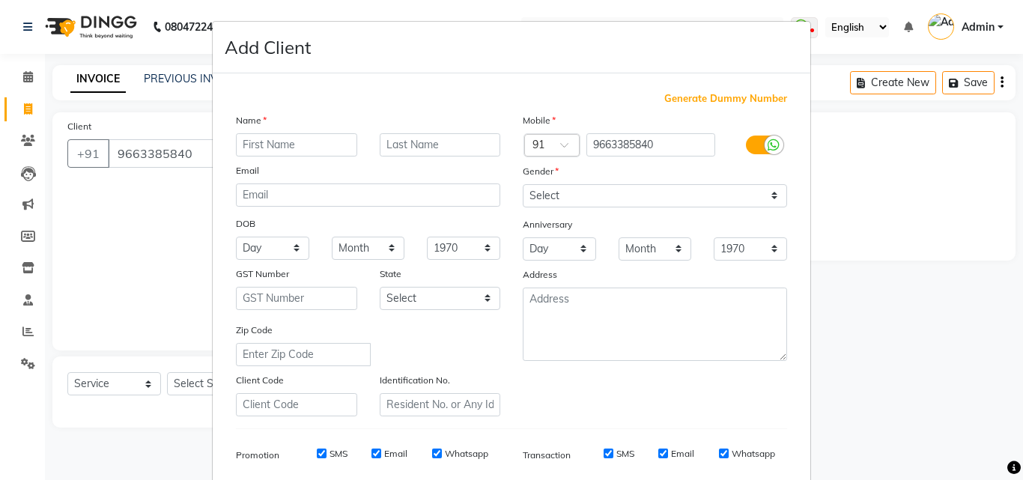
click at [264, 141] on input "text" at bounding box center [296, 144] width 121 height 23
type input "a"
type input "[PERSON_NAME]"
click at [676, 194] on select "Select [DEMOGRAPHIC_DATA] [DEMOGRAPHIC_DATA] Other Prefer Not To Say" at bounding box center [655, 195] width 264 height 23
select select "[DEMOGRAPHIC_DATA]"
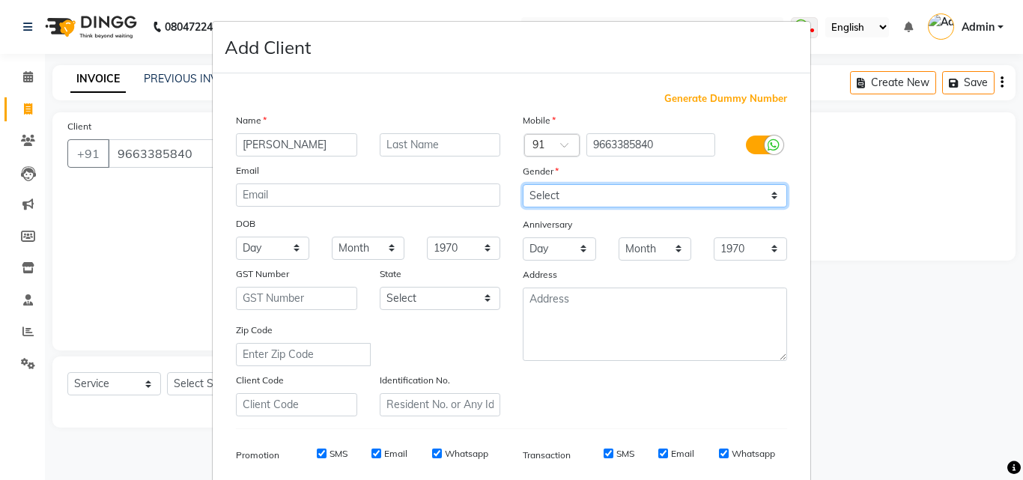
click at [523, 184] on select "Select [DEMOGRAPHIC_DATA] [DEMOGRAPHIC_DATA] Other Prefer Not To Say" at bounding box center [655, 195] width 264 height 23
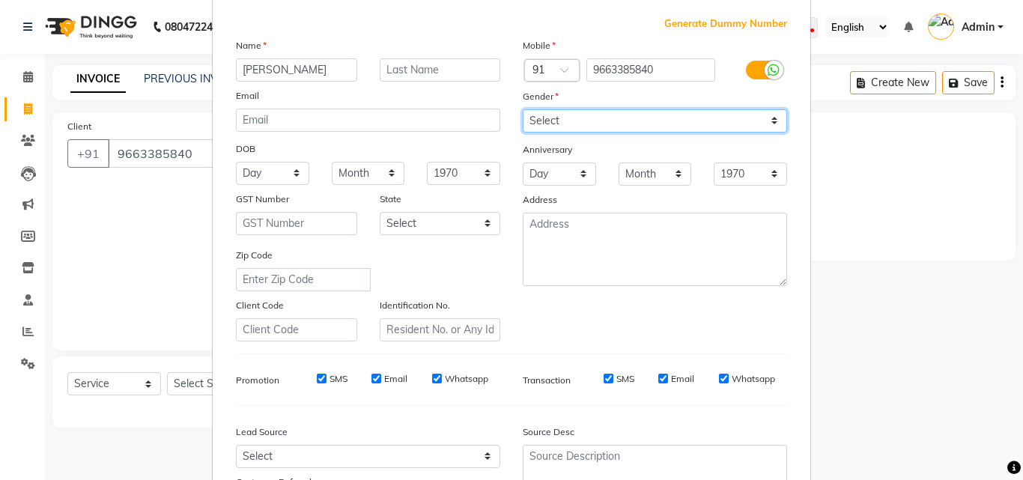
scroll to position [0, 0]
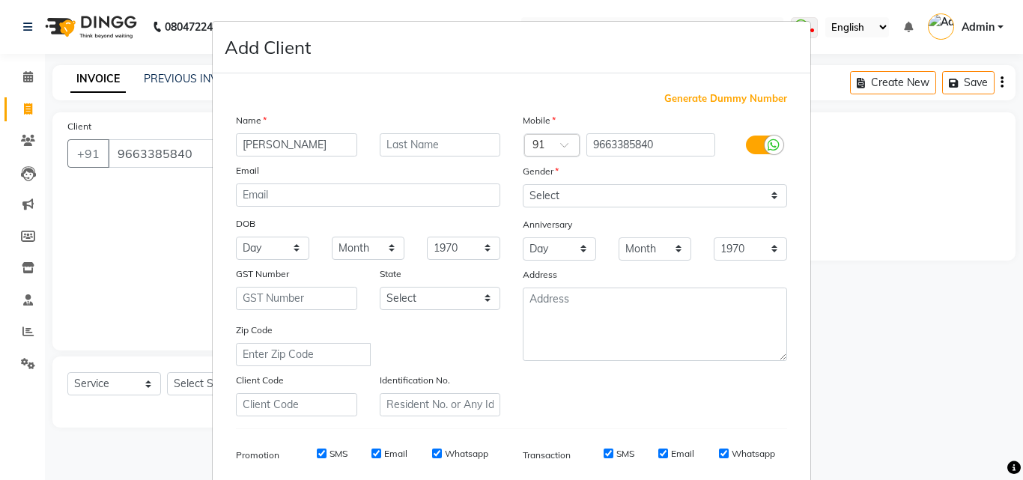
drag, startPoint x: 750, startPoint y: 148, endPoint x: 753, endPoint y: 159, distance: 10.9
click at [753, 148] on label at bounding box center [763, 145] width 34 height 19
click at [0, 0] on input "checkbox" at bounding box center [0, 0] width 0 height 0
click at [624, 452] on input "SMS" at bounding box center [629, 454] width 10 height 10
checkbox input "false"
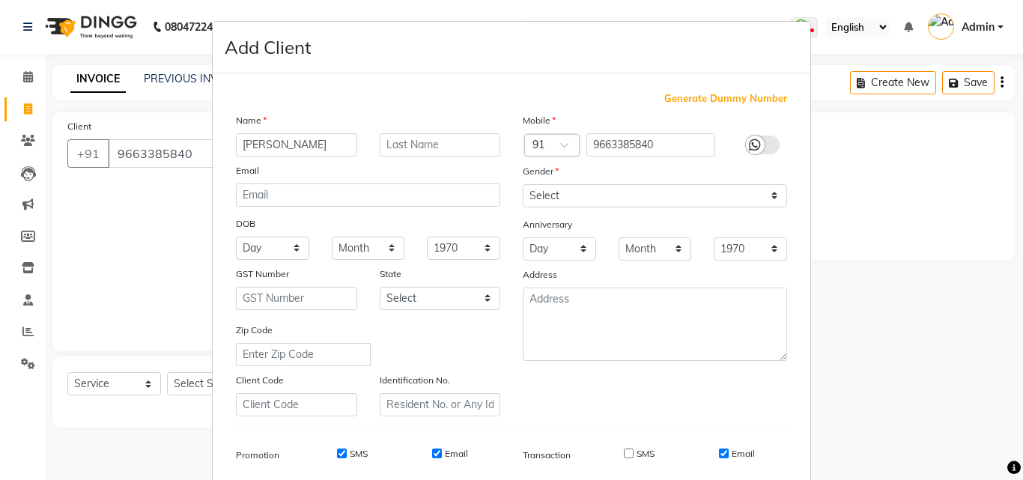
click at [721, 455] on input "Email" at bounding box center [724, 454] width 10 height 10
checkbox input "false"
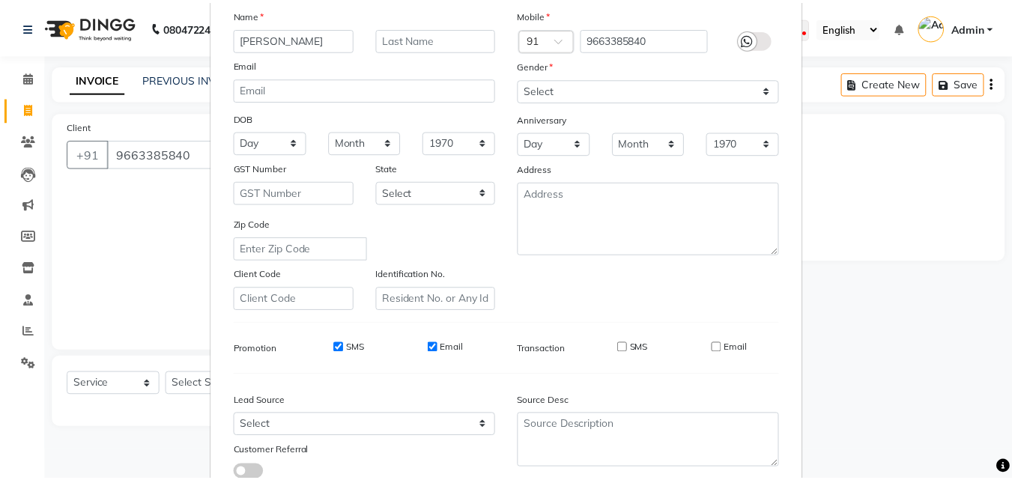
scroll to position [211, 0]
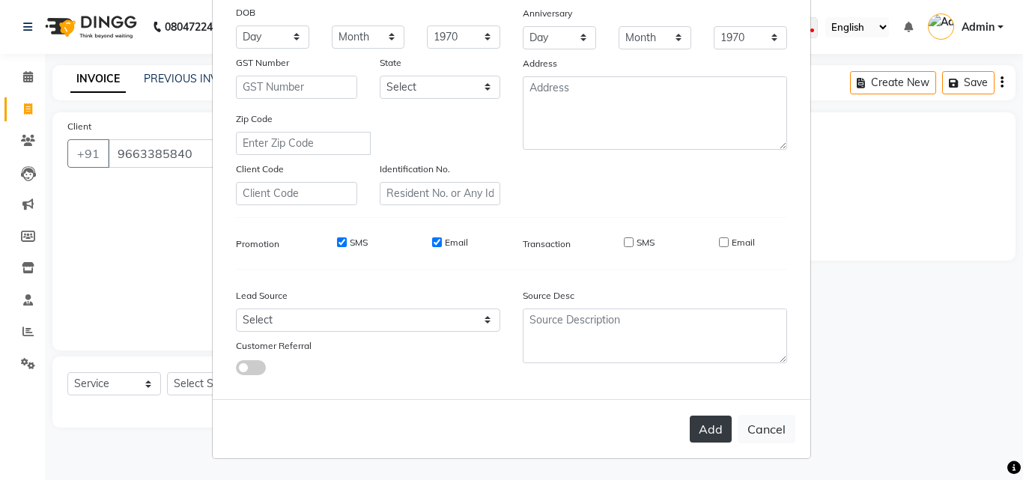
click at [708, 440] on button "Add" at bounding box center [711, 429] width 42 height 27
select select
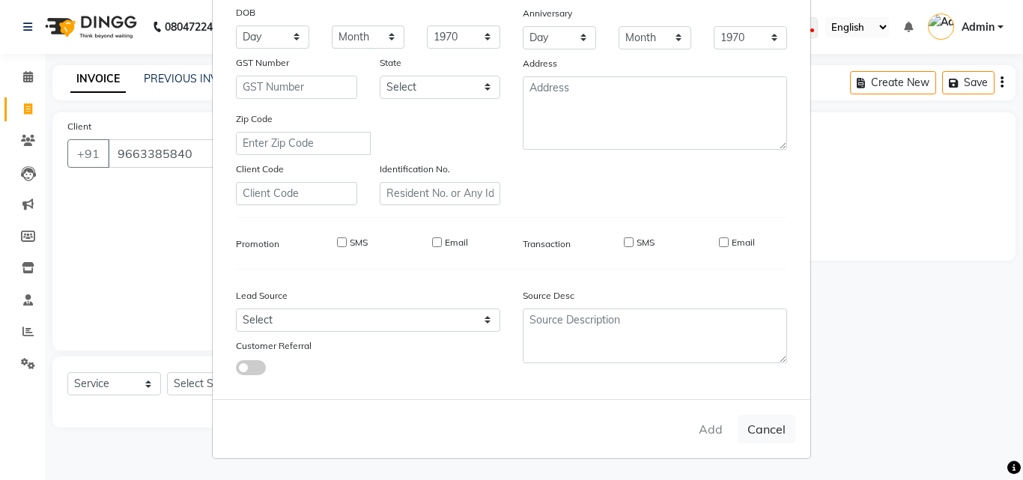
select select
checkbox input "false"
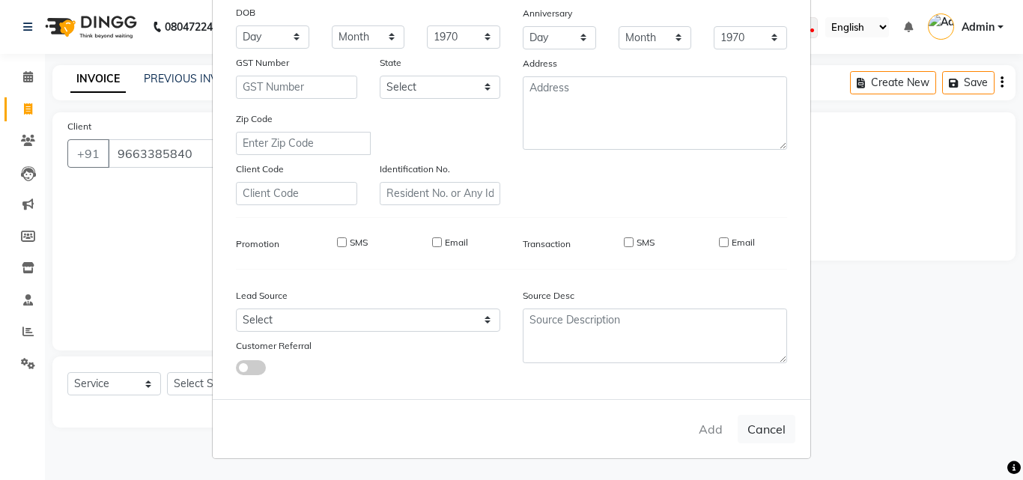
checkbox input "false"
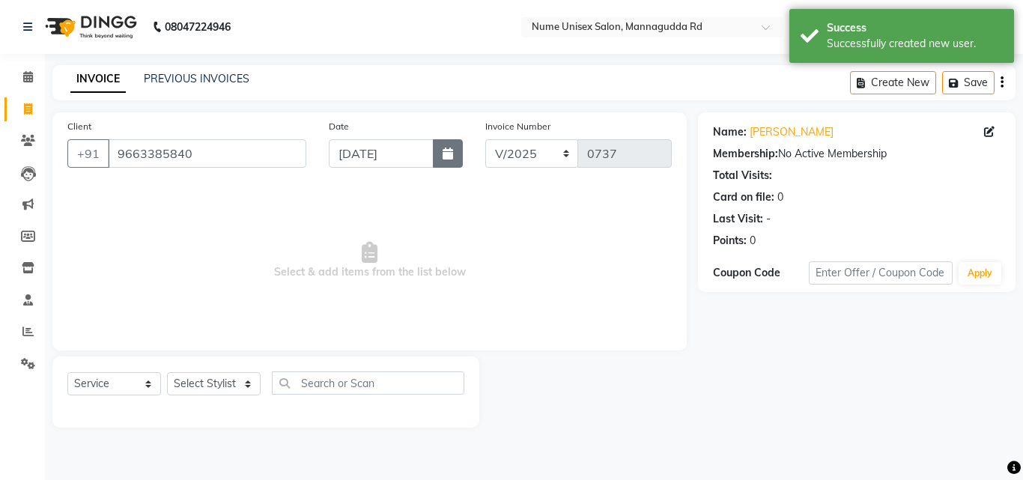
click at [461, 153] on button "button" at bounding box center [448, 153] width 30 height 28
select select "8"
select select "2025"
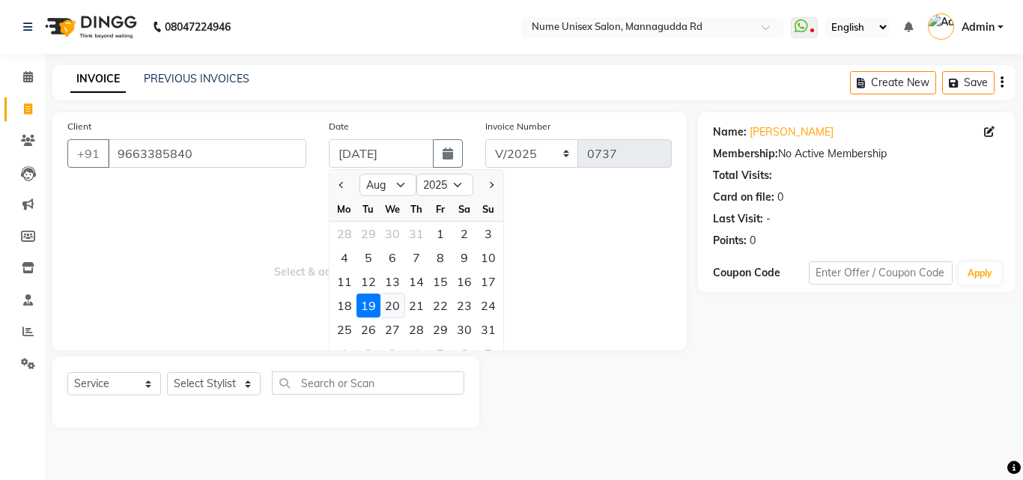
click at [390, 314] on div "20" at bounding box center [392, 306] width 24 height 24
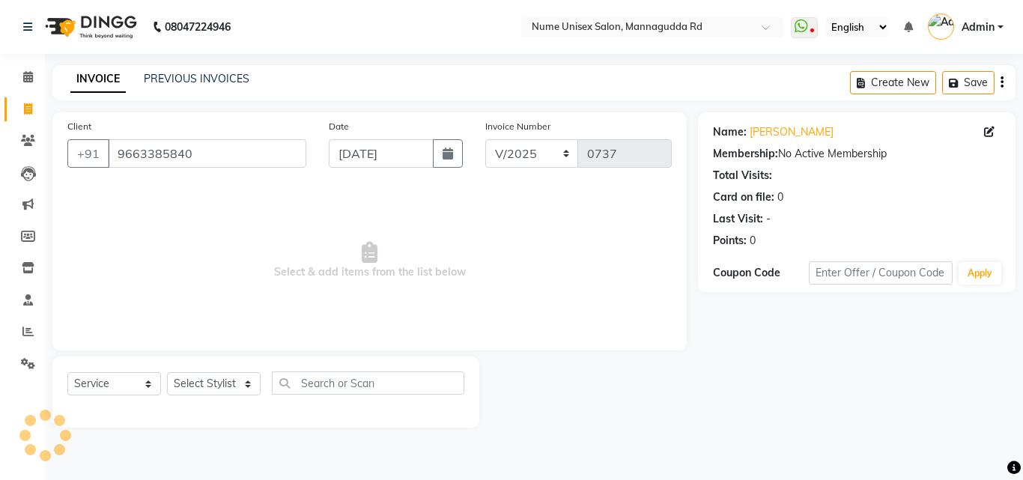
type input "[DATE]"
click at [233, 377] on select "Select Stylist Admin [PERSON_NAME] [PERSON_NAME] S [PERSON_NAME] Mohd [PERSON_N…" at bounding box center [214, 383] width 94 height 23
select select "60533"
click at [167, 372] on select "Select Stylist Admin [PERSON_NAME] [PERSON_NAME] S [PERSON_NAME] Mohd [PERSON_N…" at bounding box center [214, 383] width 94 height 23
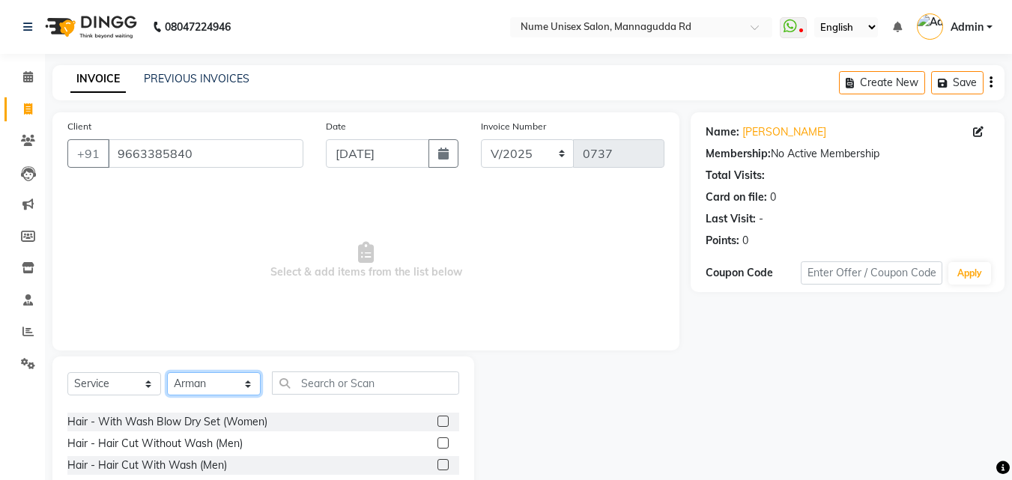
scroll to position [150, 0]
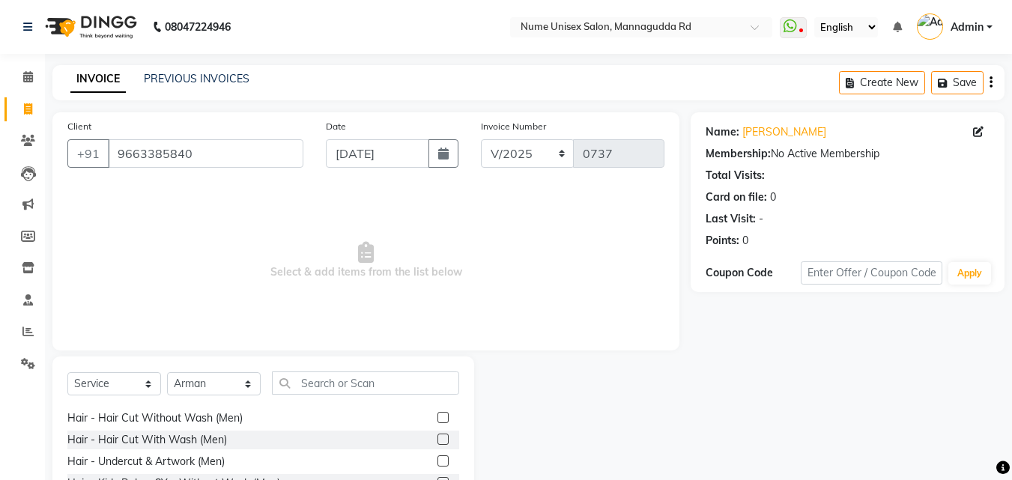
click at [437, 422] on label at bounding box center [442, 417] width 11 height 11
click at [437, 422] on input "checkbox" at bounding box center [442, 418] width 10 height 10
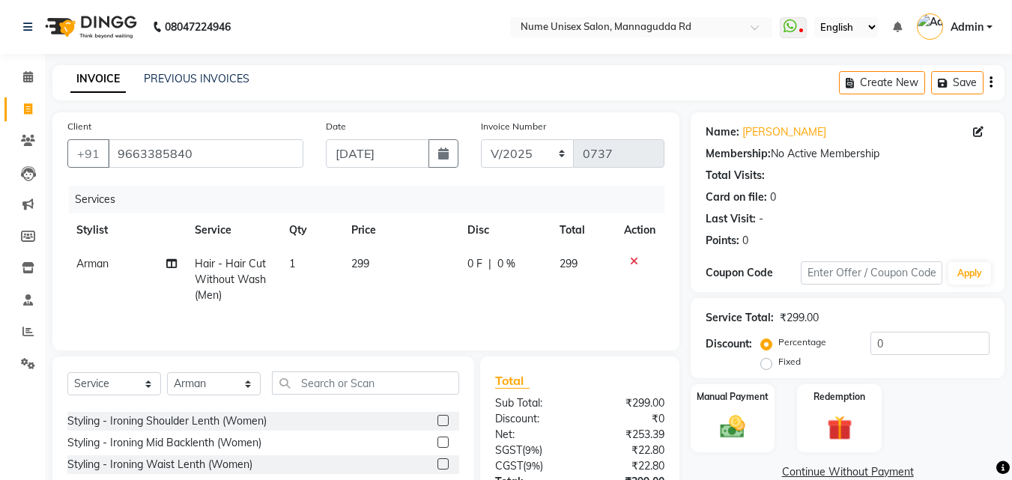
checkbox input "false"
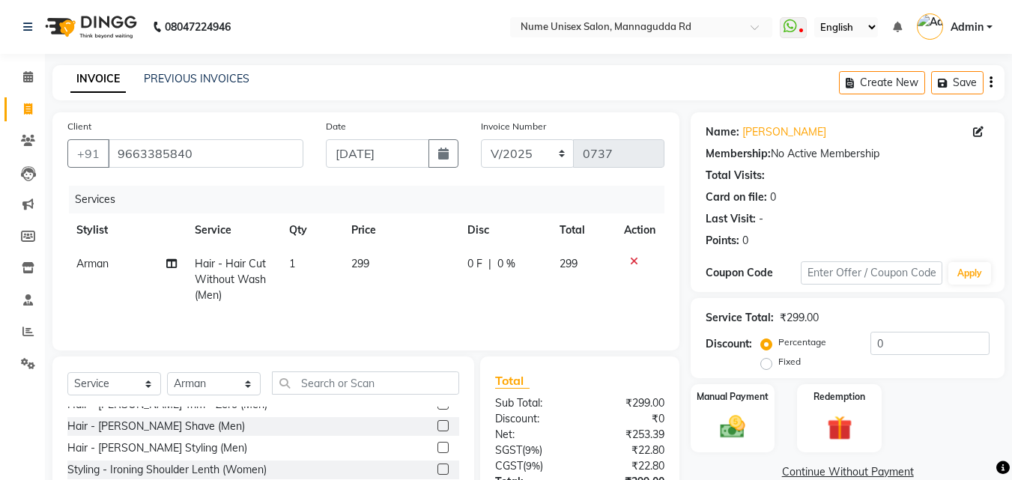
scroll to position [225, 0]
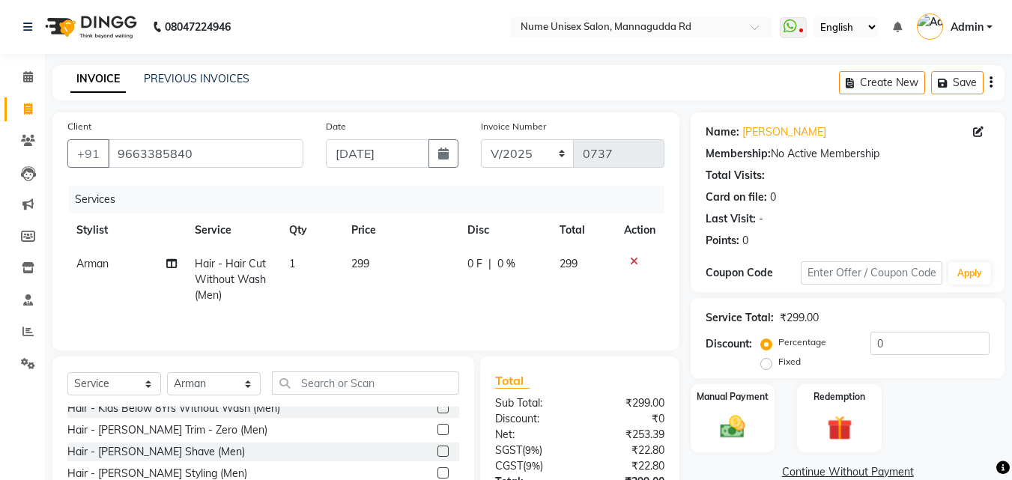
click at [437, 470] on label at bounding box center [442, 472] width 11 height 11
click at [437, 470] on input "checkbox" at bounding box center [442, 474] width 10 height 10
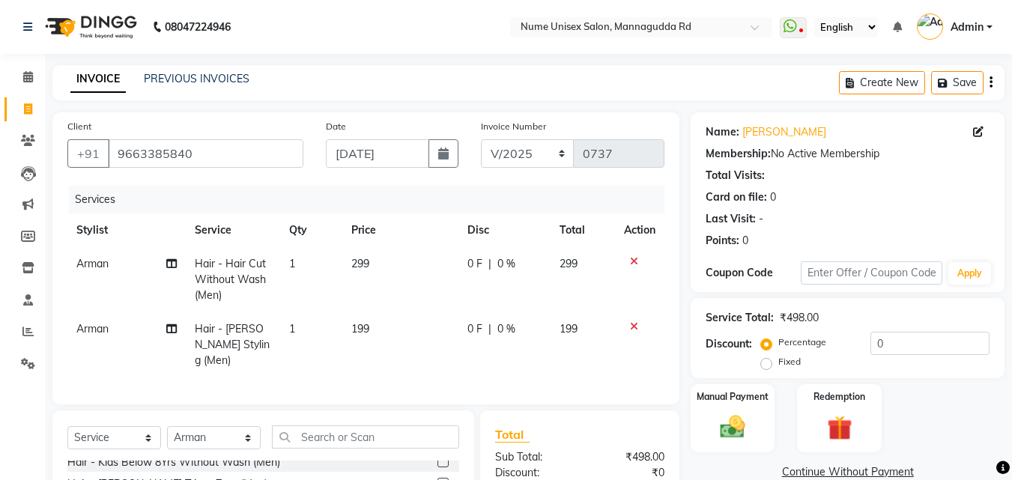
checkbox input "false"
